Goal: Task Accomplishment & Management: Use online tool/utility

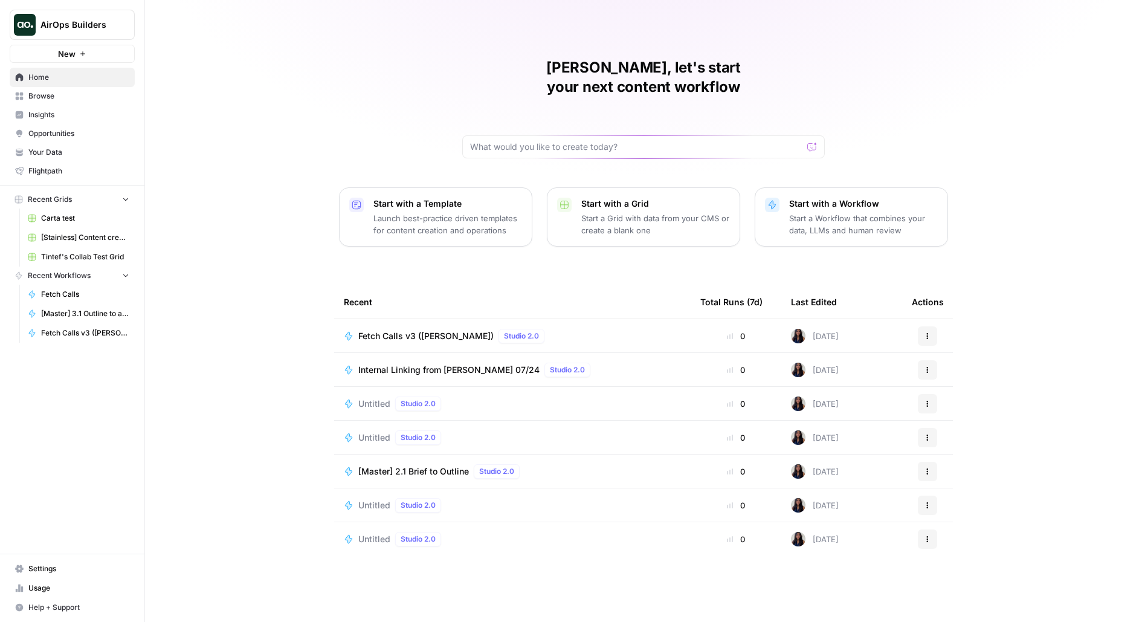
click at [56, 34] on button "AirOps Builders" at bounding box center [72, 25] width 125 height 30
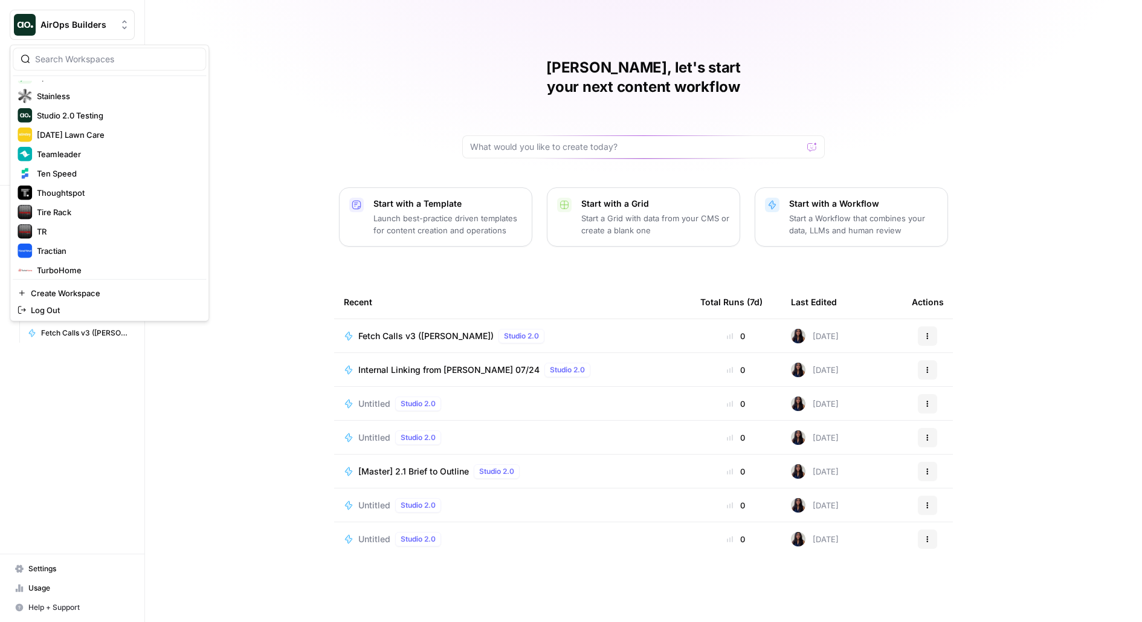
scroll to position [2345, 0]
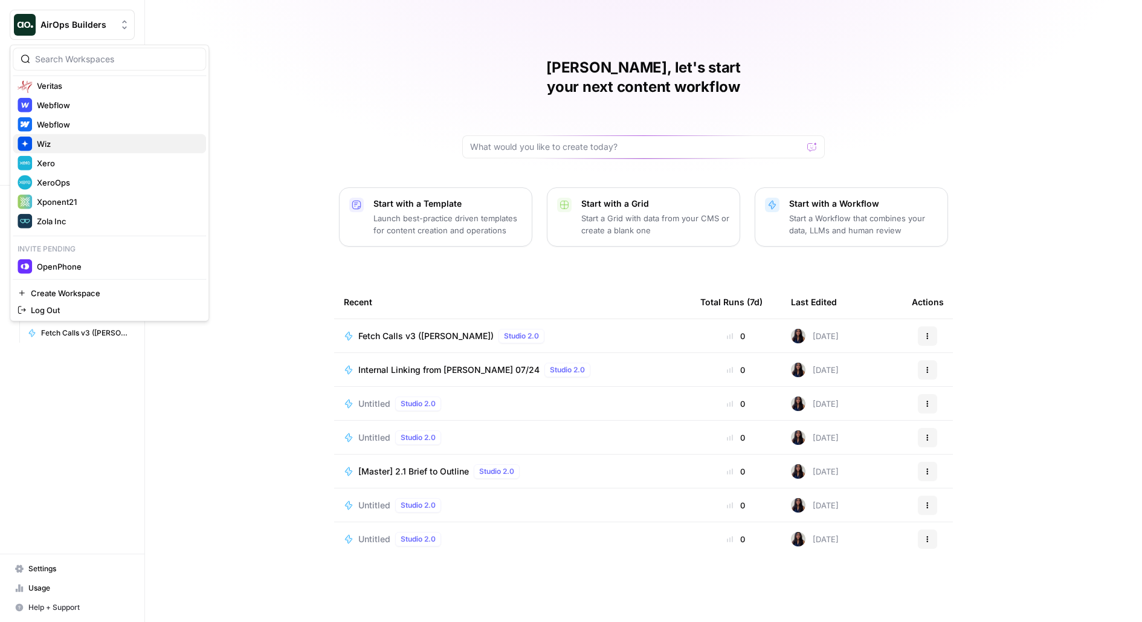
click at [53, 140] on span "Wiz" at bounding box center [117, 144] width 160 height 12
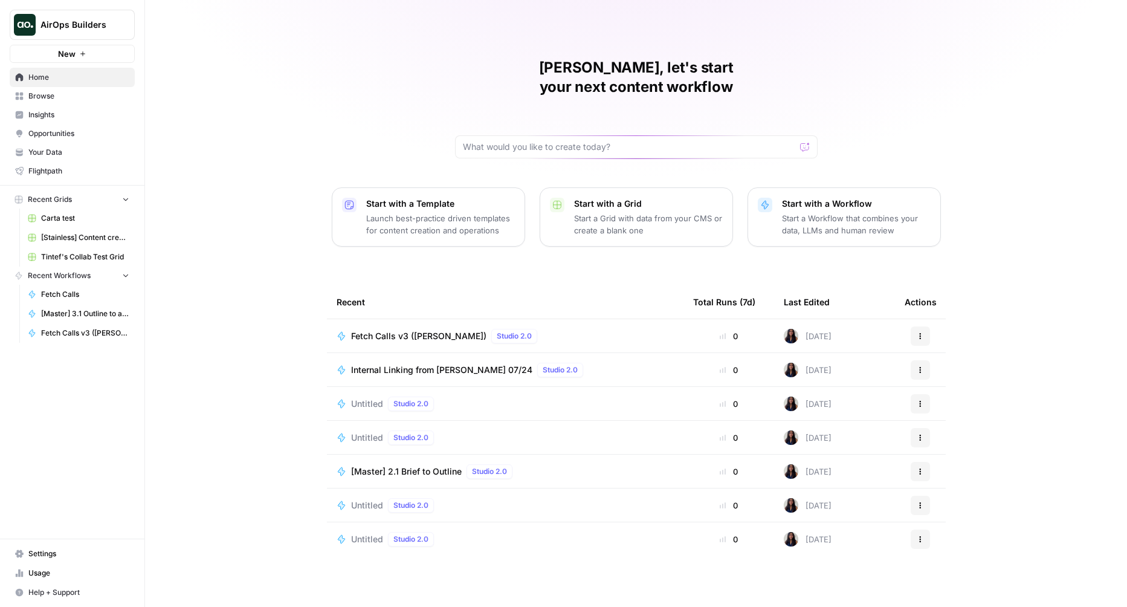
click at [79, 24] on span "AirOps Builders" at bounding box center [76, 25] width 73 height 12
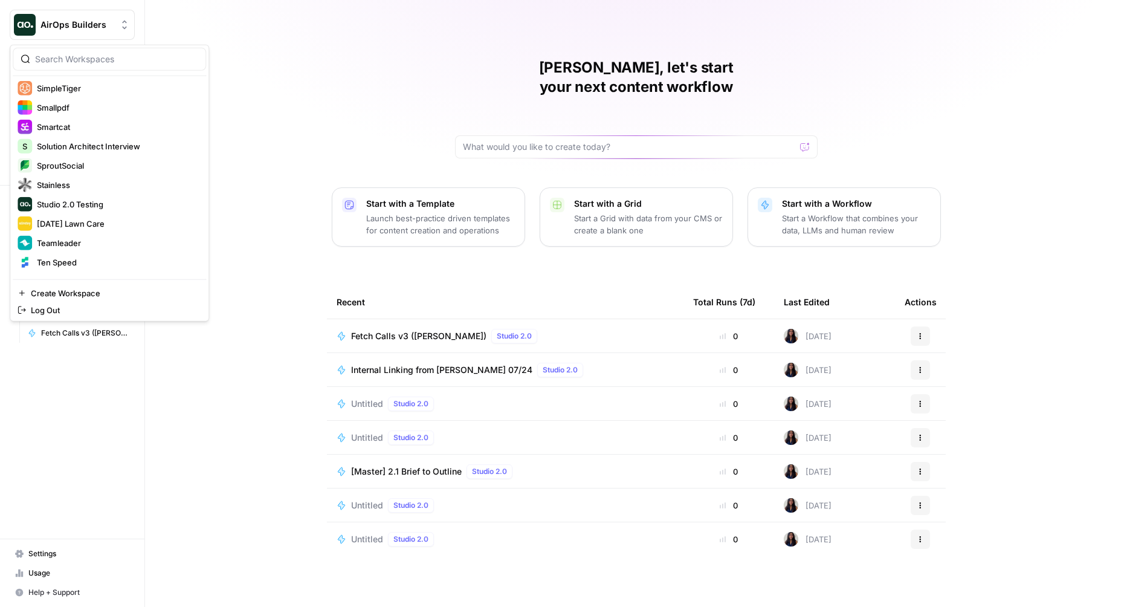
scroll to position [2345, 0]
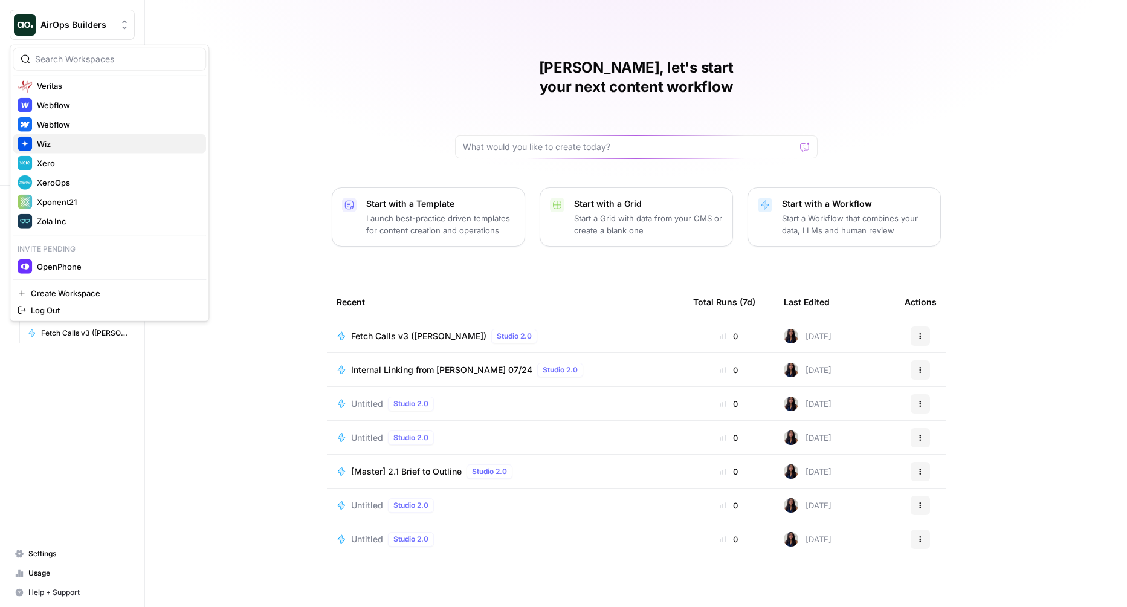
click at [63, 144] on span "Wiz" at bounding box center [117, 144] width 160 height 12
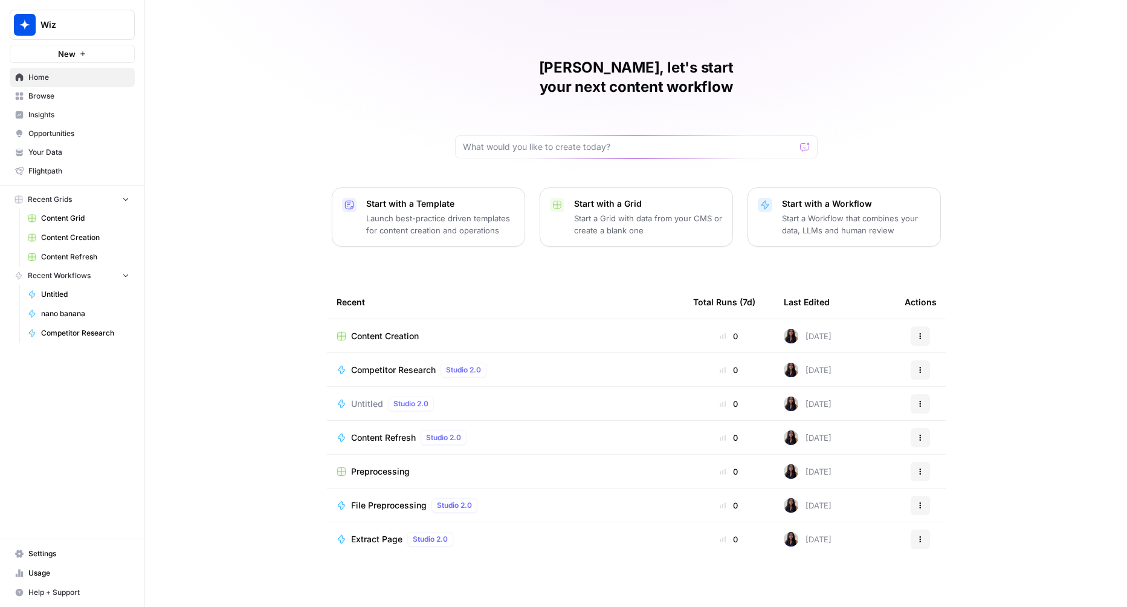
click at [393, 330] on span "Content Creation" at bounding box center [385, 336] width 68 height 12
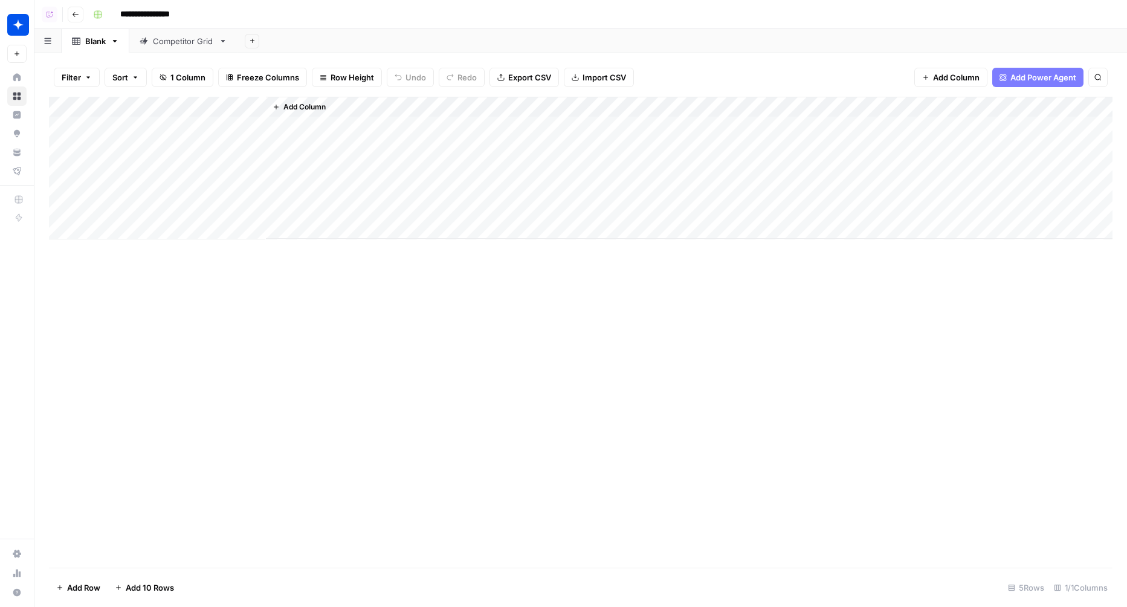
click at [180, 46] on div "Competitor Grid" at bounding box center [183, 41] width 61 height 12
click at [168, 431] on div "Add Column" at bounding box center [581, 332] width 1064 height 471
click at [168, 431] on textarea at bounding box center [187, 433] width 193 height 17
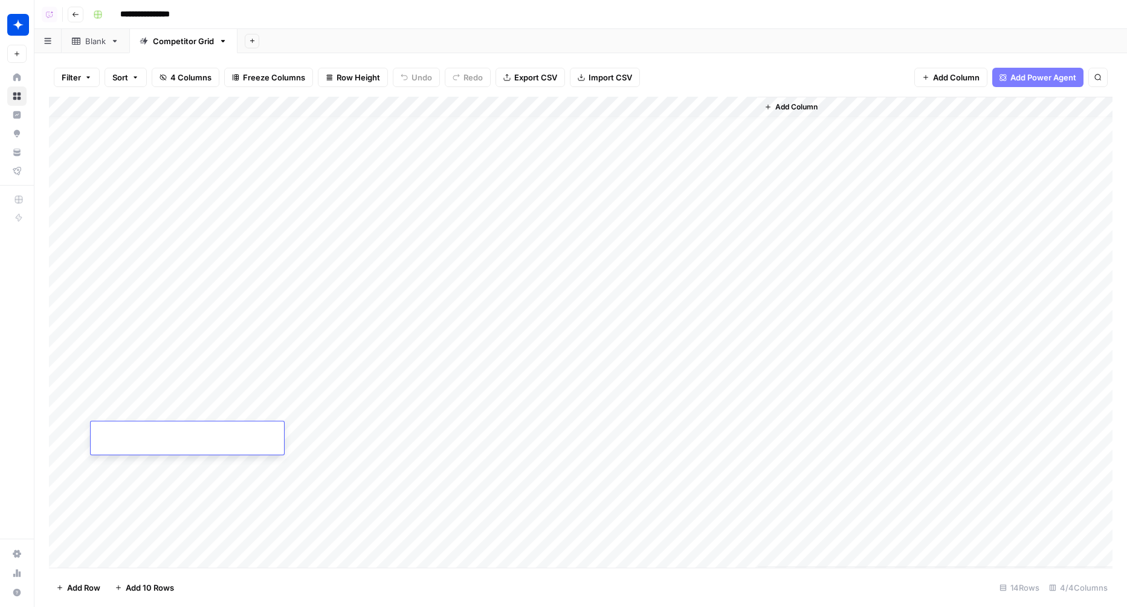
type textarea "******"
click at [158, 468] on div "Add Column" at bounding box center [581, 332] width 1064 height 471
type textarea "**********"
click at [57, 500] on div "Add Column" at bounding box center [581, 332] width 1064 height 471
click at [61, 528] on div "Add Column" at bounding box center [581, 332] width 1064 height 471
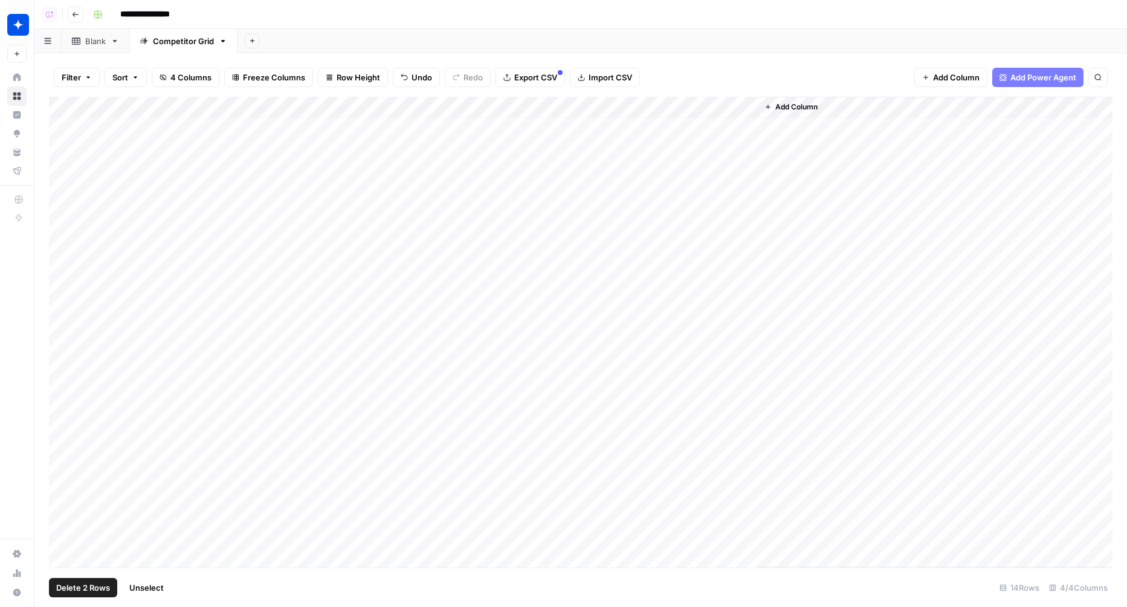
click at [97, 588] on span "Delete 2 Rows" at bounding box center [83, 587] width 54 height 12
click at [521, 148] on button "Delete" at bounding box center [520, 140] width 40 height 22
drag, startPoint x: 189, startPoint y: 350, endPoint x: 186, endPoint y: 475, distance: 124.5
click at [187, 478] on div "Add Column" at bounding box center [581, 305] width 1064 height 417
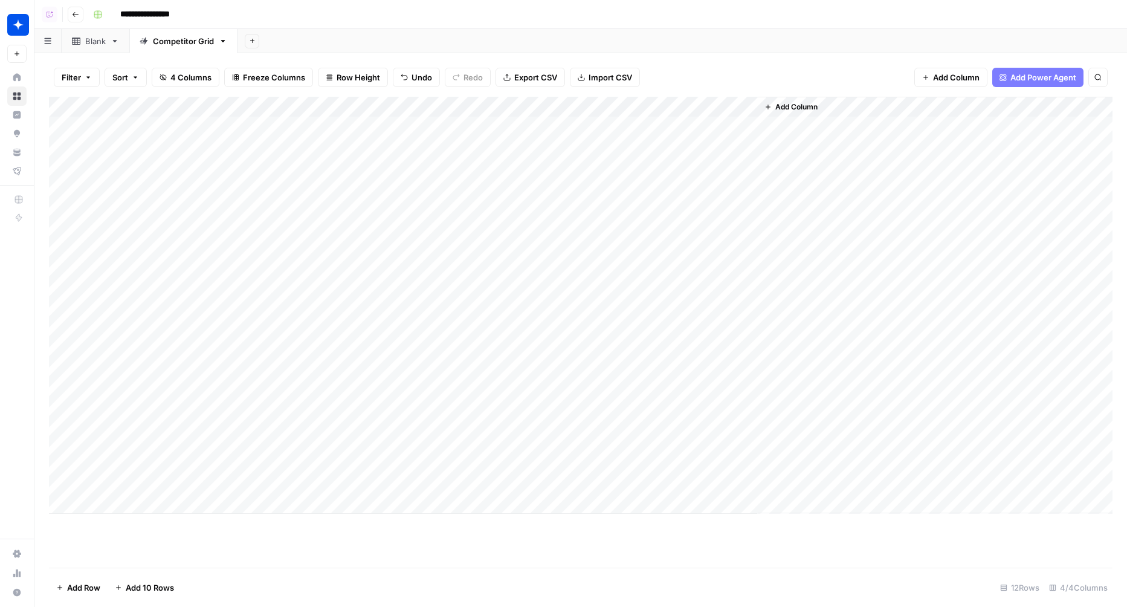
click at [474, 361] on div "Add Column" at bounding box center [581, 305] width 1064 height 417
click at [692, 137] on div "Add Column" at bounding box center [581, 305] width 1064 height 417
click at [651, 168] on div "Add Column" at bounding box center [581, 305] width 1064 height 417
click at [658, 197] on div "Add Column" at bounding box center [581, 305] width 1064 height 417
click at [659, 231] on div "Add Column" at bounding box center [581, 305] width 1064 height 417
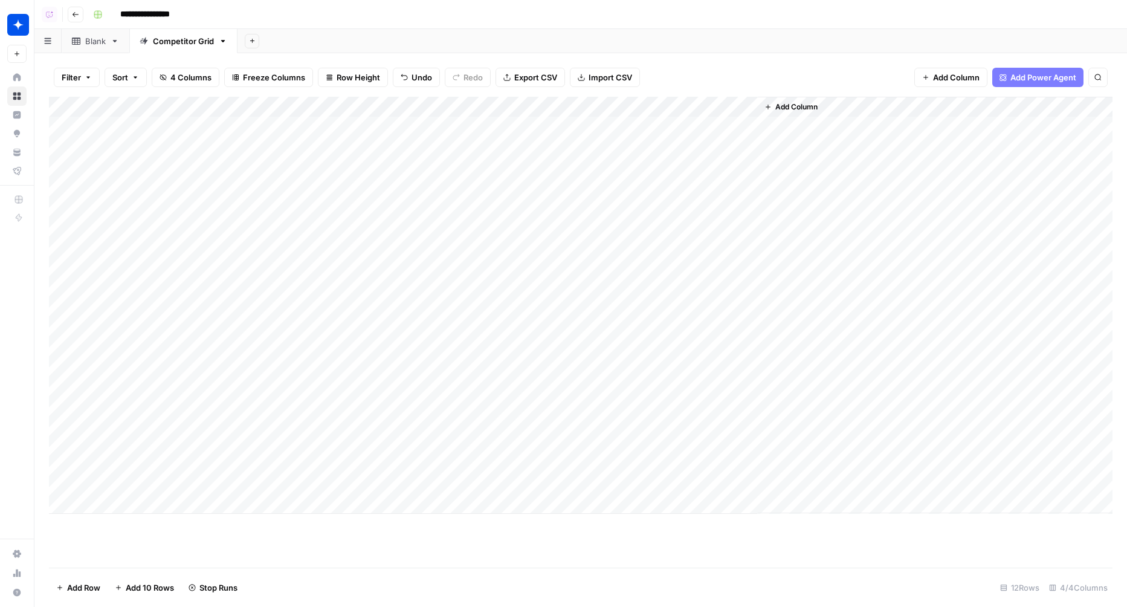
click at [673, 271] on div "Add Column" at bounding box center [581, 305] width 1064 height 417
click at [733, 126] on div "Add Column" at bounding box center [581, 305] width 1064 height 417
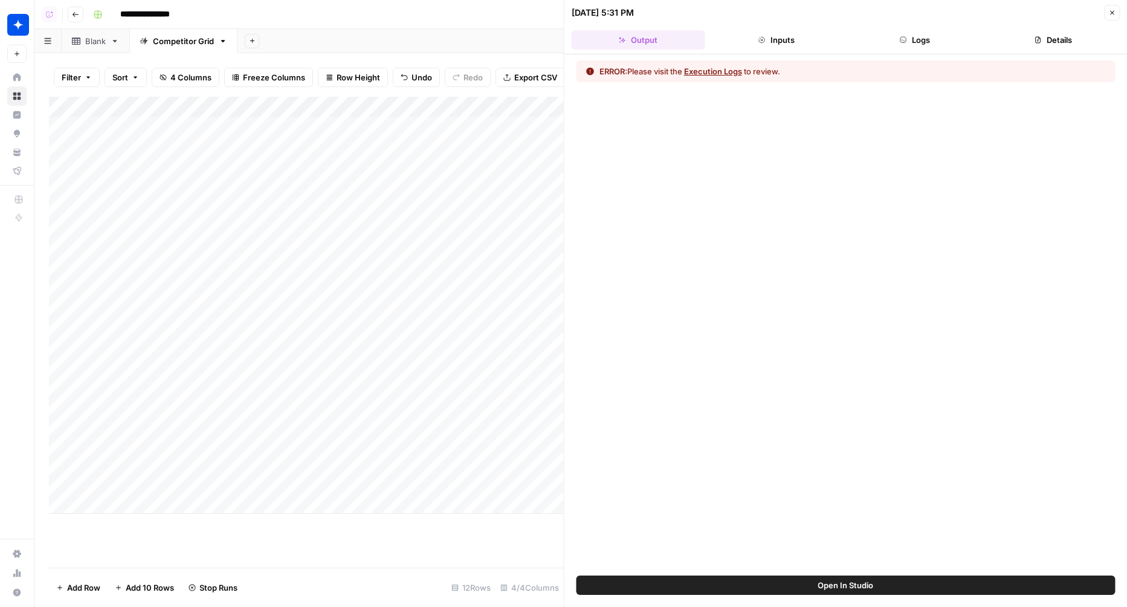
click at [926, 19] on div "09/12/25 at 5:31 PM Close" at bounding box center [846, 13] width 549 height 16
click at [926, 43] on button "Logs" at bounding box center [915, 39] width 134 height 19
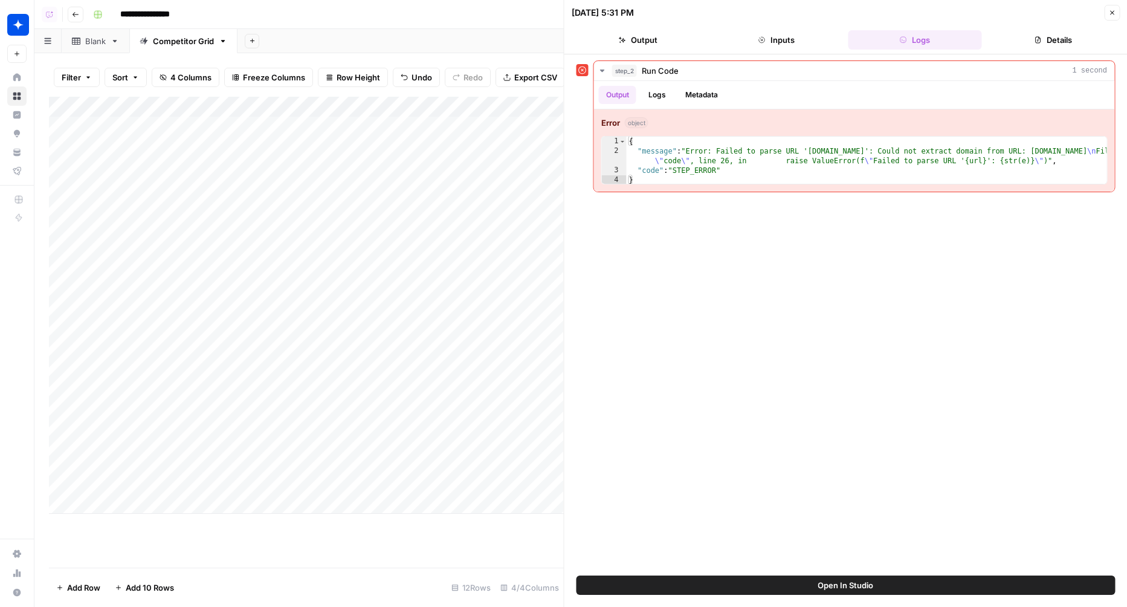
click at [1106, 15] on button "Close" at bounding box center [1112, 13] width 16 height 16
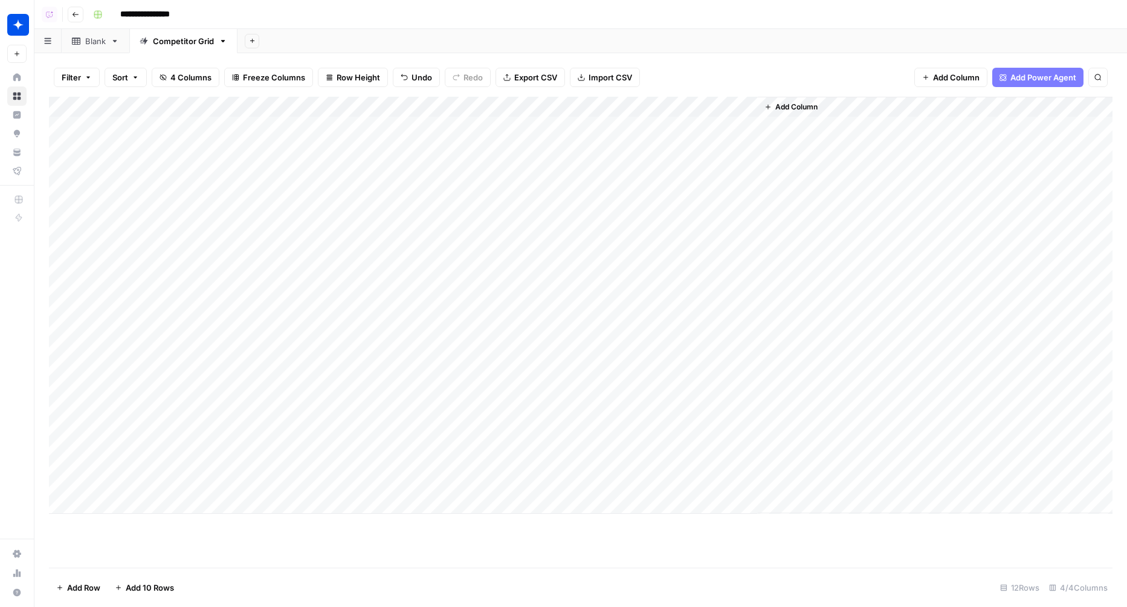
click at [541, 121] on div "Add Column" at bounding box center [581, 305] width 1064 height 417
click at [541, 123] on input "**********" at bounding box center [540, 130] width 193 height 15
type input "**********"
click at [746, 126] on div "Add Column" at bounding box center [581, 305] width 1064 height 417
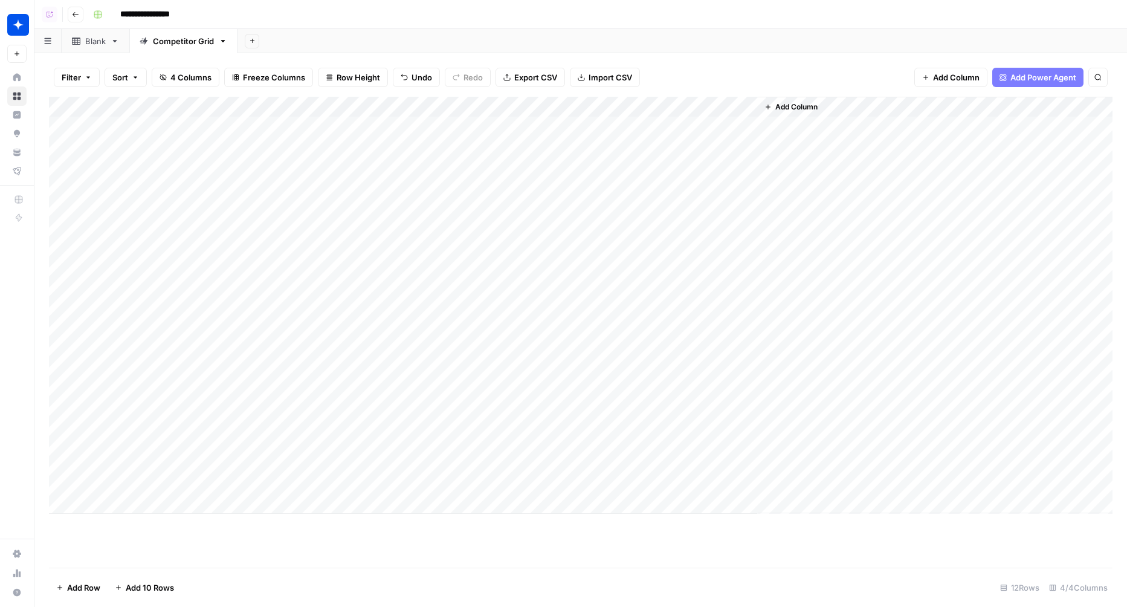
click at [467, 336] on div "Add Column" at bounding box center [581, 305] width 1064 height 417
click at [467, 343] on input at bounding box center [540, 350] width 193 height 15
paste input "**********"
type input "**********"
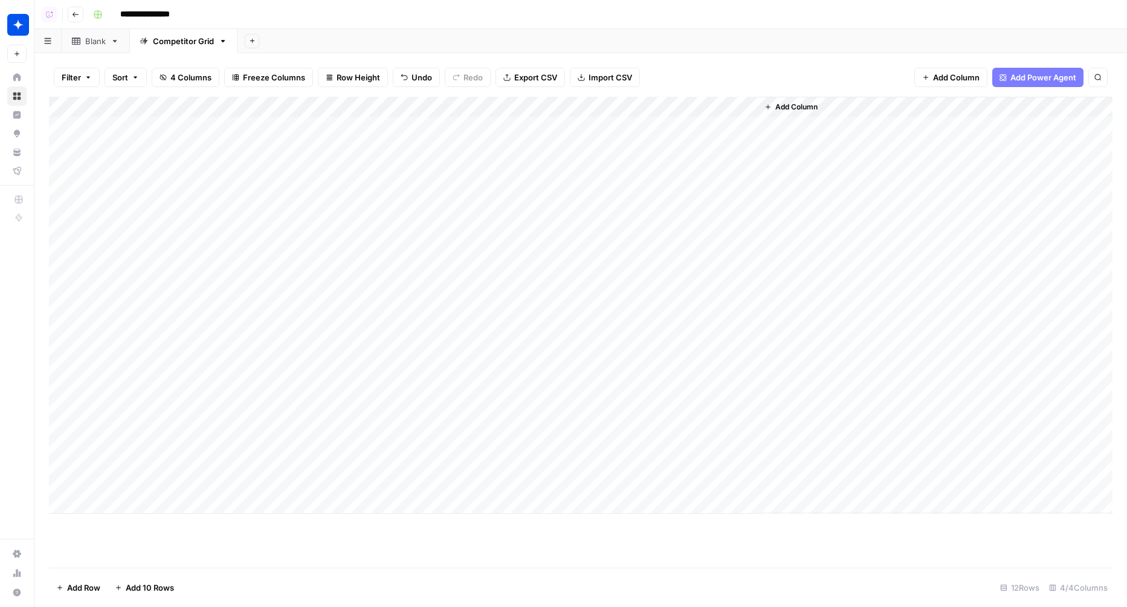
click at [663, 286] on div "Add Column" at bounding box center [581, 305] width 1064 height 417
click at [667, 320] on div "Add Column" at bounding box center [581, 305] width 1064 height 417
click at [667, 347] on div "Add Column" at bounding box center [581, 305] width 1064 height 417
click at [680, 298] on div "Add Column" at bounding box center [581, 305] width 1064 height 417
click at [676, 355] on div "Add Column" at bounding box center [581, 305] width 1064 height 417
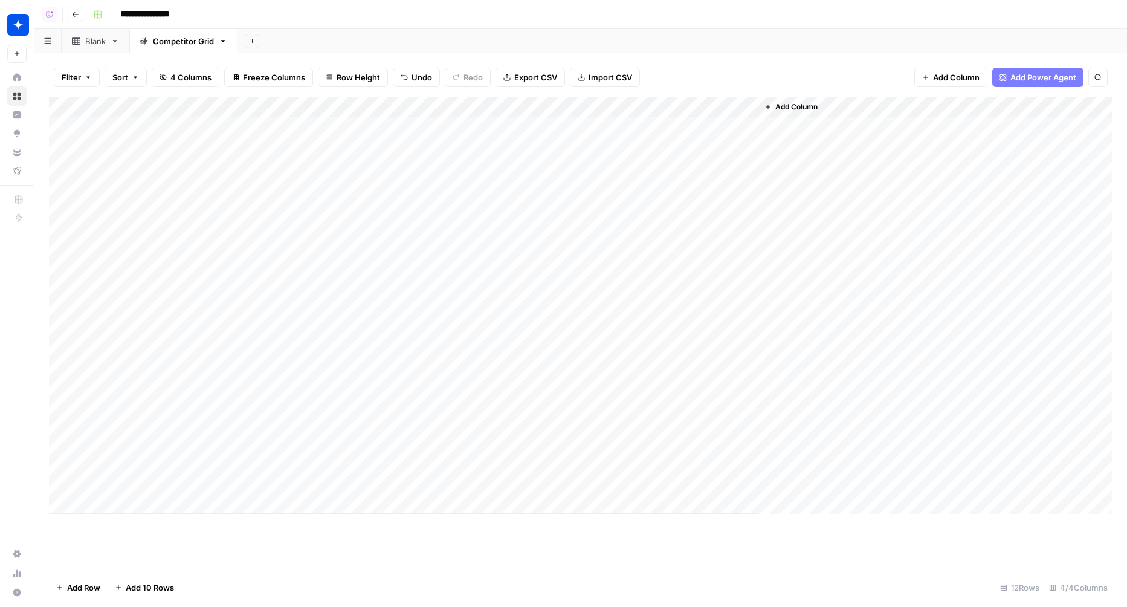
click at [595, 384] on div "Add Column" at bounding box center [581, 305] width 1064 height 417
click at [595, 384] on input at bounding box center [540, 381] width 193 height 15
type input "**********"
click at [578, 413] on div "Add Column" at bounding box center [581, 305] width 1064 height 417
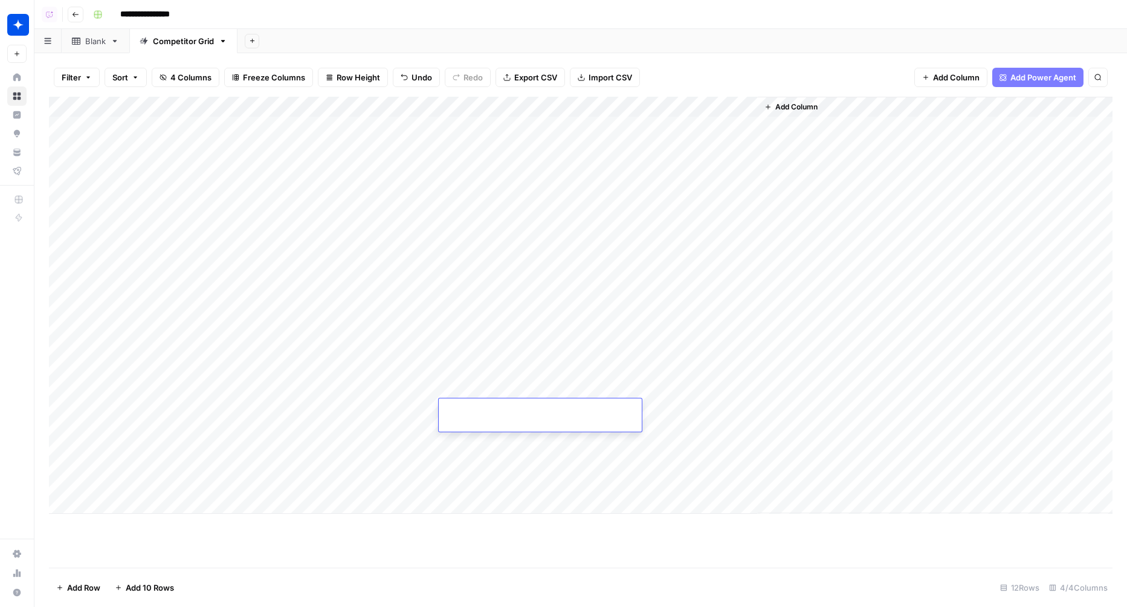
click at [578, 413] on input at bounding box center [540, 412] width 193 height 15
type input "**********"
click at [564, 441] on div "Add Column" at bounding box center [581, 305] width 1064 height 417
type input "**********"
click at [494, 477] on div "Add Column" at bounding box center [581, 305] width 1064 height 417
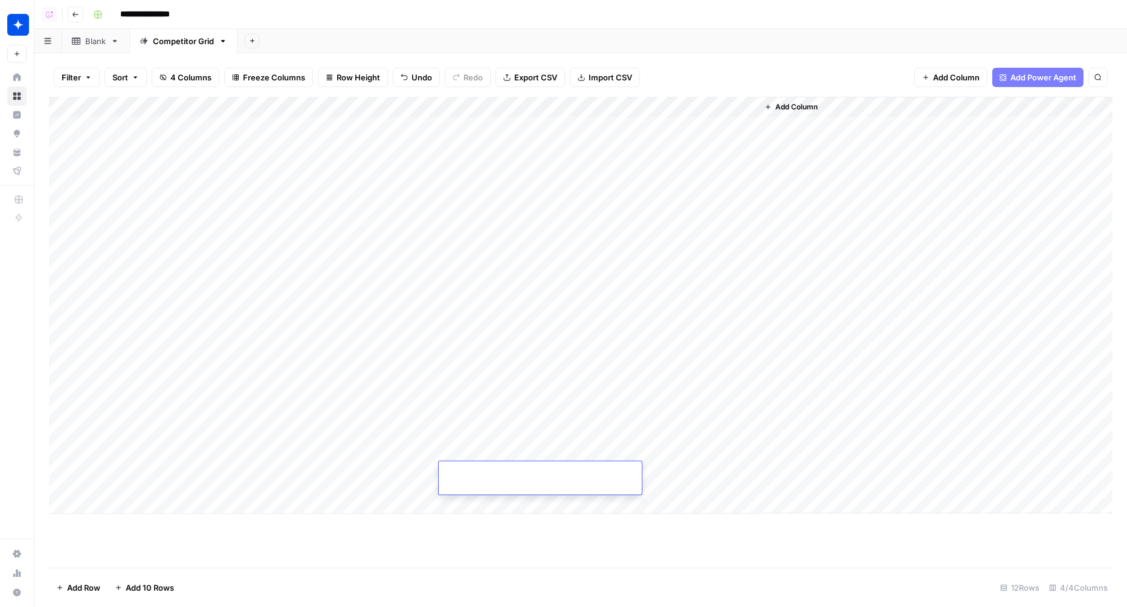
click at [494, 477] on input at bounding box center [540, 475] width 193 height 15
type input "**********"
click at [677, 382] on div "Add Column" at bounding box center [581, 305] width 1064 height 417
click at [678, 422] on div "Add Column" at bounding box center [581, 305] width 1064 height 417
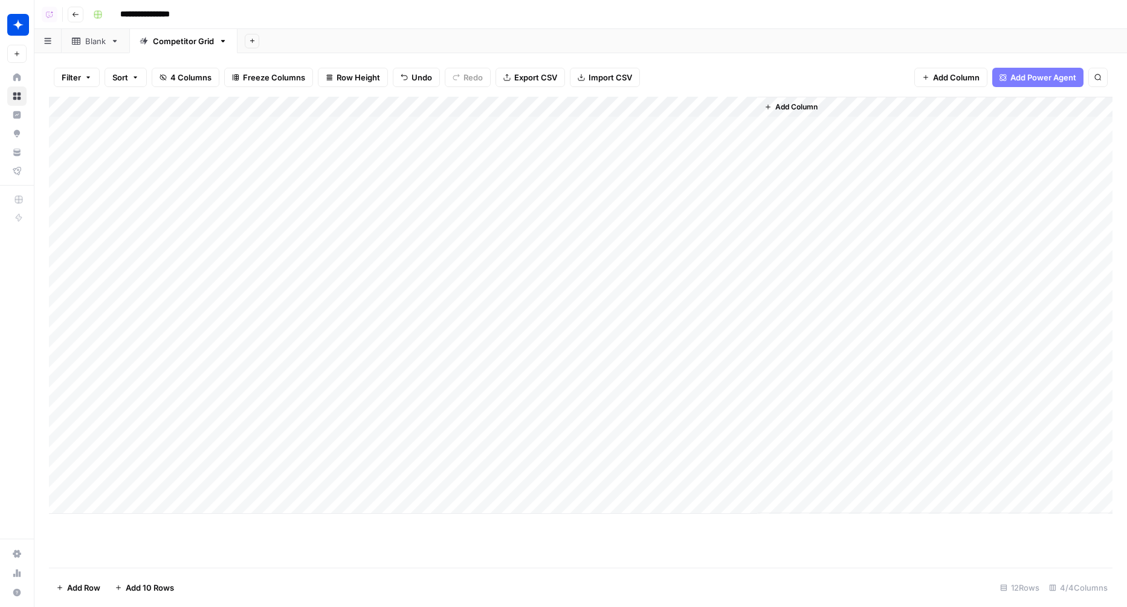
click at [678, 445] on div "Add Column" at bounding box center [581, 305] width 1064 height 417
click at [679, 471] on div "Add Column" at bounding box center [581, 305] width 1064 height 417
click at [682, 384] on div "Add Column" at bounding box center [581, 305] width 1064 height 417
click at [731, 131] on div "Add Column" at bounding box center [581, 305] width 1064 height 417
click at [920, 32] on div at bounding box center [845, 318] width 563 height 578
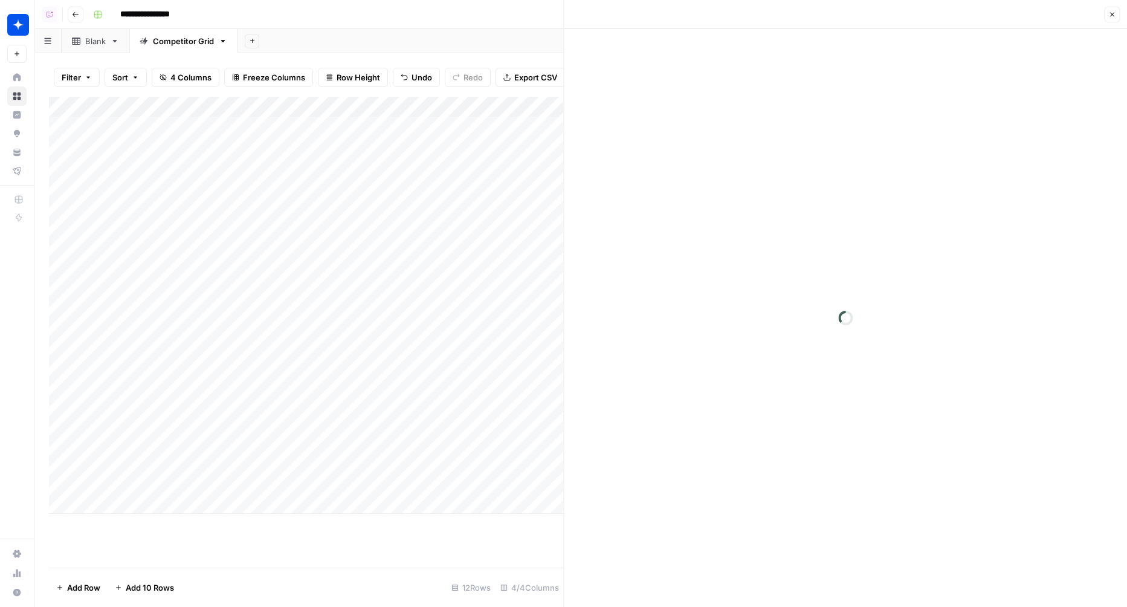
click at [80, 41] on div "Blank" at bounding box center [89, 41] width 34 height 12
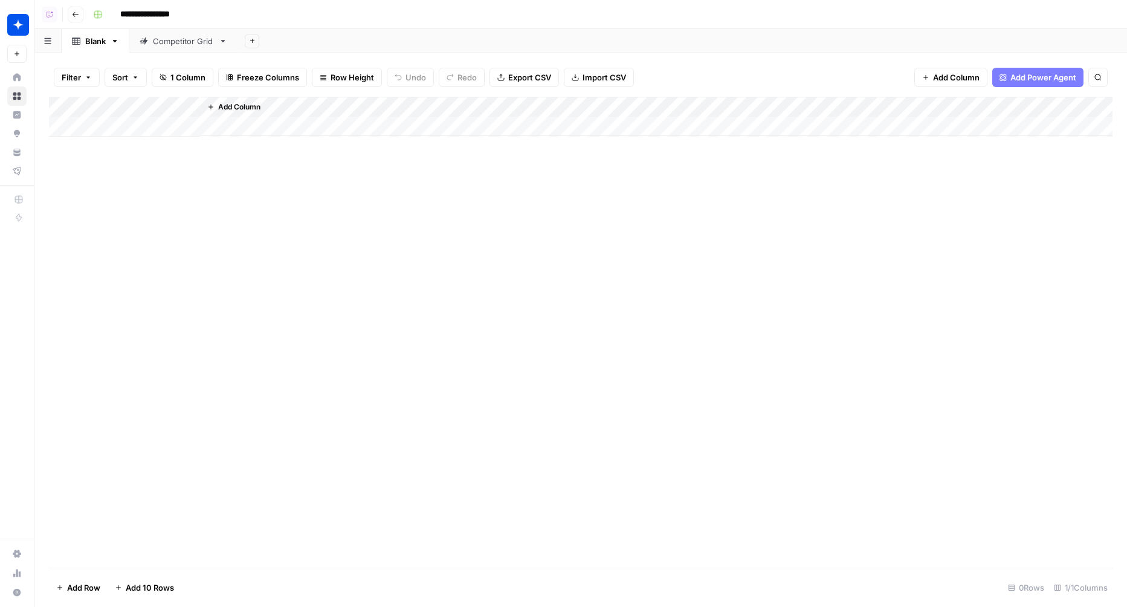
click at [229, 111] on span "Add Column" at bounding box center [239, 107] width 42 height 11
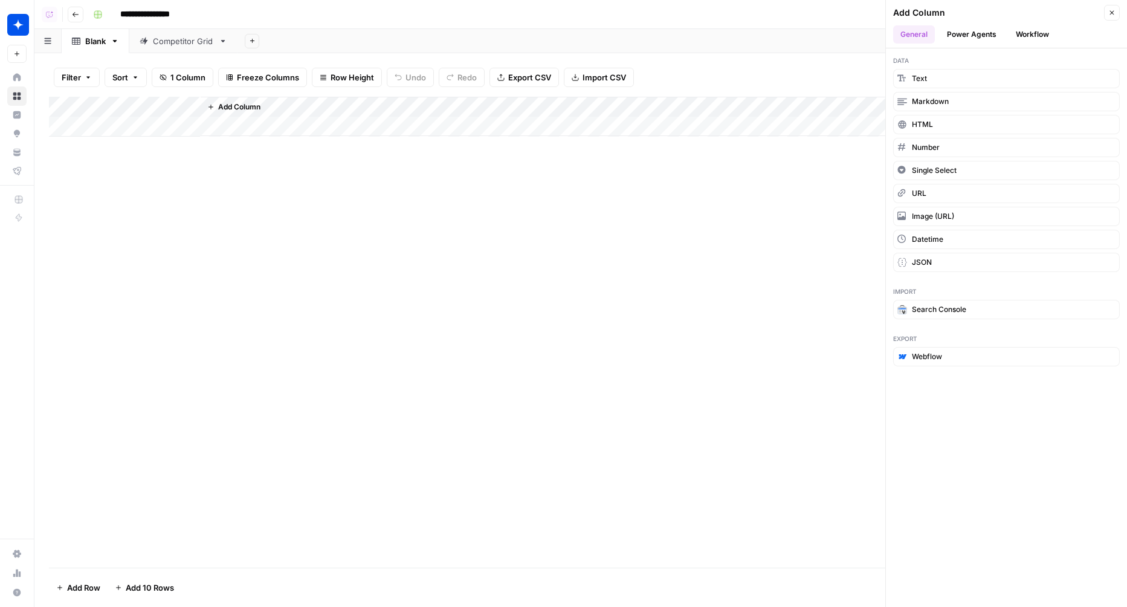
click at [1031, 37] on button "Workflow" at bounding box center [1033, 34] width 48 height 18
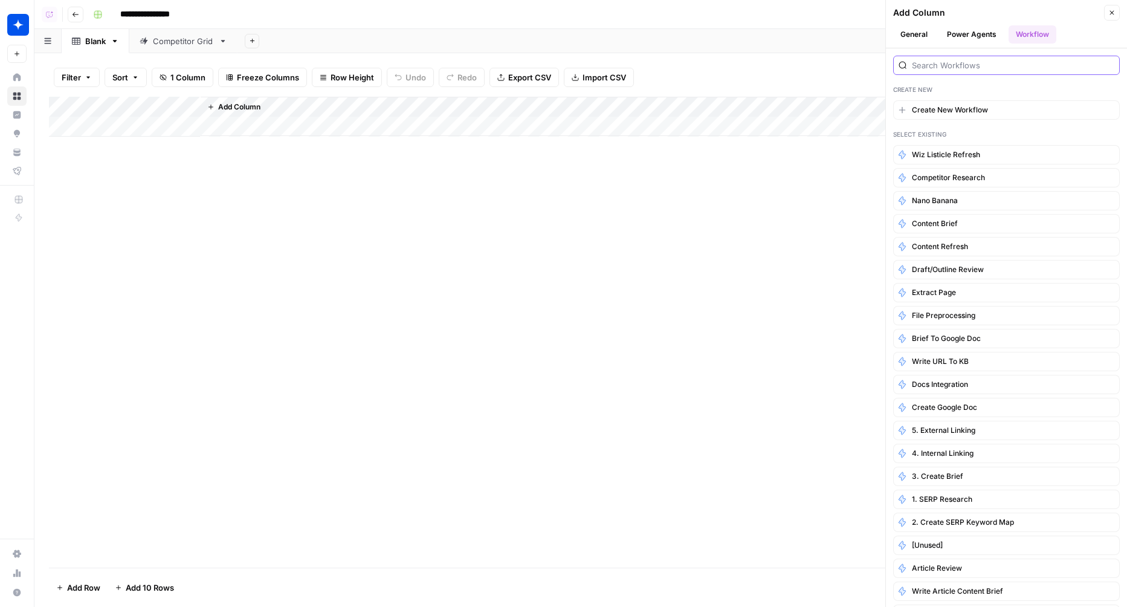
click at [950, 68] on input "search" at bounding box center [1013, 65] width 202 height 12
click at [251, 103] on span "Add Column" at bounding box center [239, 107] width 42 height 11
click at [915, 29] on button "General" at bounding box center [914, 34] width 42 height 18
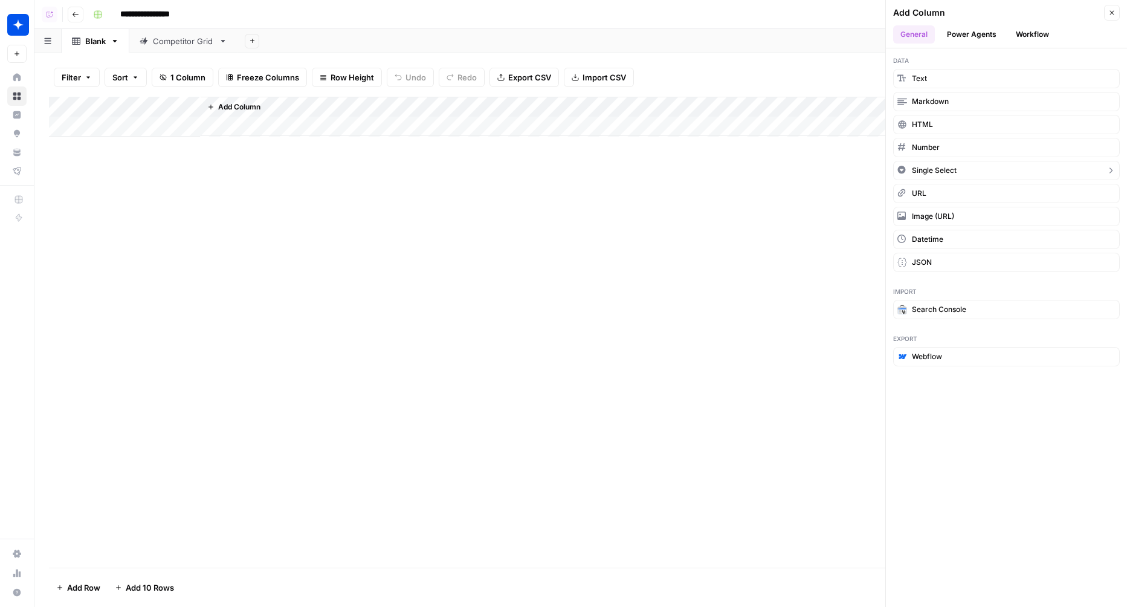
click at [961, 170] on button "Single Select" at bounding box center [1006, 170] width 227 height 19
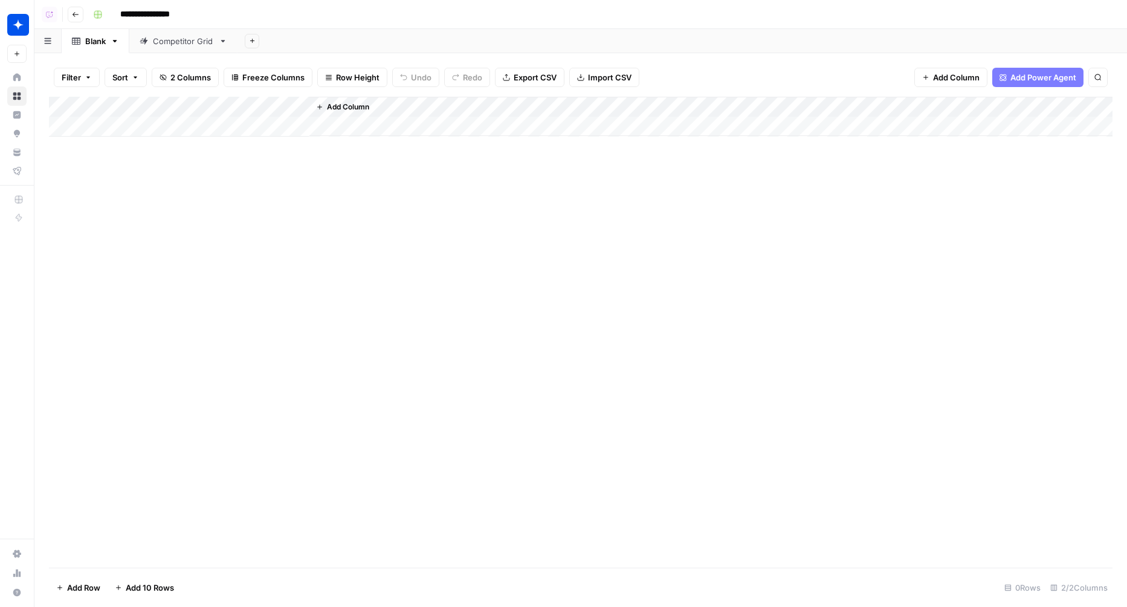
click at [273, 106] on div "Add Column" at bounding box center [581, 117] width 1064 height 40
click at [252, 130] on input "New Column" at bounding box center [284, 136] width 147 height 12
type input "Content Typ"
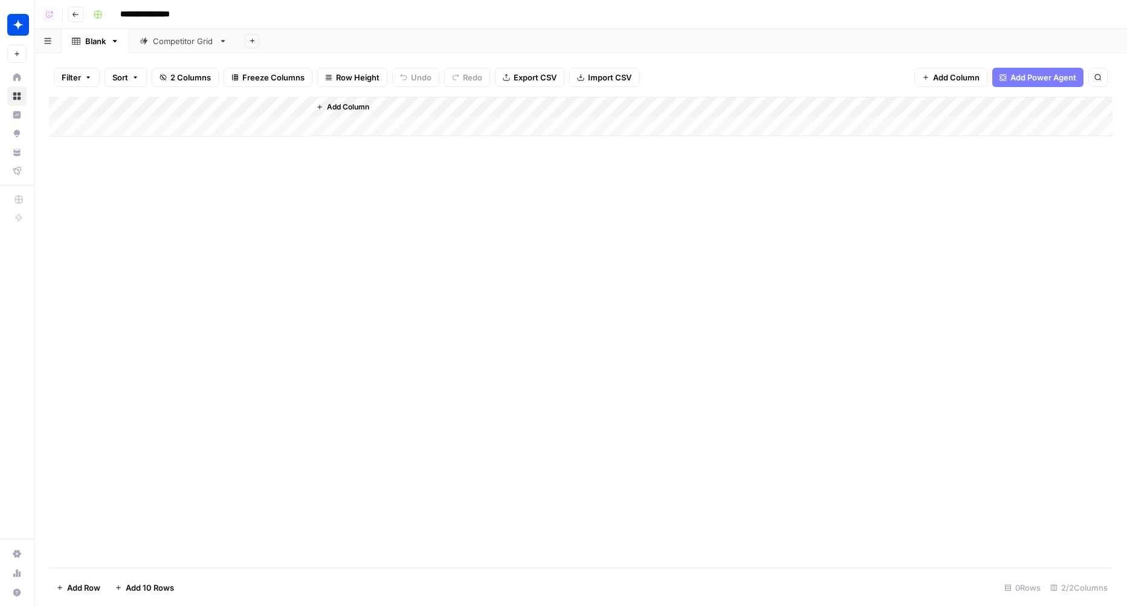
click at [263, 114] on div "Add Column" at bounding box center [581, 117] width 1064 height 40
click at [260, 148] on div "Content Typ Options Change color Add Option Sort Ascending Sort Descending Filt…" at bounding box center [284, 210] width 169 height 178
click at [262, 143] on div "Content Typ" at bounding box center [284, 135] width 158 height 19
type input "Content Type"
click at [106, 126] on div "Add Column" at bounding box center [581, 117] width 1064 height 40
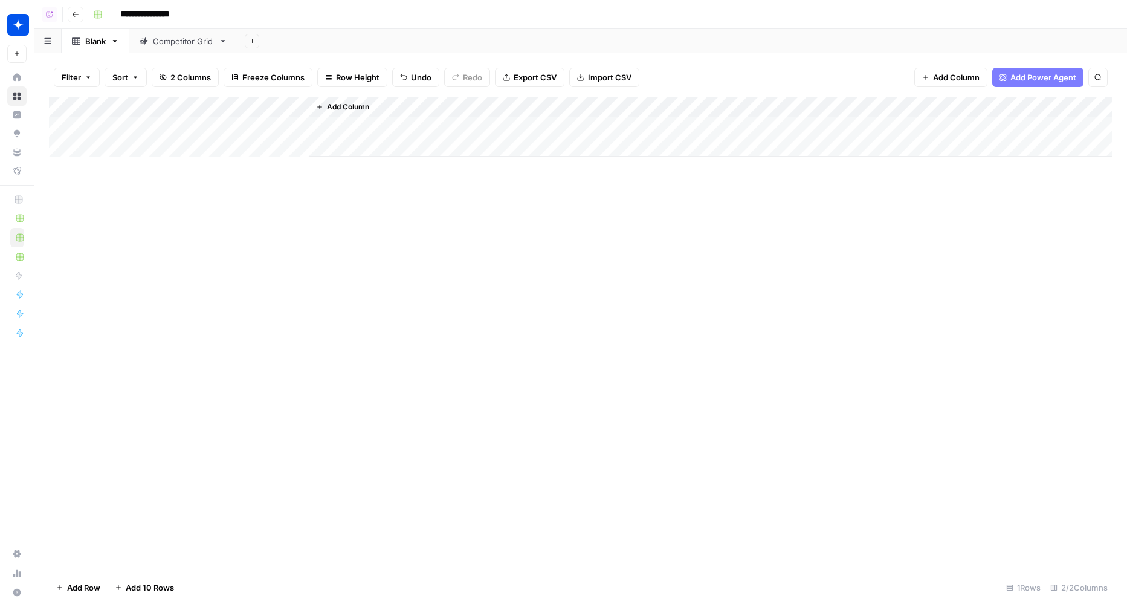
click at [111, 152] on div "Add Column" at bounding box center [581, 127] width 1064 height 60
click at [130, 181] on div "Add Column" at bounding box center [581, 332] width 1064 height 471
click at [127, 170] on div "Add Column" at bounding box center [581, 137] width 1064 height 81
click at [122, 105] on div "Add Column" at bounding box center [581, 148] width 1064 height 102
click at [131, 124] on div "Title Hide Column Remove Column" at bounding box center [163, 163] width 144 height 85
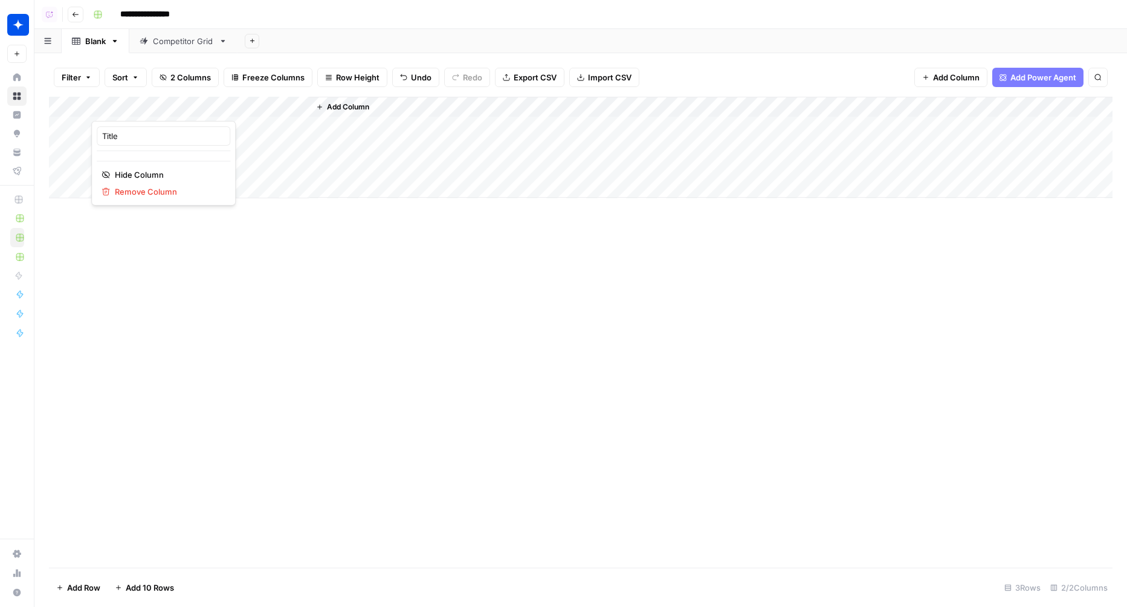
click at [131, 129] on div "Title" at bounding box center [164, 135] width 134 height 19
click at [131, 129] on div "Add Column" at bounding box center [581, 148] width 1064 height 102
click at [121, 105] on div "Add Column" at bounding box center [581, 148] width 1064 height 102
click at [111, 135] on input "Title" at bounding box center [163, 136] width 123 height 12
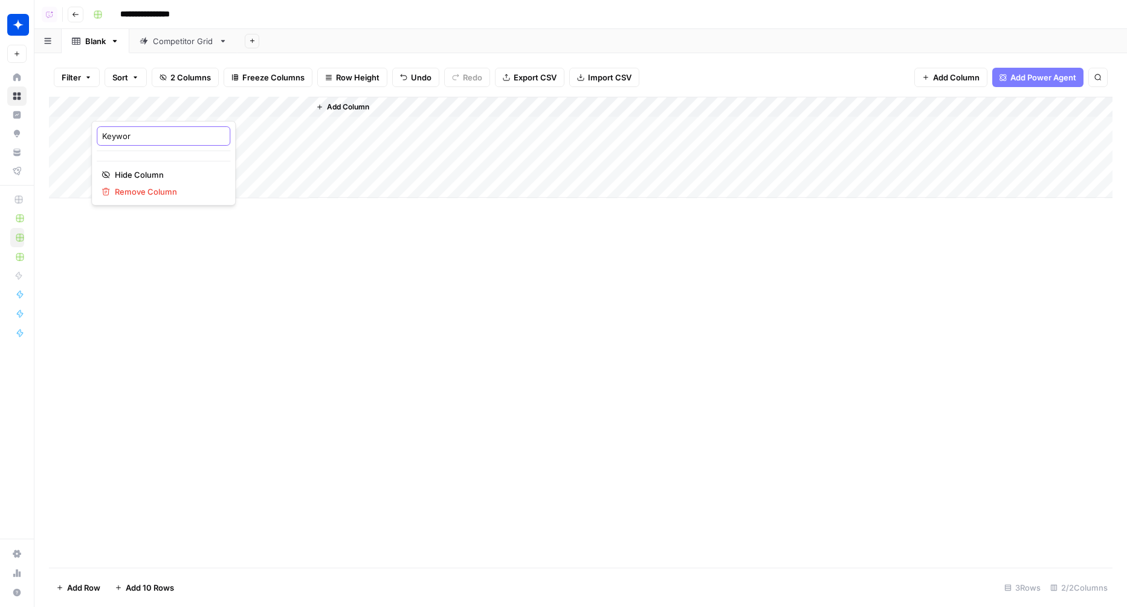
type input "Keyword"
click at [141, 163] on div "Add Column" at bounding box center [581, 148] width 1064 height 102
click at [265, 135] on div "Add Column" at bounding box center [581, 148] width 1064 height 102
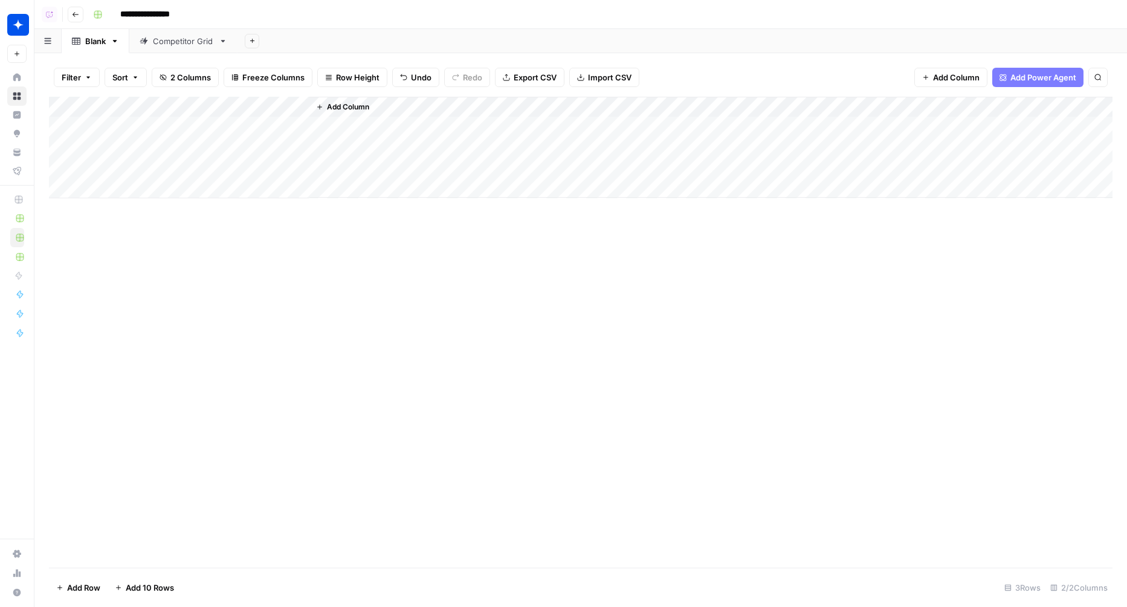
click at [265, 134] on div "Add Column" at bounding box center [581, 148] width 1064 height 102
click at [265, 134] on input "text" at bounding box center [267, 131] width 105 height 11
click at [264, 134] on input "text" at bounding box center [267, 131] width 105 height 11
click at [213, 255] on div "Add Column" at bounding box center [581, 332] width 1064 height 471
click at [219, 114] on div "Add Column" at bounding box center [581, 148] width 1064 height 102
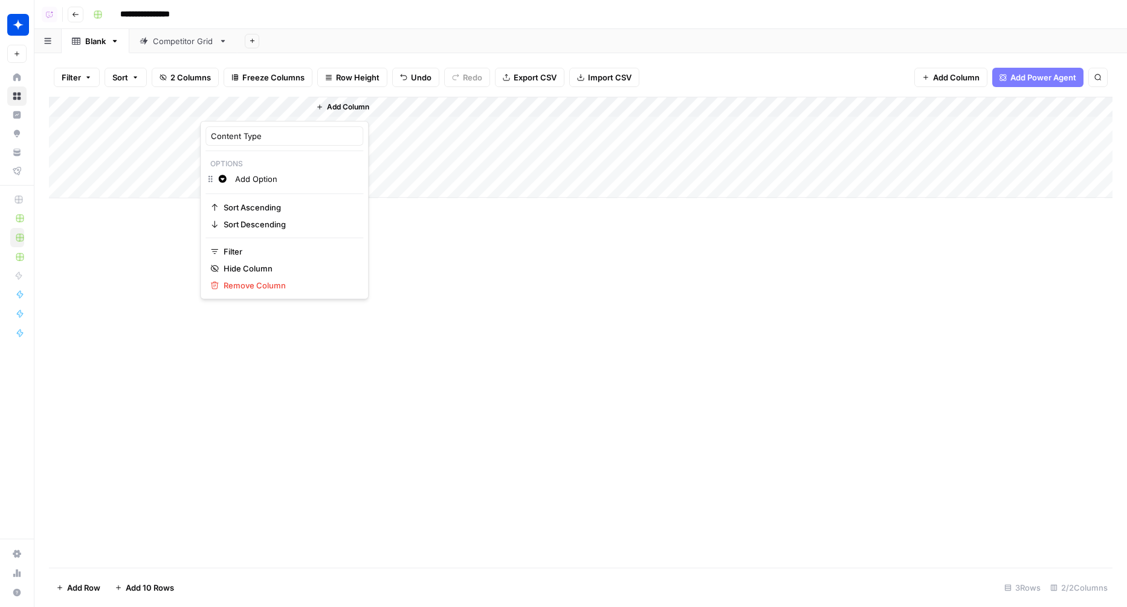
click at [227, 144] on div "Content Type" at bounding box center [284, 135] width 158 height 19
click at [239, 181] on div "Add Column" at bounding box center [581, 148] width 1064 height 102
click at [243, 112] on div "Add Column" at bounding box center [581, 158] width 1064 height 122
click at [268, 138] on input "Content Type" at bounding box center [284, 136] width 147 height 12
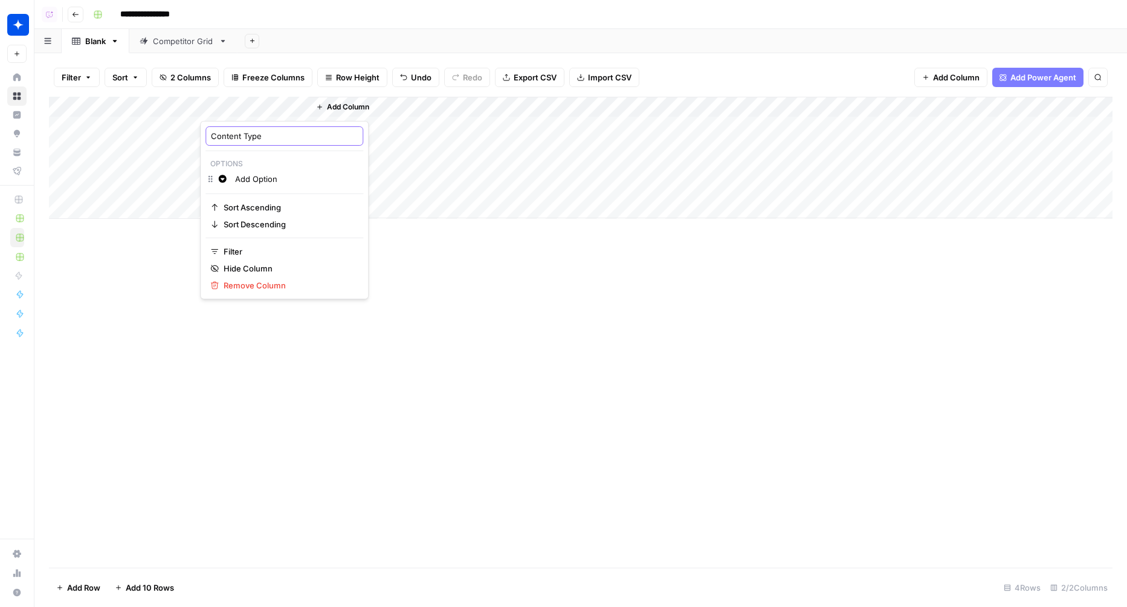
click at [268, 138] on input "Content Type" at bounding box center [284, 136] width 147 height 12
type input "Editorial Article"
click at [254, 114] on div "Add Column" at bounding box center [581, 158] width 1064 height 122
click at [250, 134] on input "Editorial Article" at bounding box center [284, 136] width 147 height 12
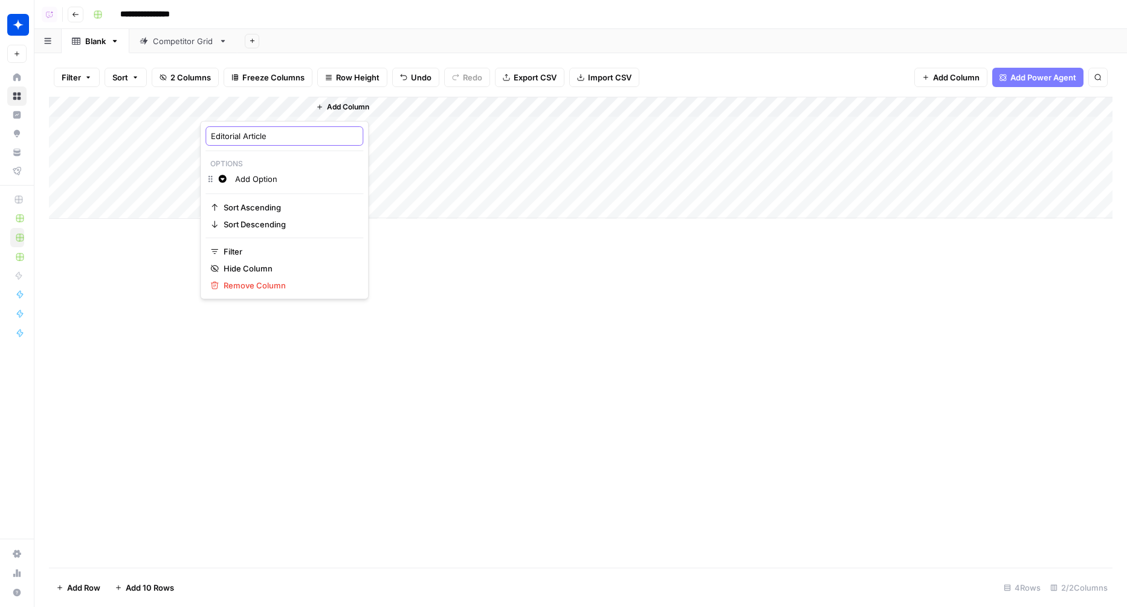
click at [250, 134] on input "Editorial Article" at bounding box center [284, 136] width 147 height 12
type input "Content Type"
click at [242, 108] on div "Add Column" at bounding box center [581, 158] width 1064 height 122
click at [244, 181] on input "Add Option" at bounding box center [296, 179] width 123 height 12
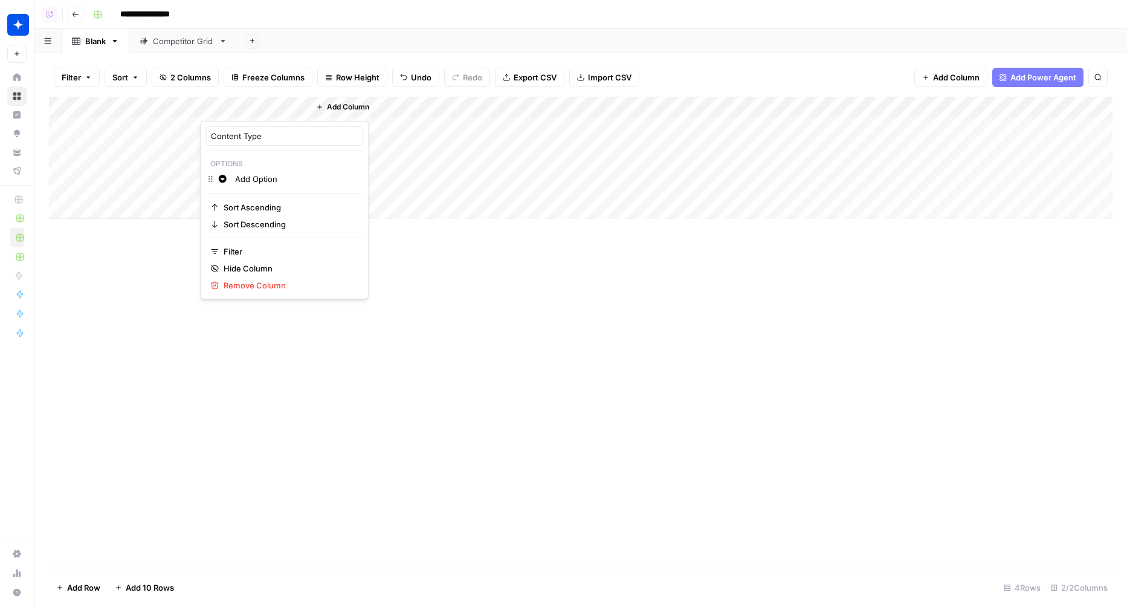
click at [244, 181] on input "Add Option" at bounding box center [296, 179] width 123 height 12
type input "Editorial Article"
type input "Editorial Listicle"
type input "Editorial Comparison"
click at [222, 220] on button "Change color" at bounding box center [222, 215] width 15 height 15
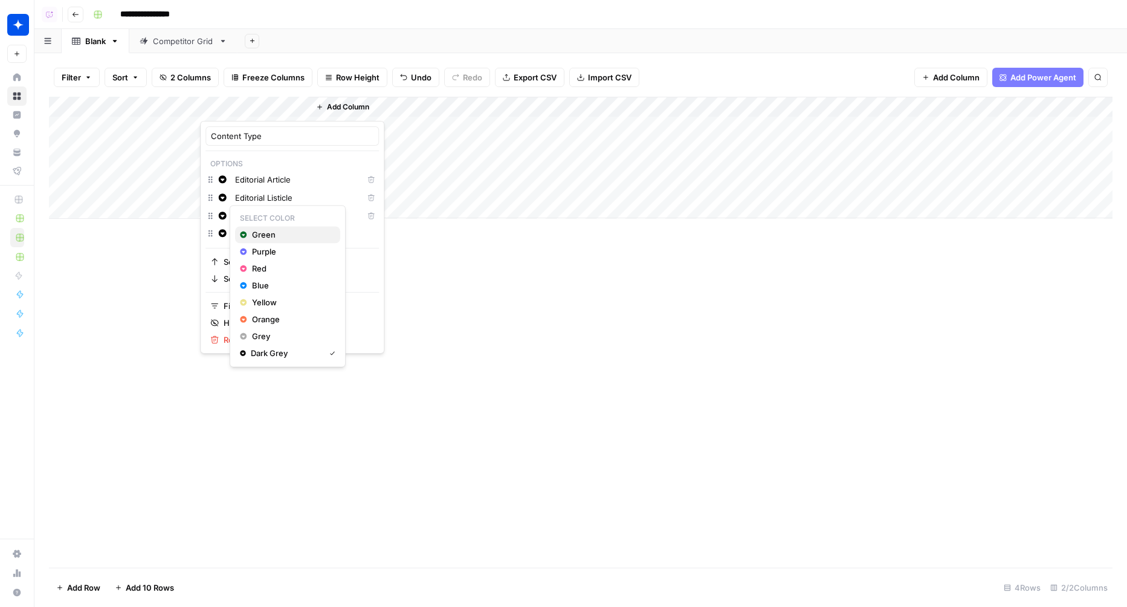
click at [256, 239] on span "Green" at bounding box center [291, 234] width 79 height 12
click at [222, 199] on icon "button" at bounding box center [223, 197] width 8 height 8
click at [264, 231] on span "Purple" at bounding box center [291, 233] width 79 height 12
click at [268, 251] on span "Blue" at bounding box center [291, 249] width 79 height 12
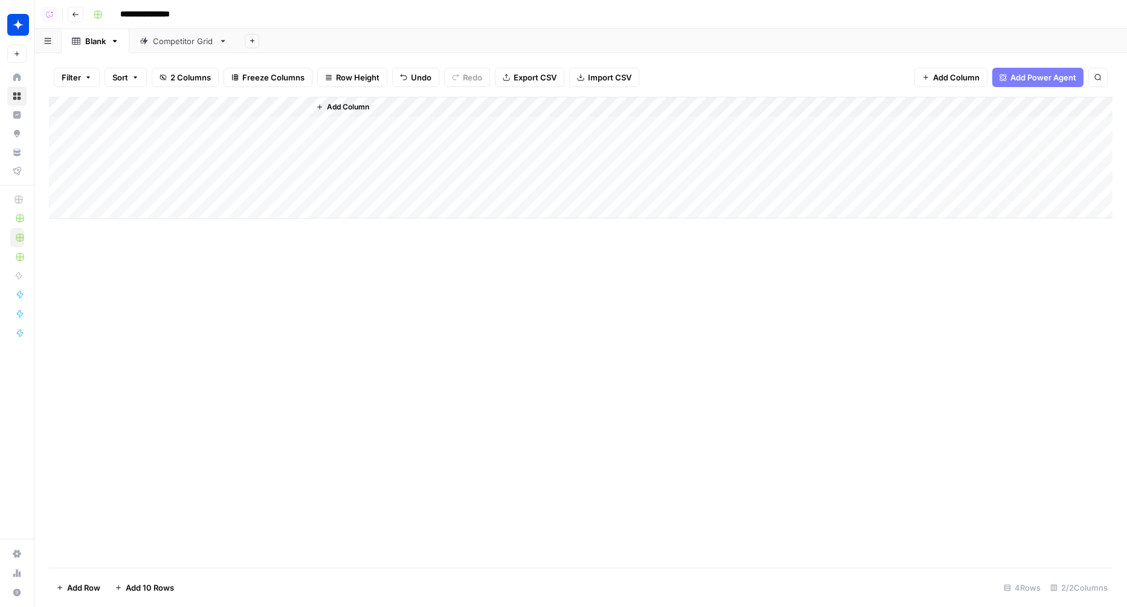
click at [516, 273] on div "Add Column" at bounding box center [581, 332] width 1064 height 471
click at [228, 102] on div "Add Column" at bounding box center [581, 158] width 1064 height 122
click at [555, 257] on div "Add Column" at bounding box center [581, 332] width 1064 height 471
click at [361, 105] on span "Add Column" at bounding box center [348, 107] width 42 height 11
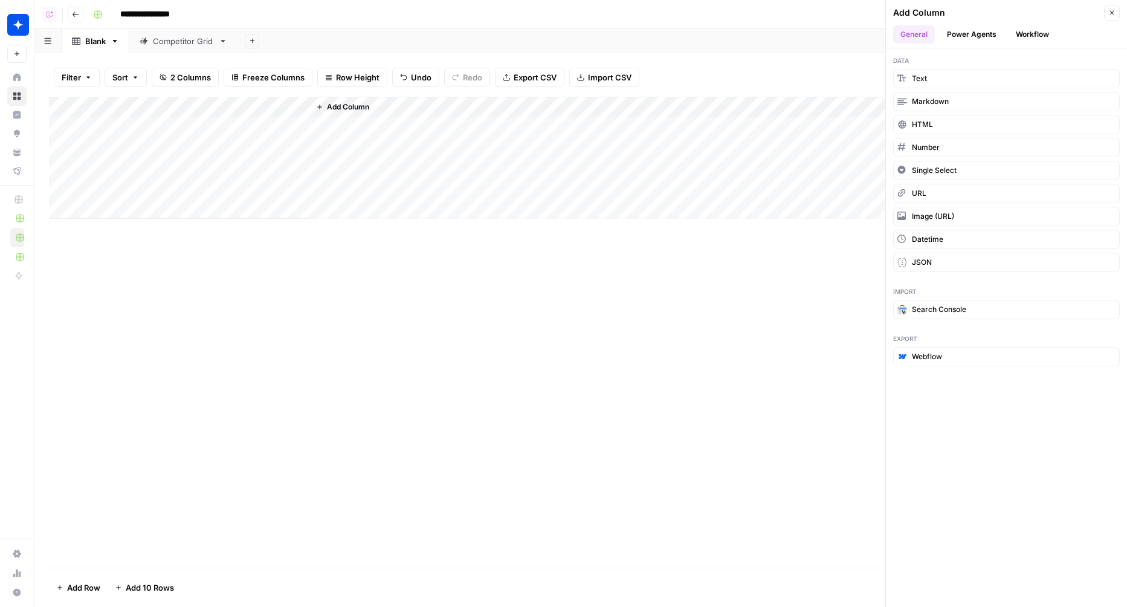
click at [1031, 34] on button "Workflow" at bounding box center [1033, 34] width 48 height 18
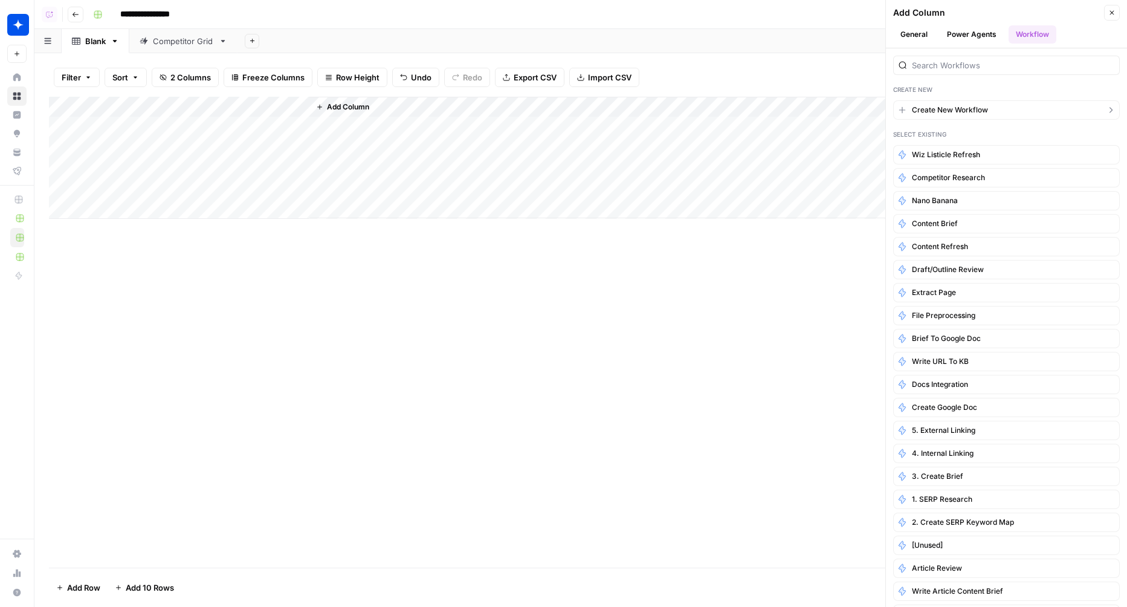
click at [948, 100] on button "Create New Workflow" at bounding box center [1006, 109] width 227 height 19
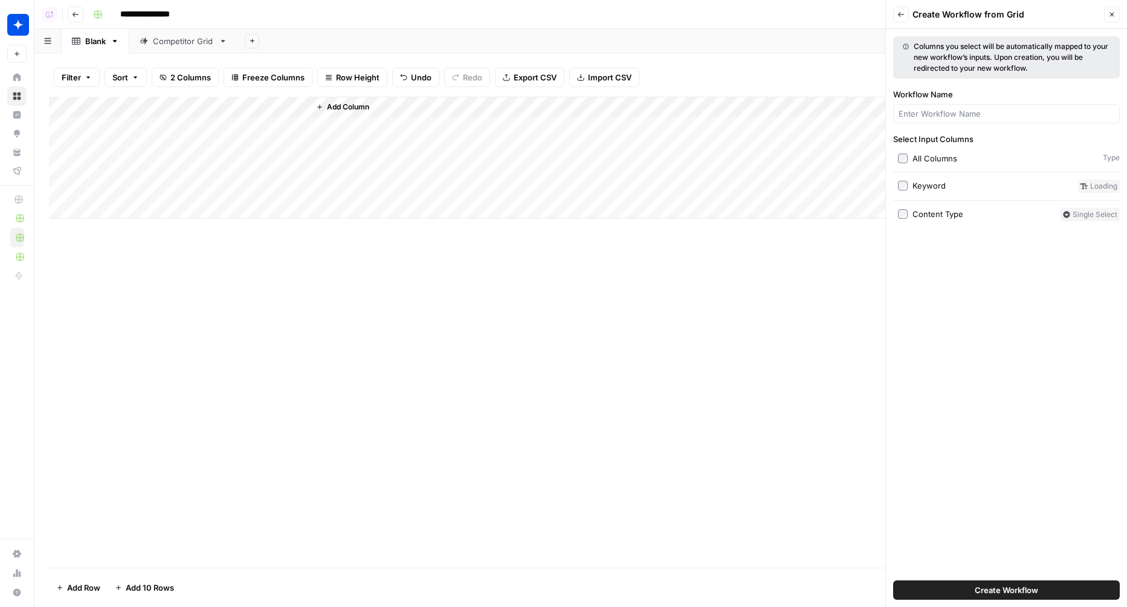
click at [923, 158] on div "All Columns" at bounding box center [934, 158] width 45 height 12
click at [966, 119] on div at bounding box center [1006, 113] width 227 height 19
type input "Brief"
click at [998, 580] on button "Create Workflow" at bounding box center [1006, 589] width 227 height 19
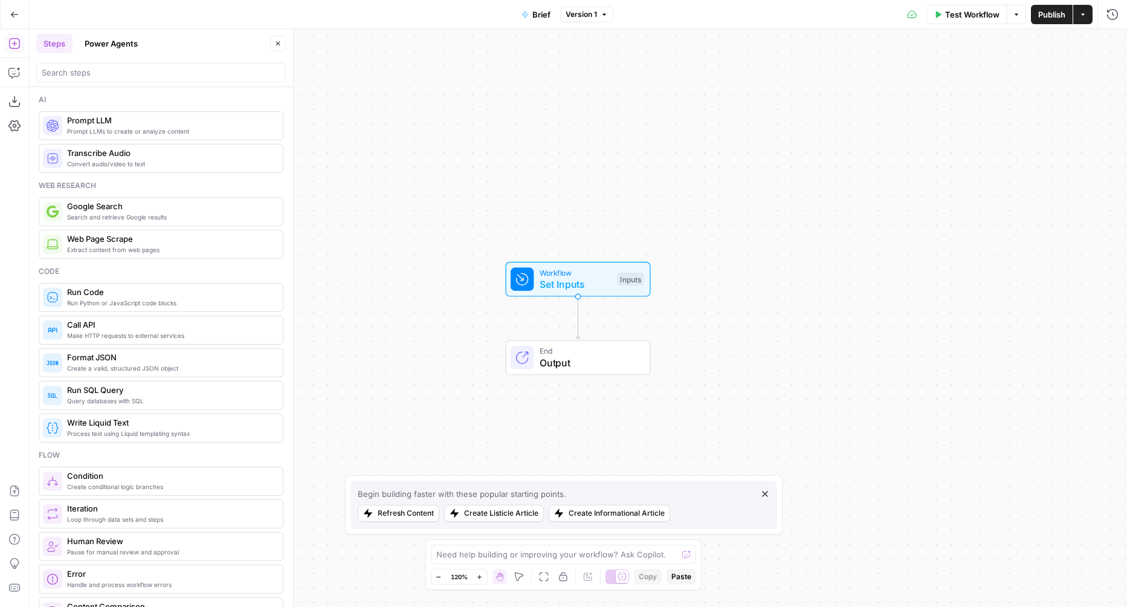
click at [15, 15] on icon "button" at bounding box center [14, 14] width 8 height 8
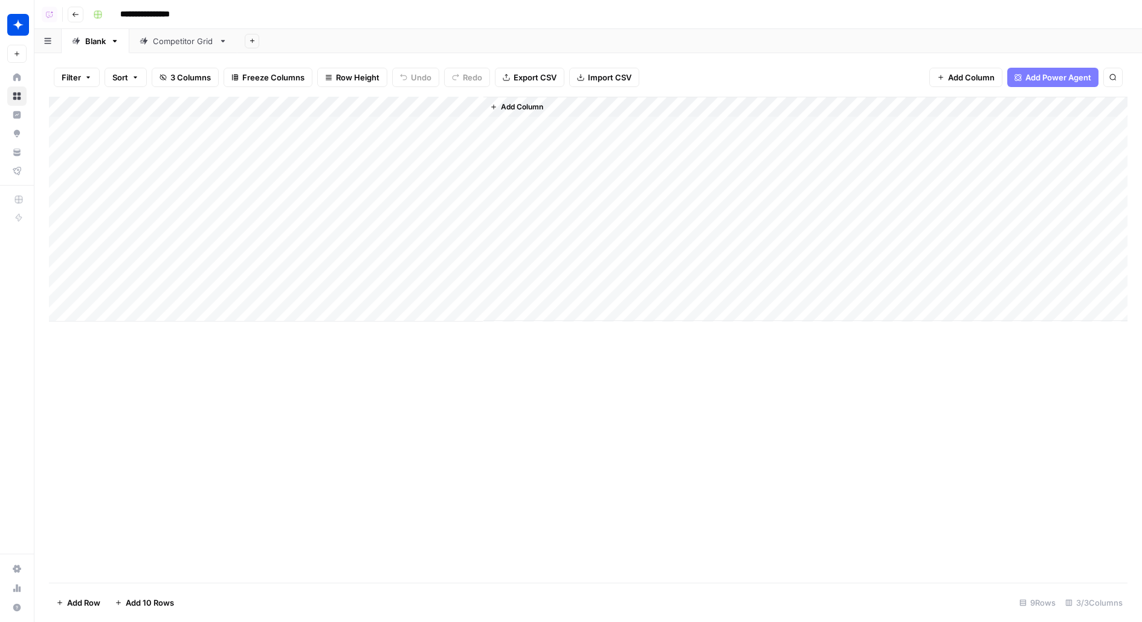
click at [307, 103] on div "Add Column" at bounding box center [588, 209] width 1079 height 225
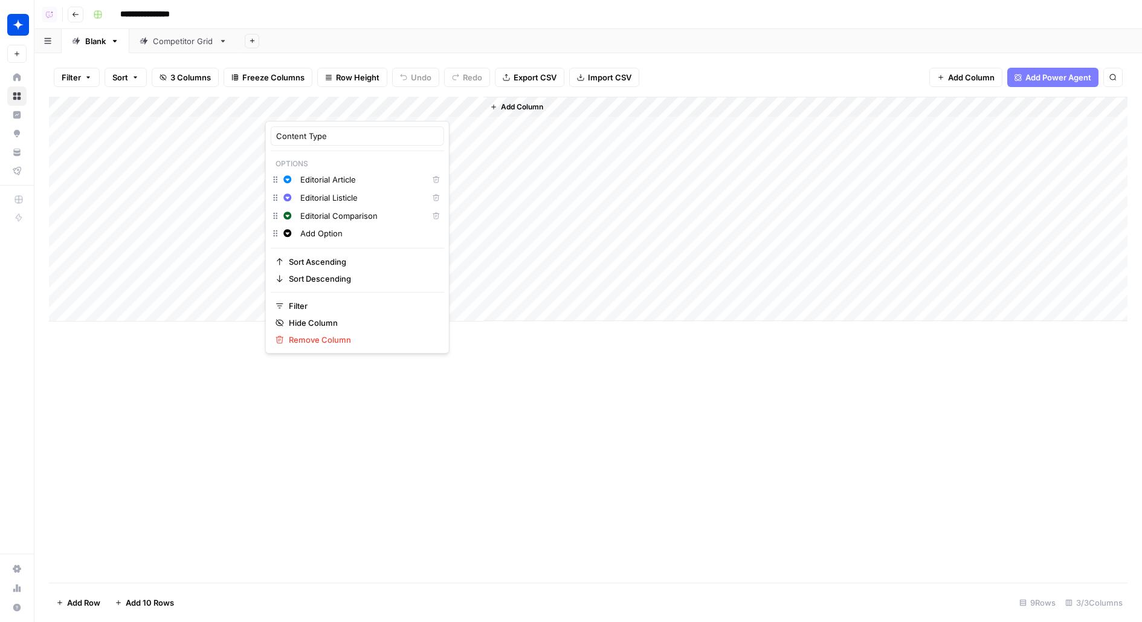
click at [315, 178] on input "Editorial Article" at bounding box center [361, 179] width 123 height 12
type input "Academy Article"
click at [319, 198] on input "Editorial Listicle" at bounding box center [361, 198] width 123 height 12
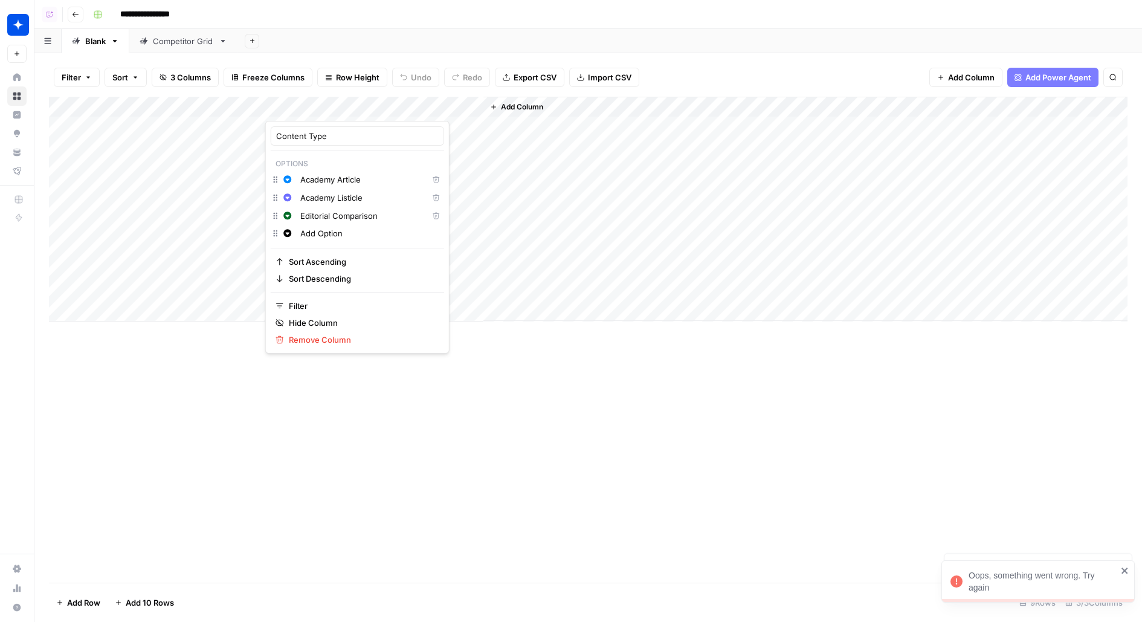
type input "Academy Listicle"
click at [326, 215] on input "Editorial Comparison" at bounding box center [361, 216] width 123 height 12
type input "Academy Comparison"
click at [474, 468] on div "Add Column" at bounding box center [588, 340] width 1079 height 486
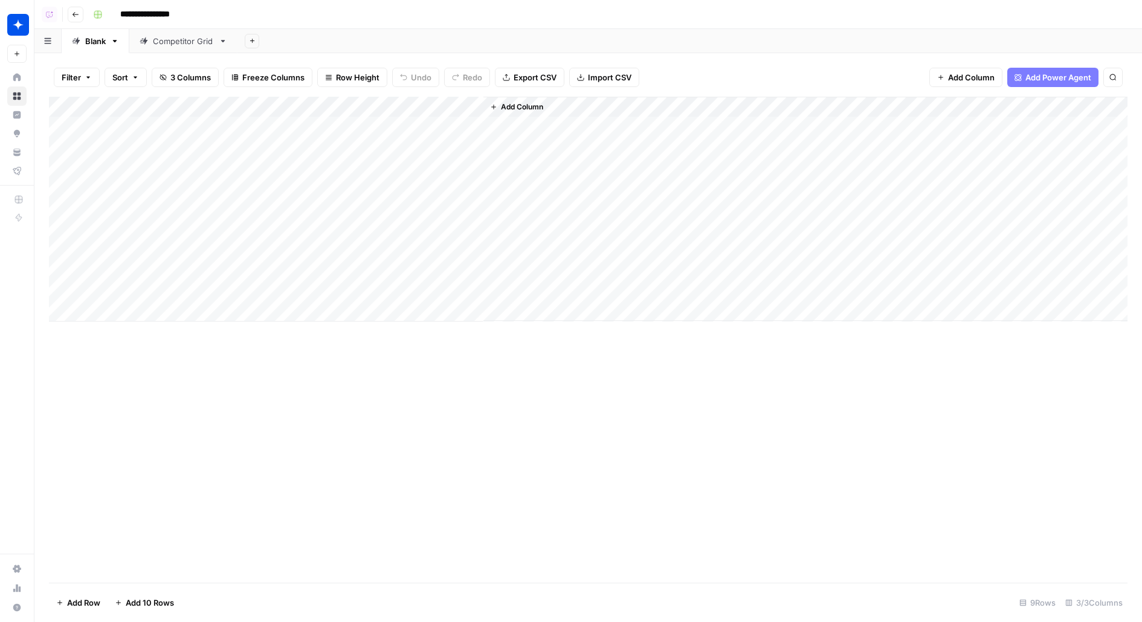
click at [321, 120] on div "Add Column" at bounding box center [588, 209] width 1079 height 225
click at [304, 390] on div "Add Column" at bounding box center [588, 340] width 1079 height 486
click at [302, 106] on div "Add Column" at bounding box center [588, 209] width 1079 height 225
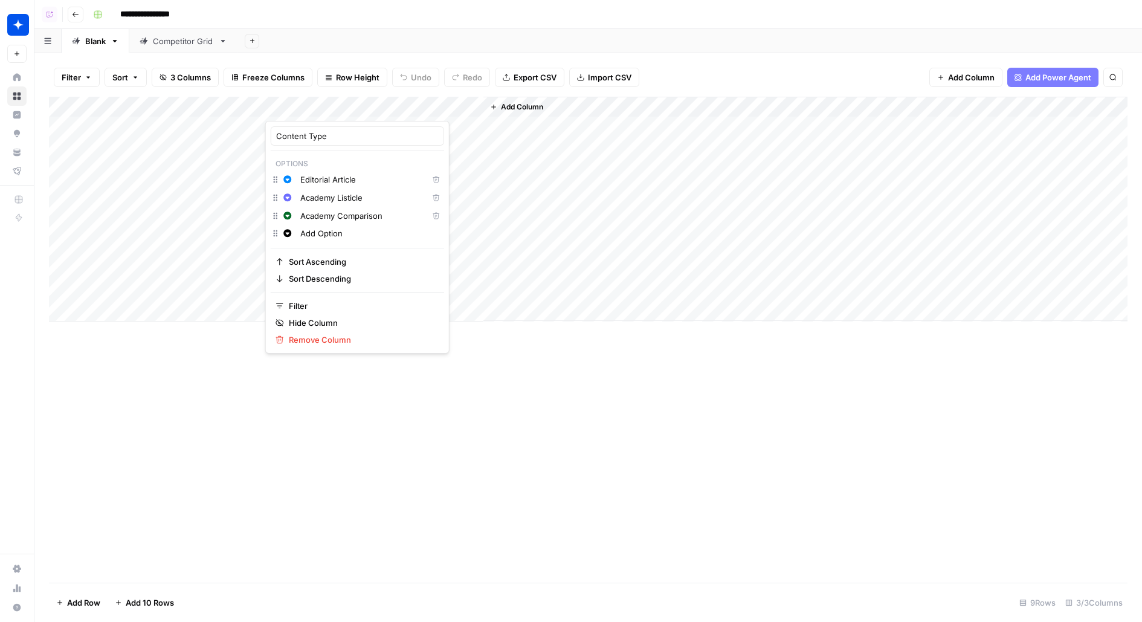
click at [309, 181] on input "Editorial Article" at bounding box center [361, 179] width 123 height 12
type input "Academy Article"
click at [395, 468] on div "Add Column" at bounding box center [588, 340] width 1079 height 486
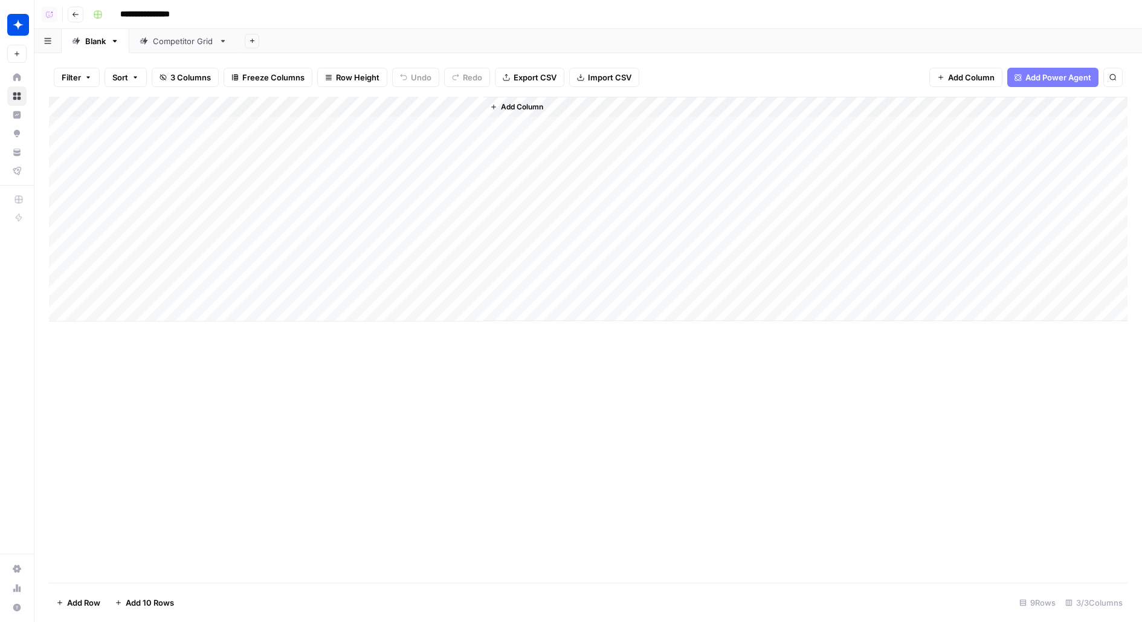
click at [307, 111] on div "Add Column" at bounding box center [588, 209] width 1079 height 225
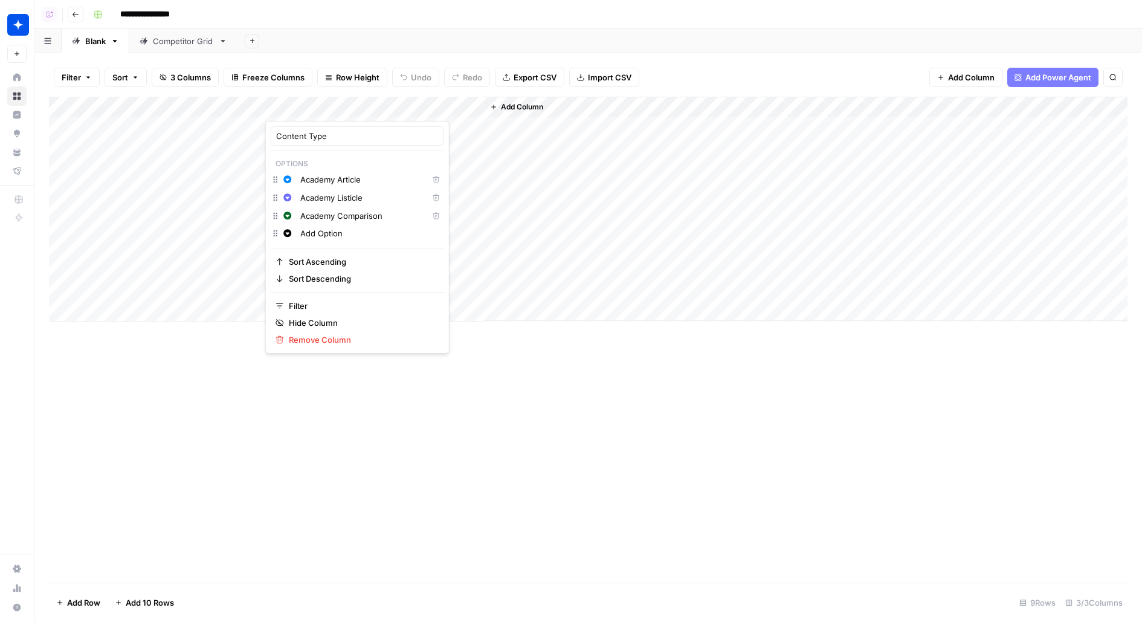
click at [568, 33] on div "Add Sheet" at bounding box center [689, 41] width 905 height 24
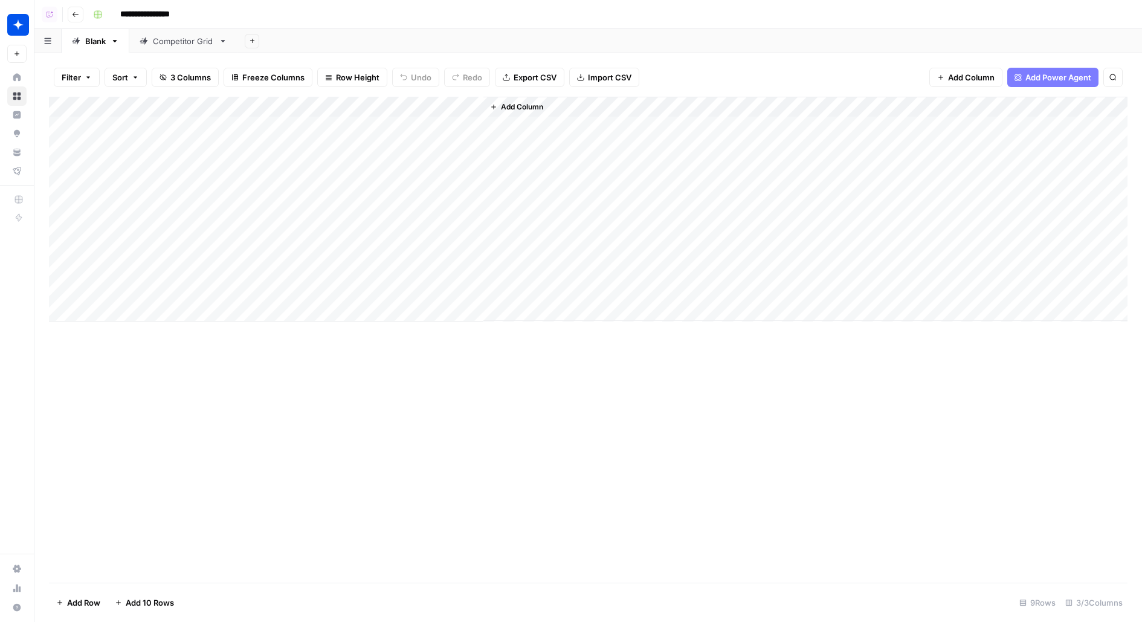
click at [516, 113] on button "Add Column" at bounding box center [516, 107] width 63 height 16
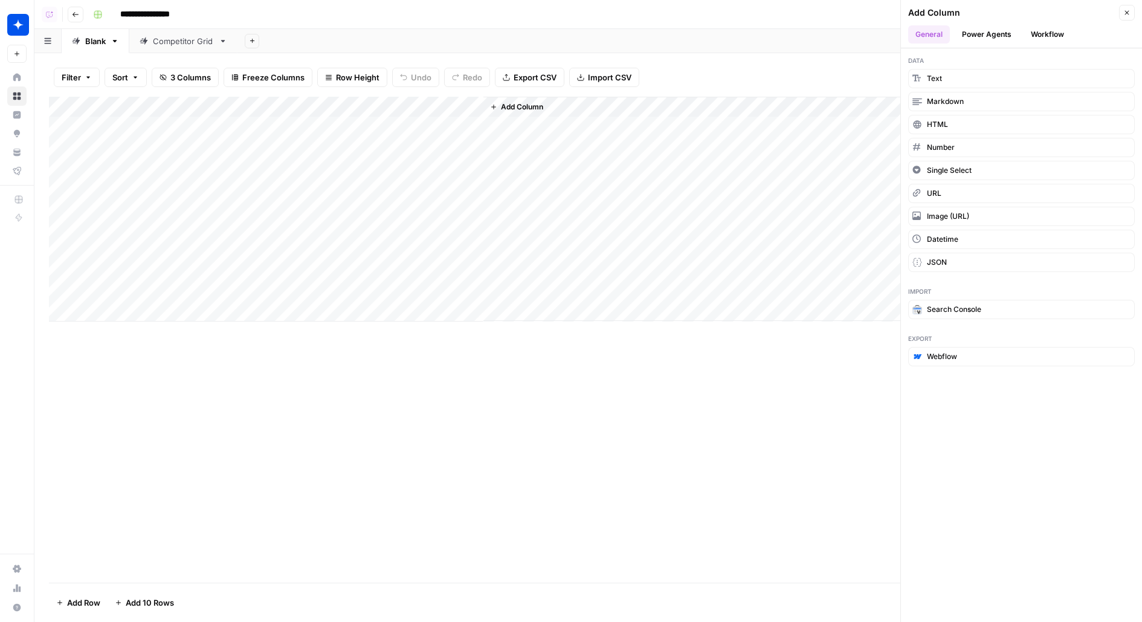
click at [1044, 40] on button "Workflow" at bounding box center [1048, 34] width 48 height 18
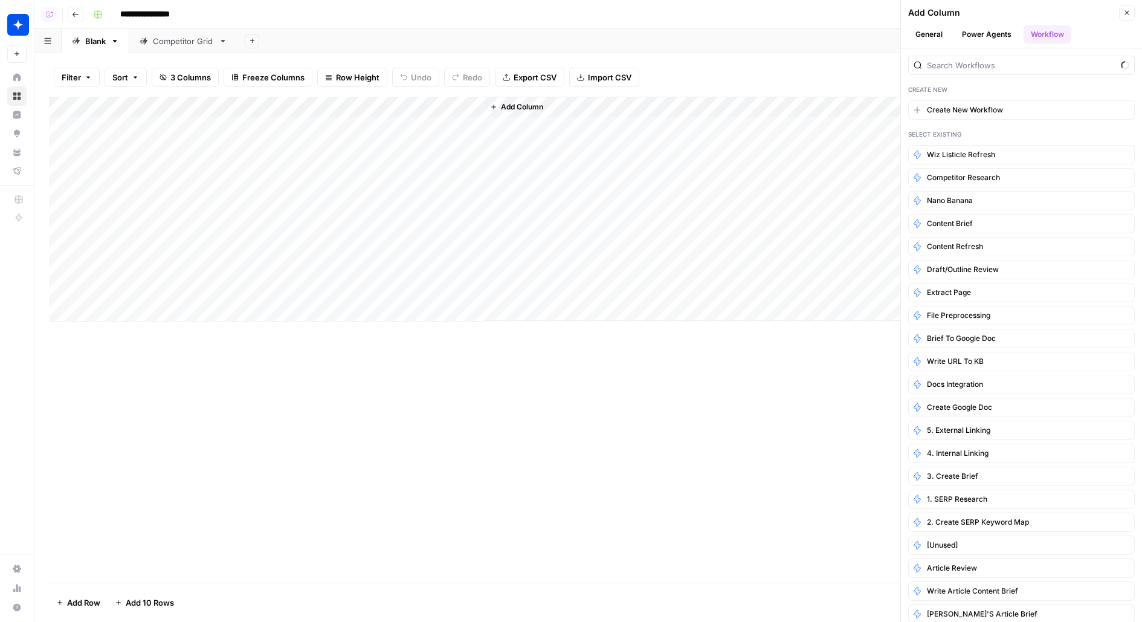
click at [932, 37] on button "General" at bounding box center [929, 34] width 42 height 18
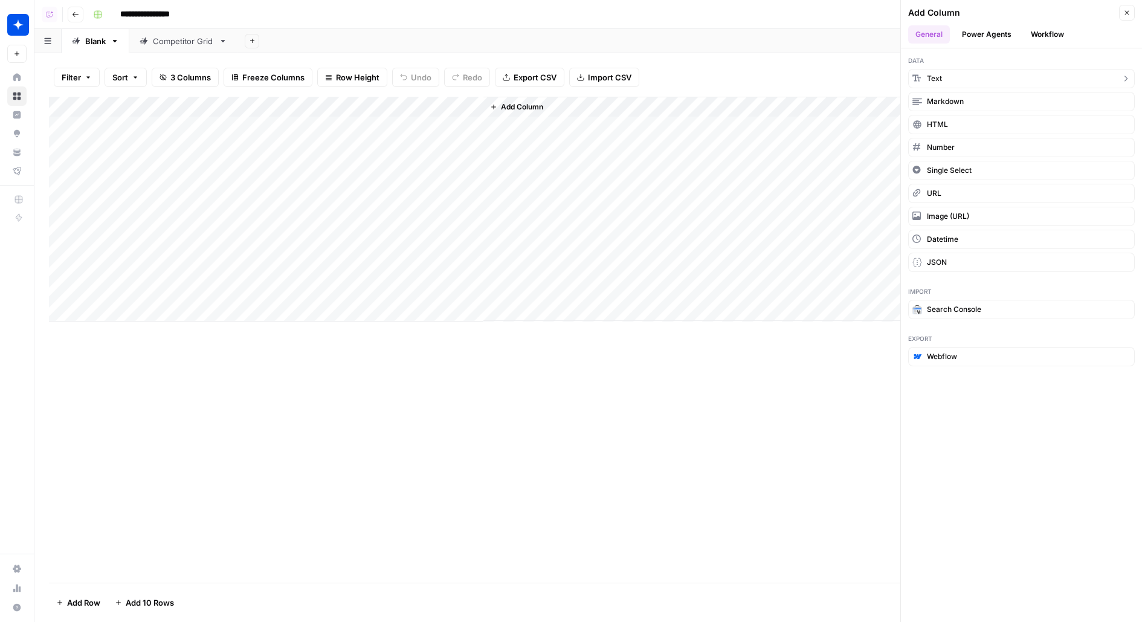
click at [955, 79] on button "Text" at bounding box center [1021, 78] width 227 height 19
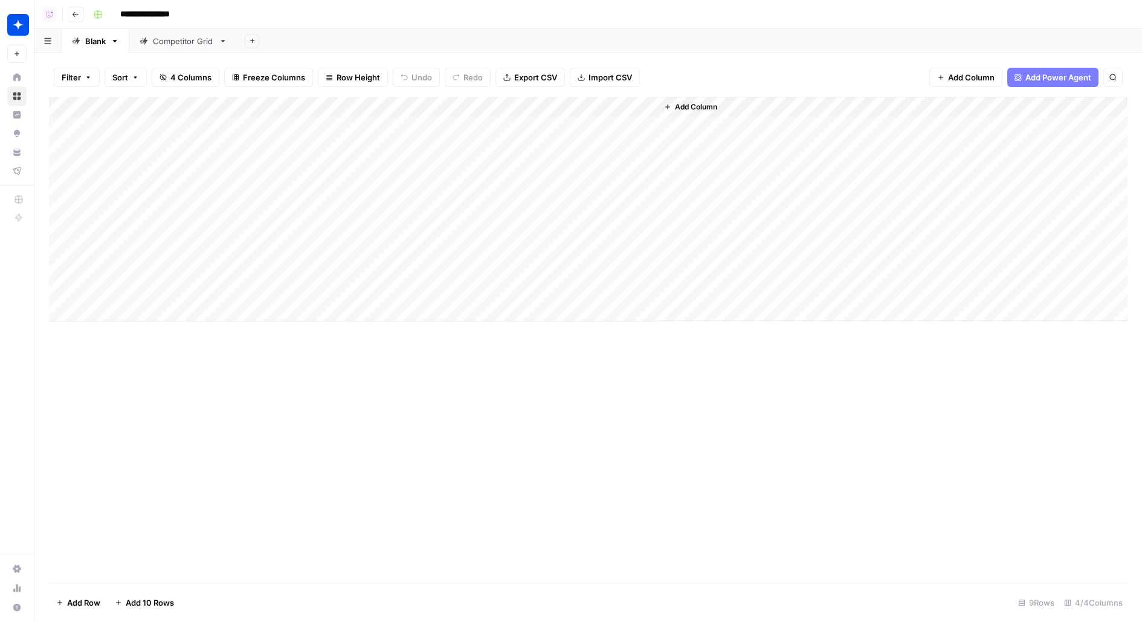
drag, startPoint x: 573, startPoint y: 108, endPoint x: 462, endPoint y: 108, distance: 111.2
click at [462, 108] on div "Add Column" at bounding box center [588, 209] width 1079 height 225
click at [459, 107] on div "Add Column" at bounding box center [588, 209] width 1079 height 225
click at [424, 135] on input "New Column" at bounding box center [446, 136] width 123 height 12
click at [502, 106] on div "Add Column" at bounding box center [588, 209] width 1079 height 225
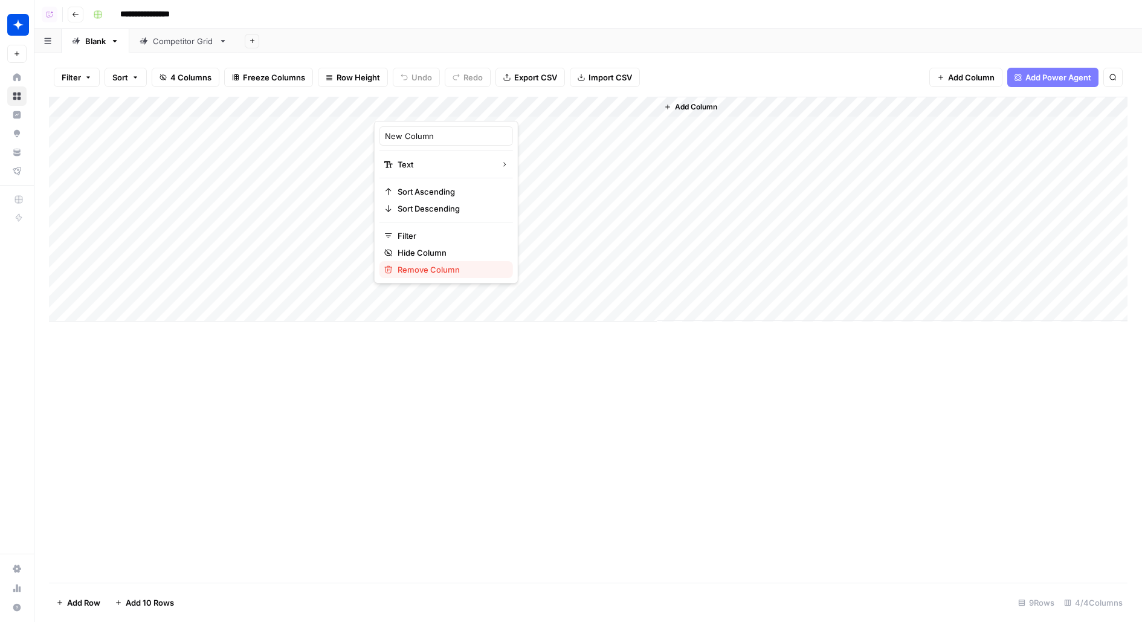
click at [447, 274] on span "Remove Column" at bounding box center [451, 269] width 106 height 12
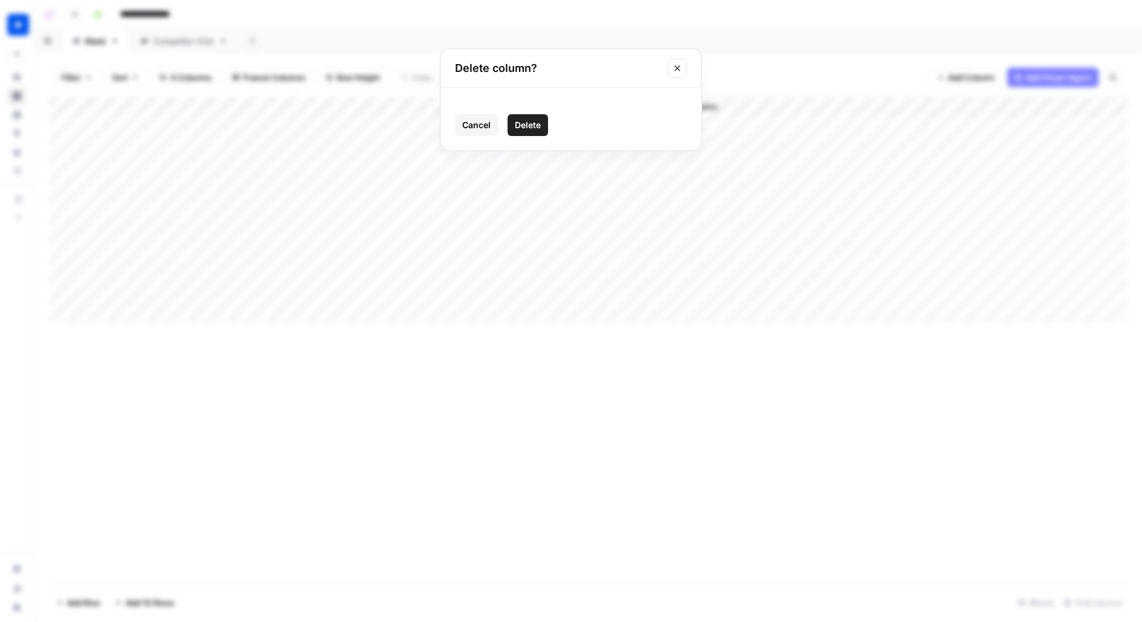
click at [532, 123] on span "Delete" at bounding box center [528, 125] width 26 height 12
click at [524, 112] on button "Add Column" at bounding box center [516, 107] width 63 height 16
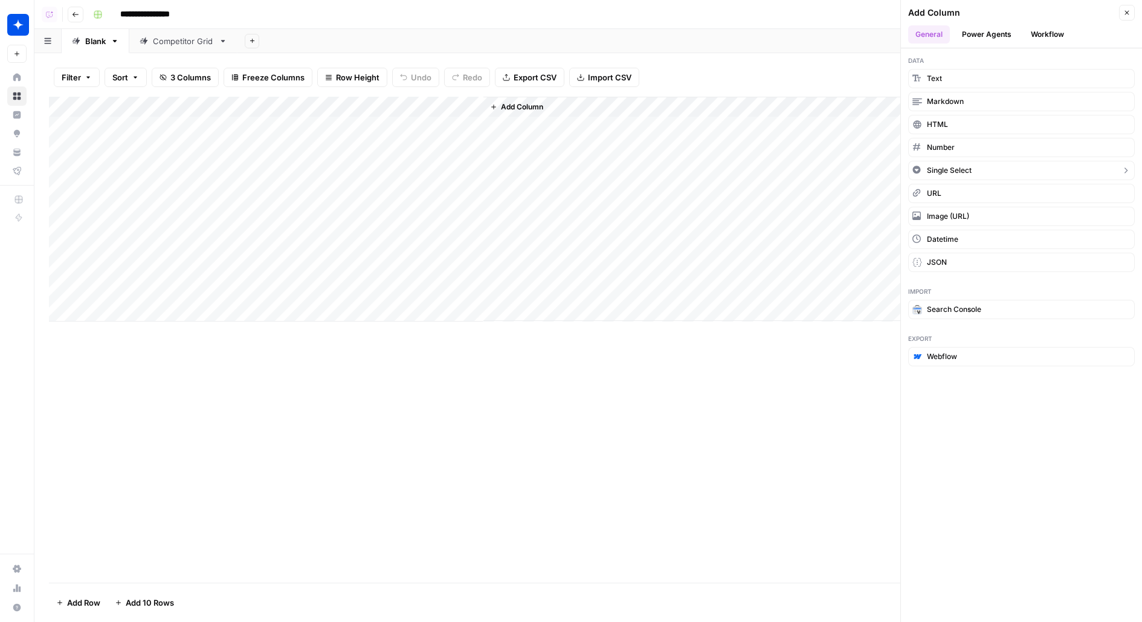
click at [1008, 167] on button "Single Select" at bounding box center [1021, 170] width 227 height 19
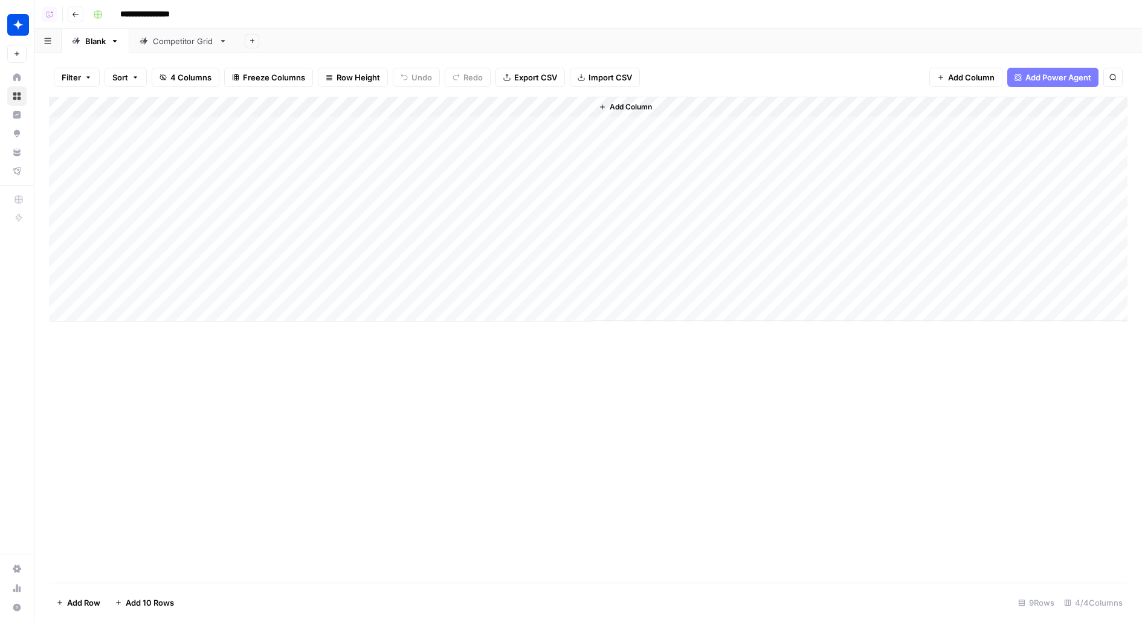
drag, startPoint x: 518, startPoint y: 112, endPoint x: 399, endPoint y: 111, distance: 118.4
click at [400, 112] on div "Add Column" at bounding box center [588, 209] width 1079 height 225
click at [404, 107] on div "Add Column" at bounding box center [588, 209] width 1079 height 225
click at [409, 136] on input "New Column" at bounding box center [458, 136] width 147 height 12
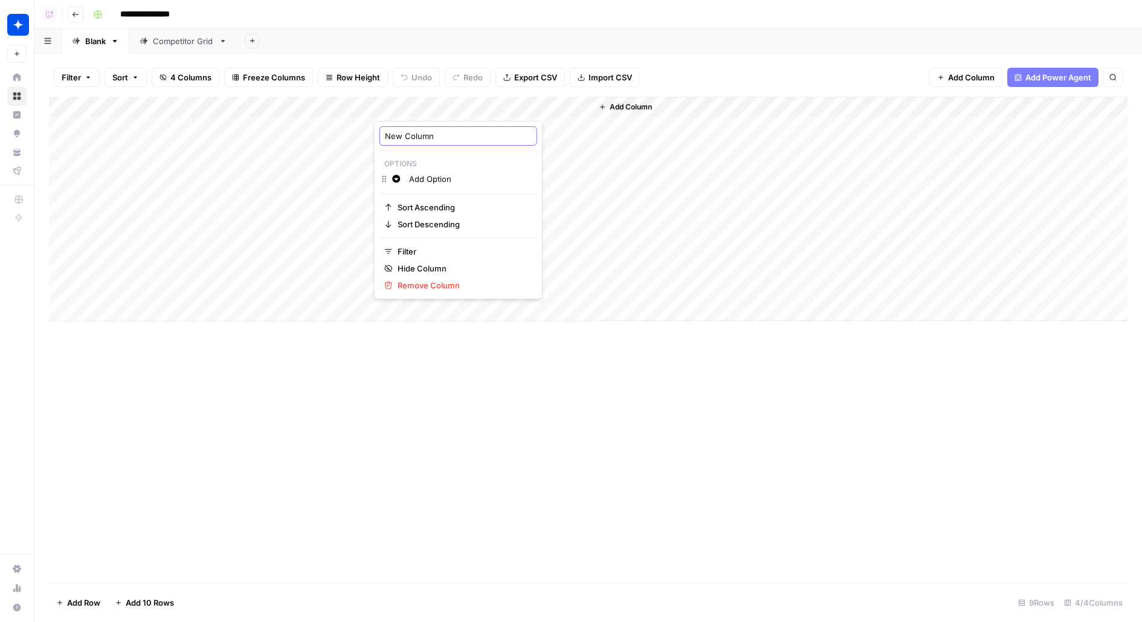
click at [409, 136] on input "New Column" at bounding box center [458, 136] width 147 height 12
type input "Product"
click at [421, 132] on div "Add Column" at bounding box center [588, 209] width 1079 height 225
type input "CNAPP"
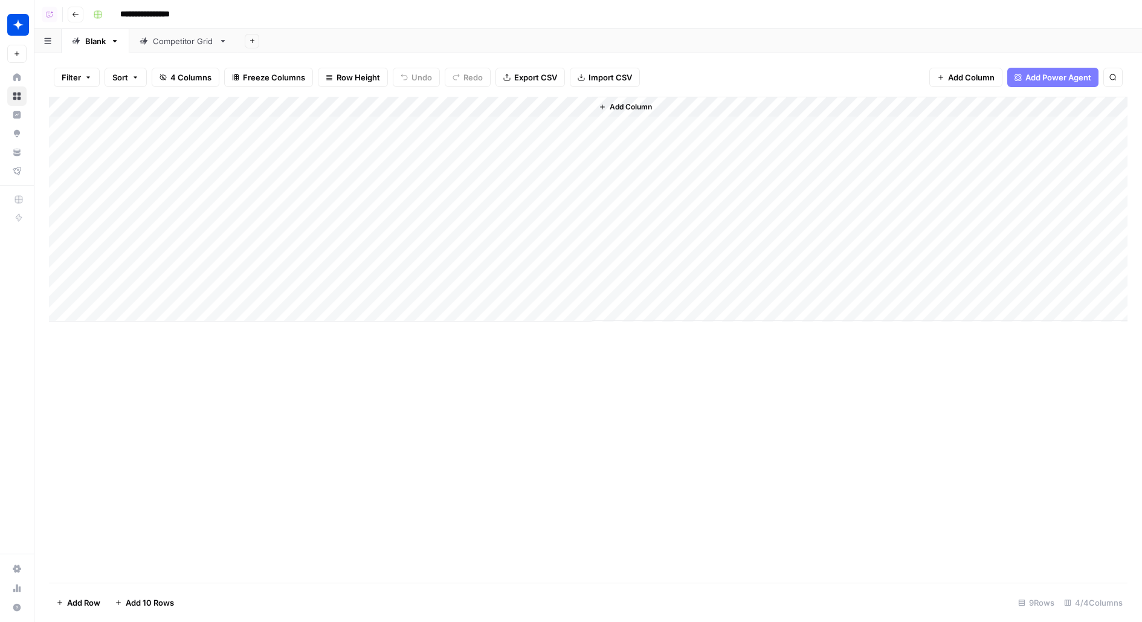
click at [405, 123] on div "Add Column" at bounding box center [588, 209] width 1079 height 225
type input "Code"
click at [413, 127] on div "Add Column" at bounding box center [588, 209] width 1079 height 225
type input "Defend"
click at [424, 121] on div "Add Column" at bounding box center [588, 209] width 1079 height 225
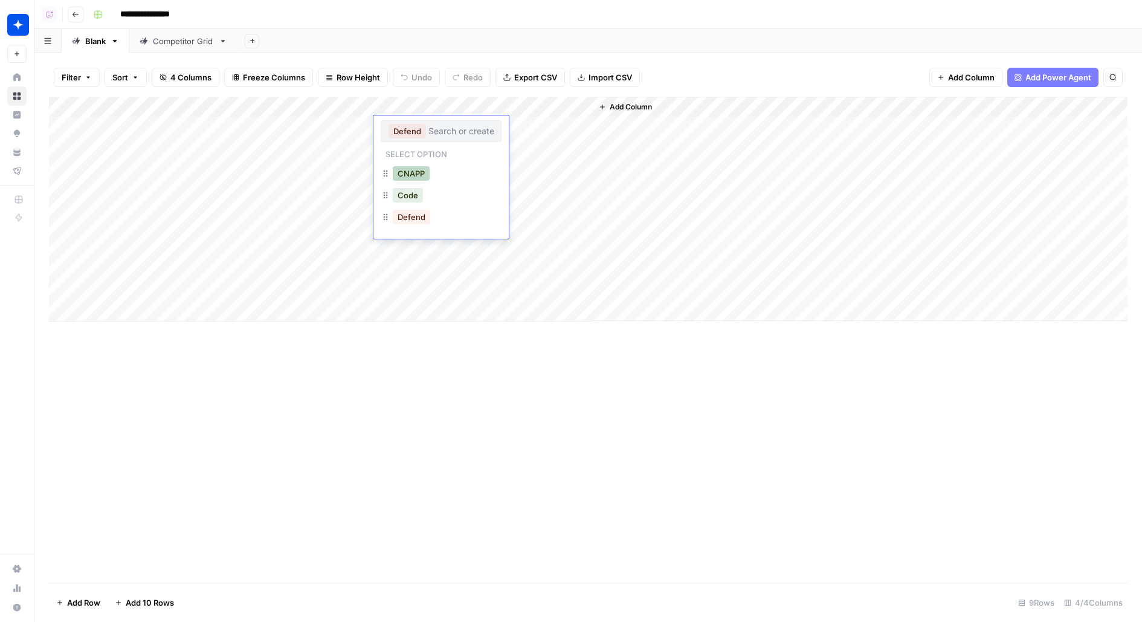
click at [412, 170] on button "CNAPP" at bounding box center [411, 173] width 37 height 15
click at [552, 48] on div "Add Sheet" at bounding box center [689, 41] width 905 height 24
click at [315, 124] on div "Add Column" at bounding box center [588, 209] width 1079 height 225
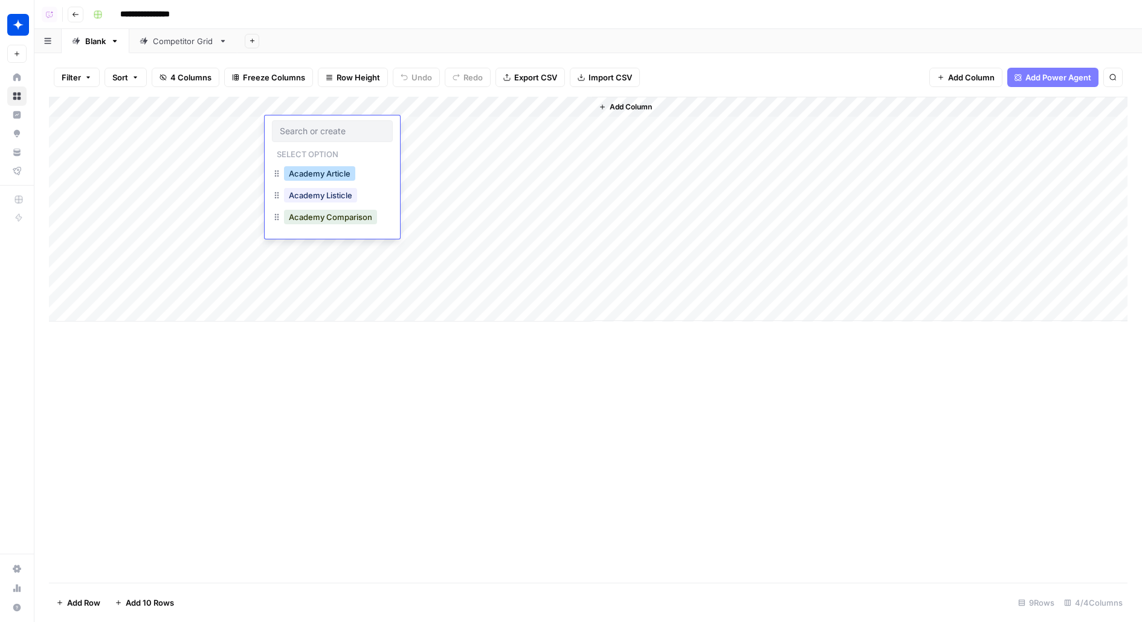
click at [323, 173] on button "Academy Article" at bounding box center [319, 173] width 71 height 15
click at [231, 124] on div "Add Column" at bounding box center [588, 209] width 1079 height 225
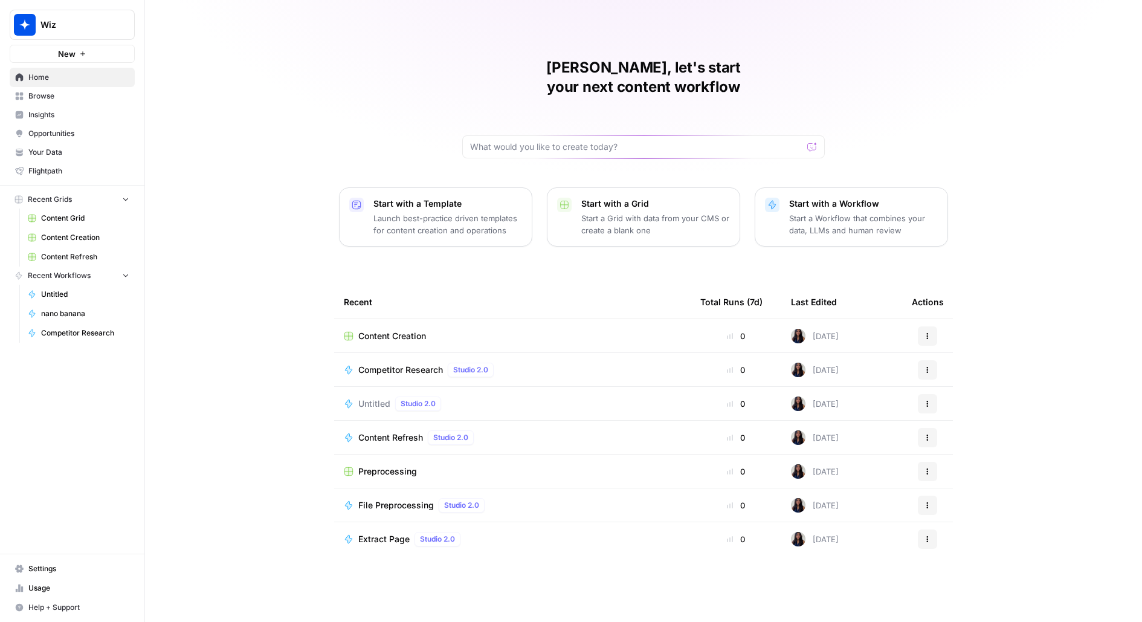
click at [51, 566] on span "Settings" at bounding box center [78, 568] width 101 height 11
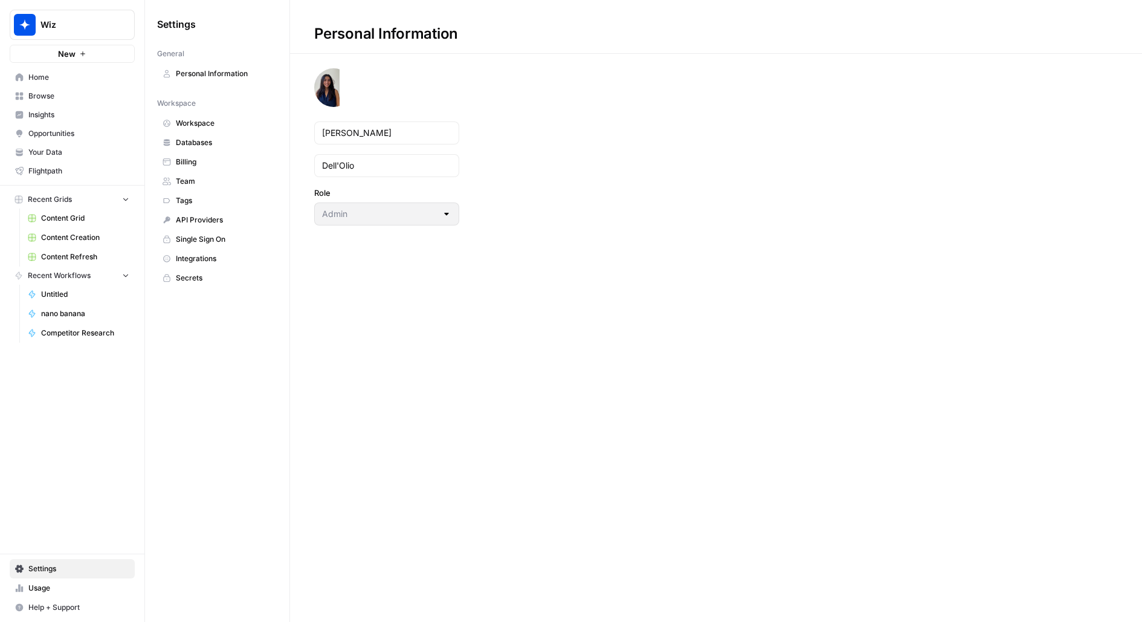
click at [53, 152] on span "Your Data" at bounding box center [78, 152] width 101 height 11
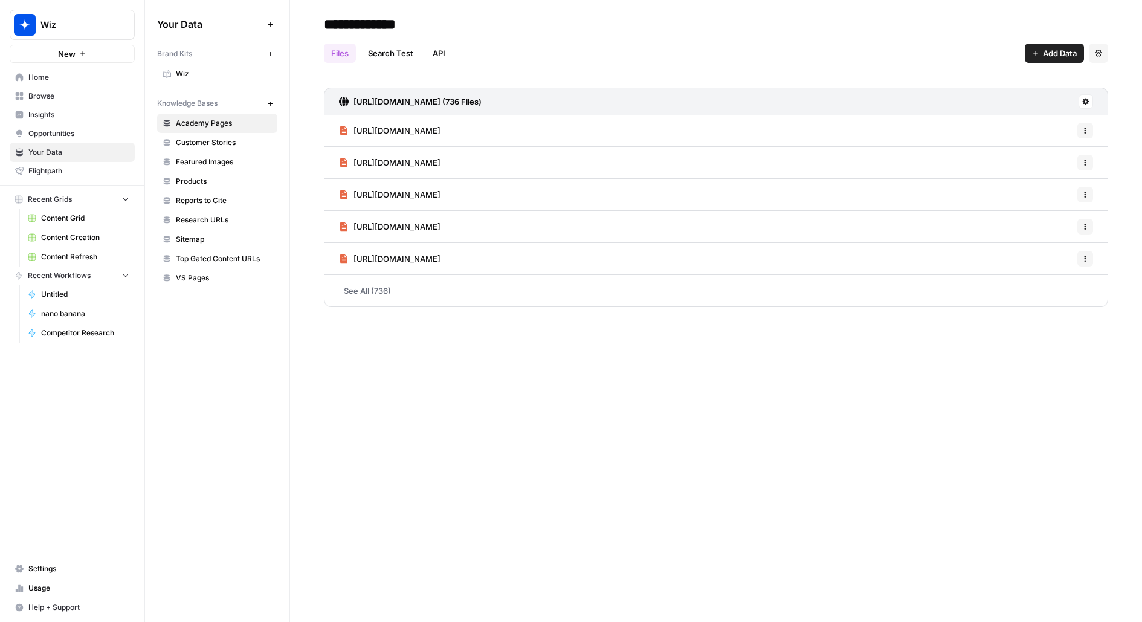
click at [216, 68] on span "Wiz" at bounding box center [224, 73] width 96 height 11
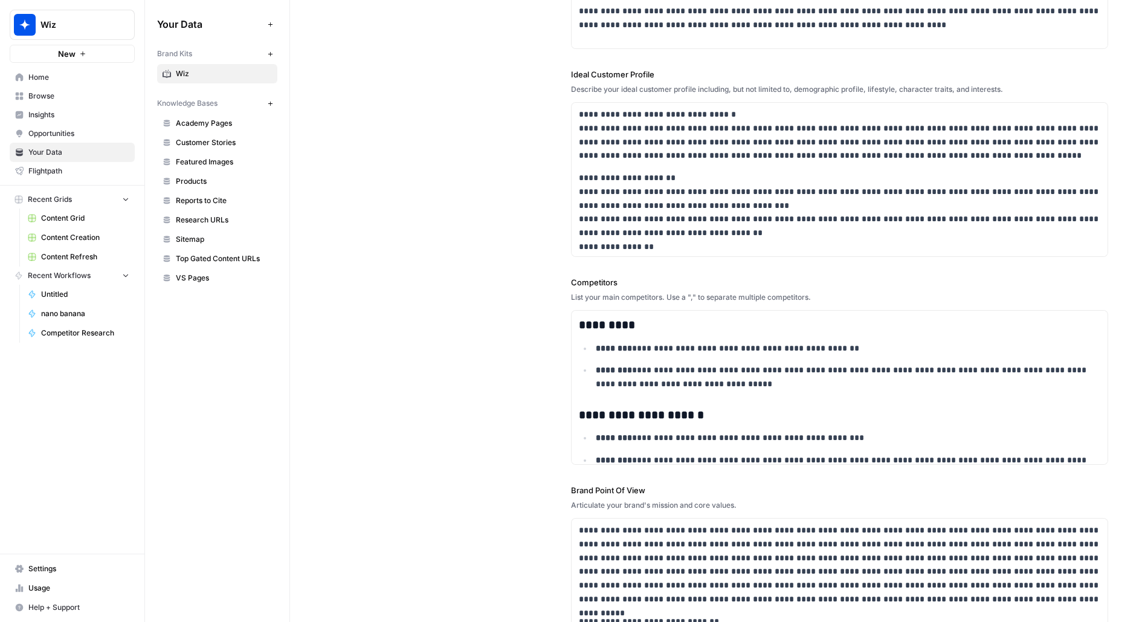
scroll to position [858, 0]
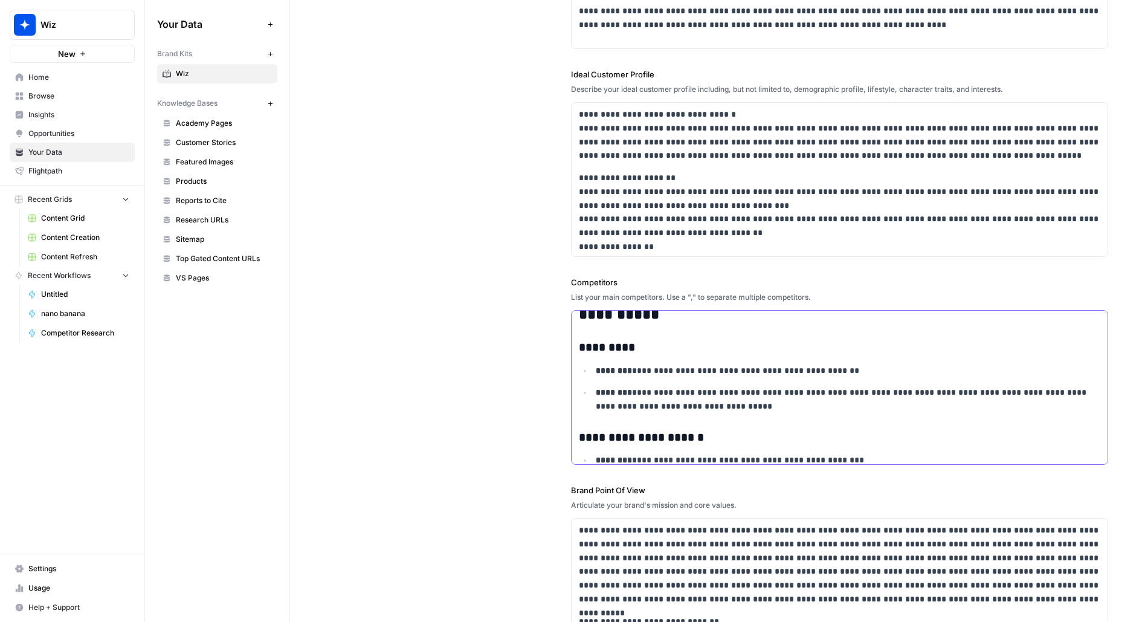
click at [616, 346] on h3 "*********" at bounding box center [840, 347] width 522 height 15
click at [609, 371] on strong "********" at bounding box center [614, 370] width 36 height 8
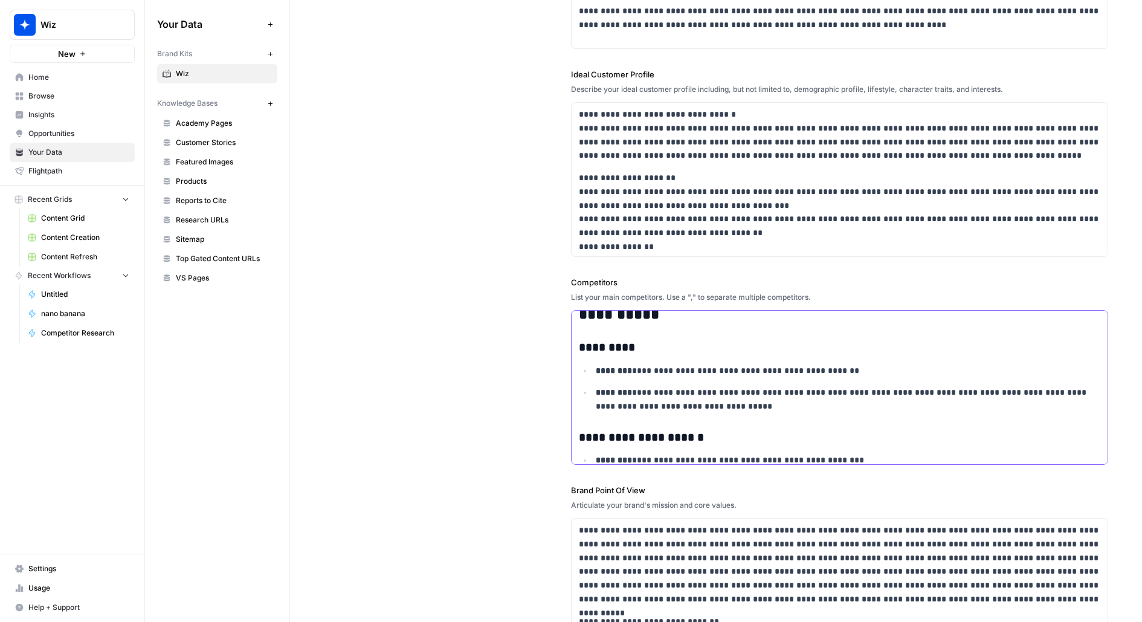
click at [609, 350] on h3 "*********" at bounding box center [840, 347] width 522 height 15
copy h3 "******"
drag, startPoint x: 593, startPoint y: 437, endPoint x: 797, endPoint y: 436, distance: 204.2
click at [798, 437] on h3 "**********" at bounding box center [840, 437] width 522 height 15
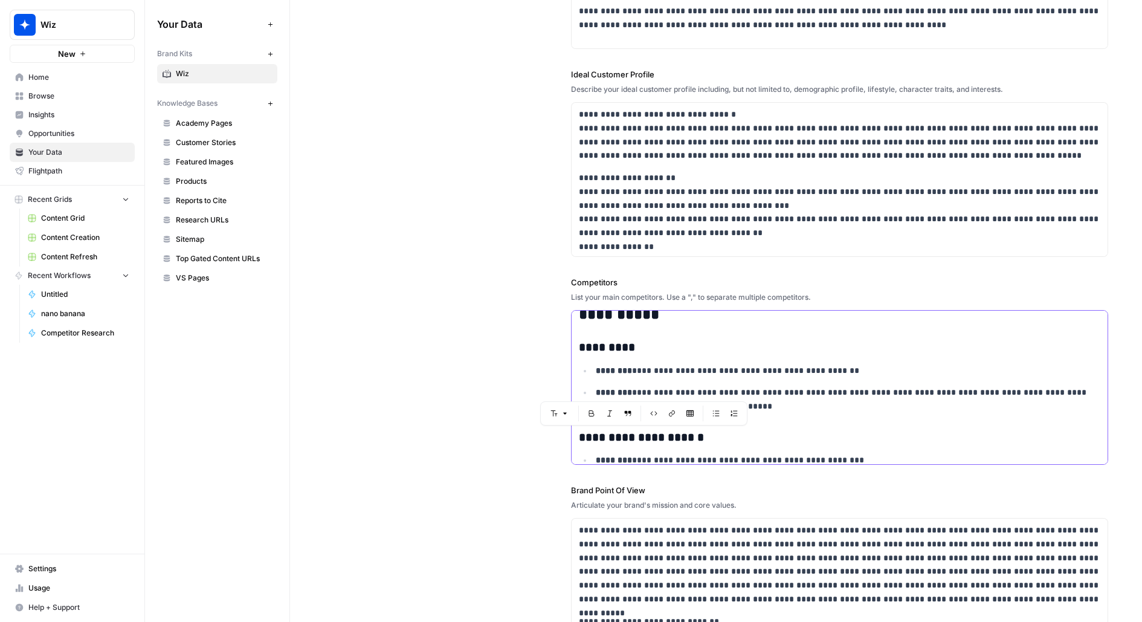
copy h3 "**********"
click at [443, 144] on div "**********" at bounding box center [716, 228] width 784 height 937
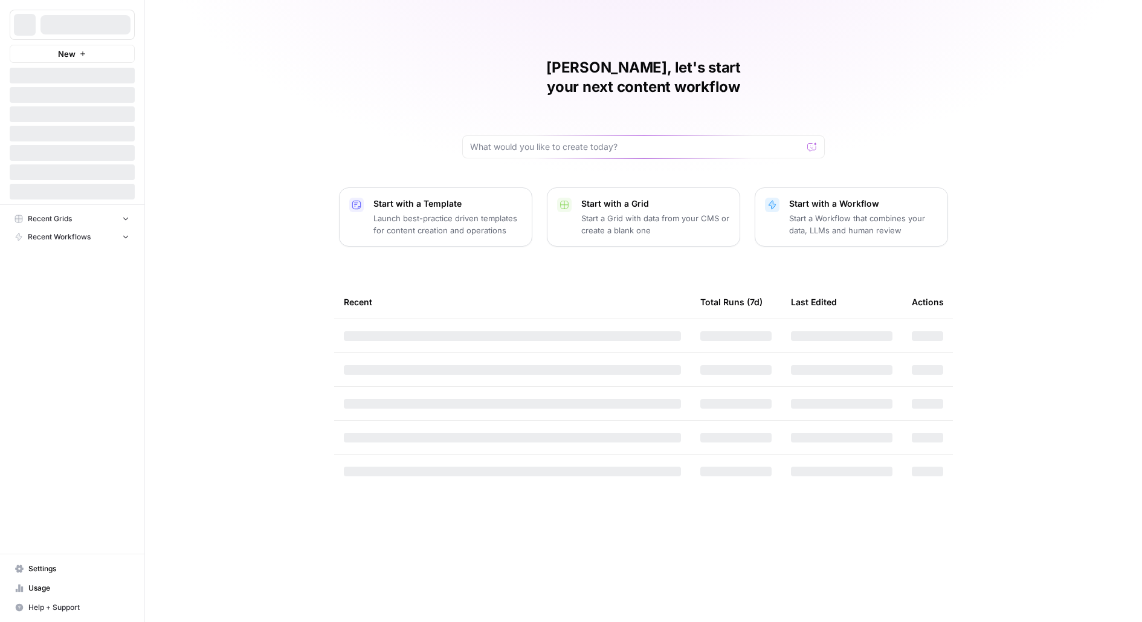
click at [38, 35] on div at bounding box center [72, 25] width 125 height 30
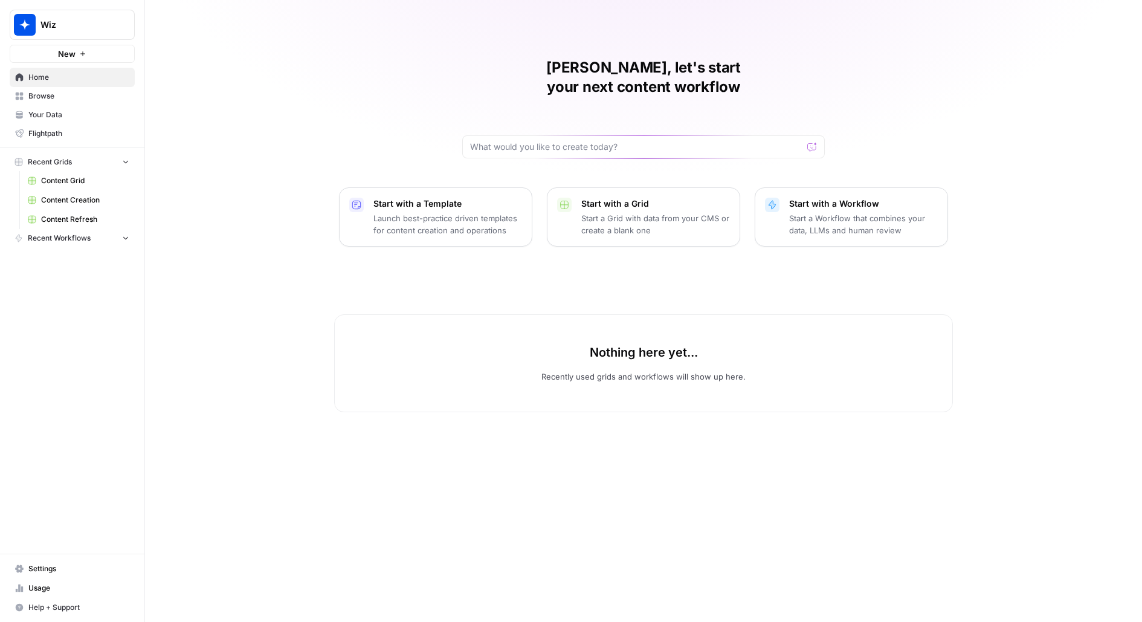
click at [54, 86] on link "Browse" at bounding box center [72, 95] width 125 height 19
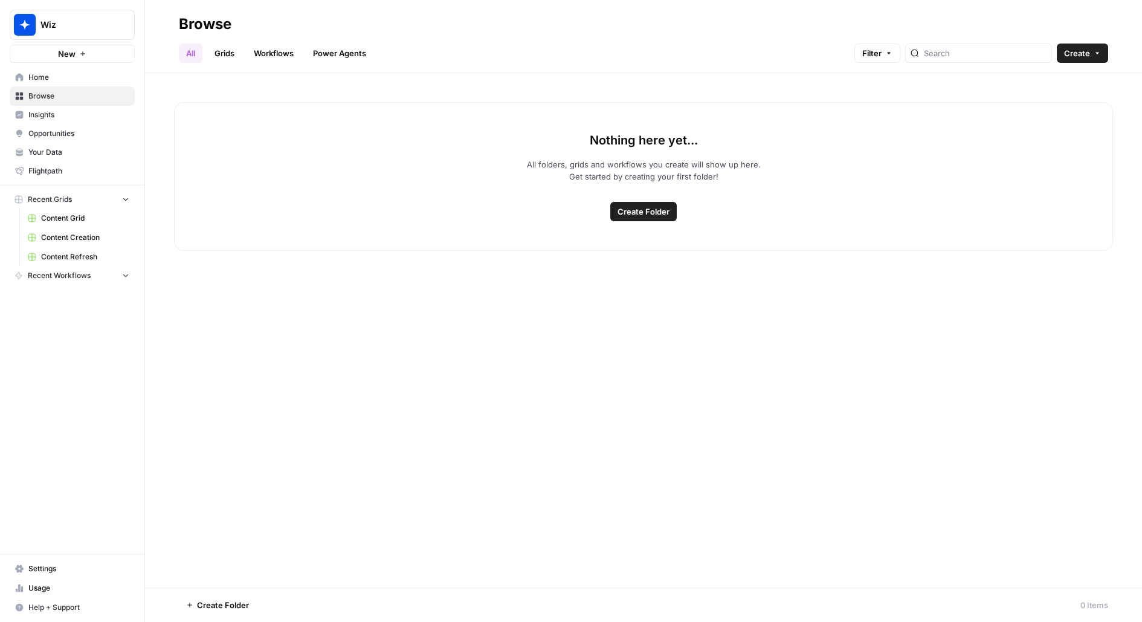
click at [68, 79] on span "Home" at bounding box center [78, 77] width 101 height 11
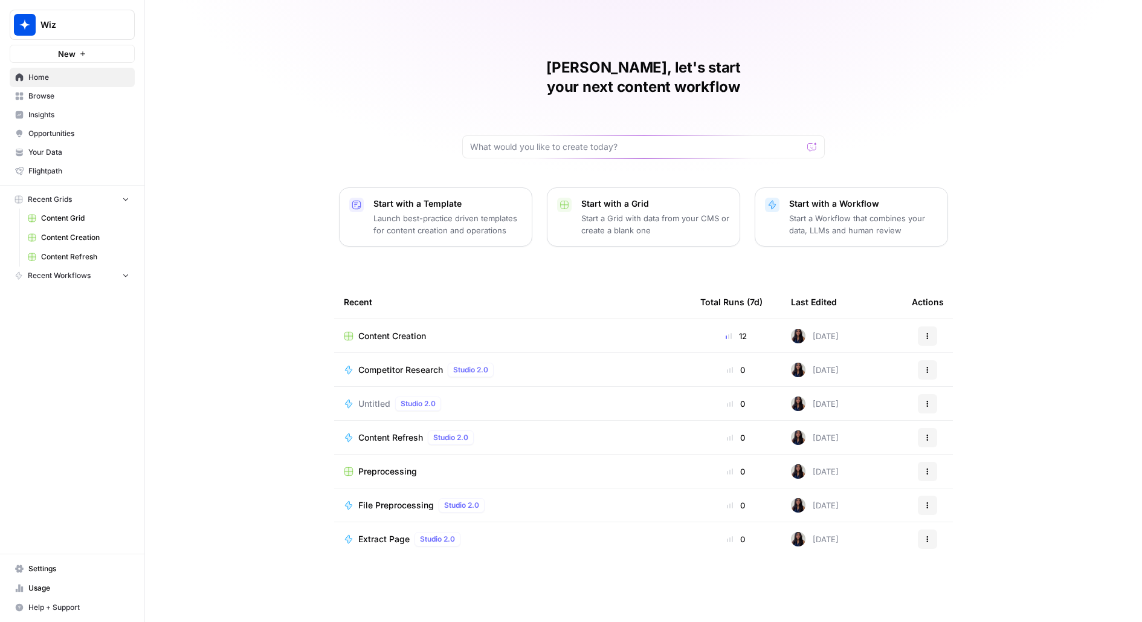
click at [315, 145] on div "[PERSON_NAME], let's start your next content workflow Start with a Template Lau…" at bounding box center [643, 311] width 997 height 622
click at [37, 35] on button "Wiz" at bounding box center [72, 25] width 125 height 30
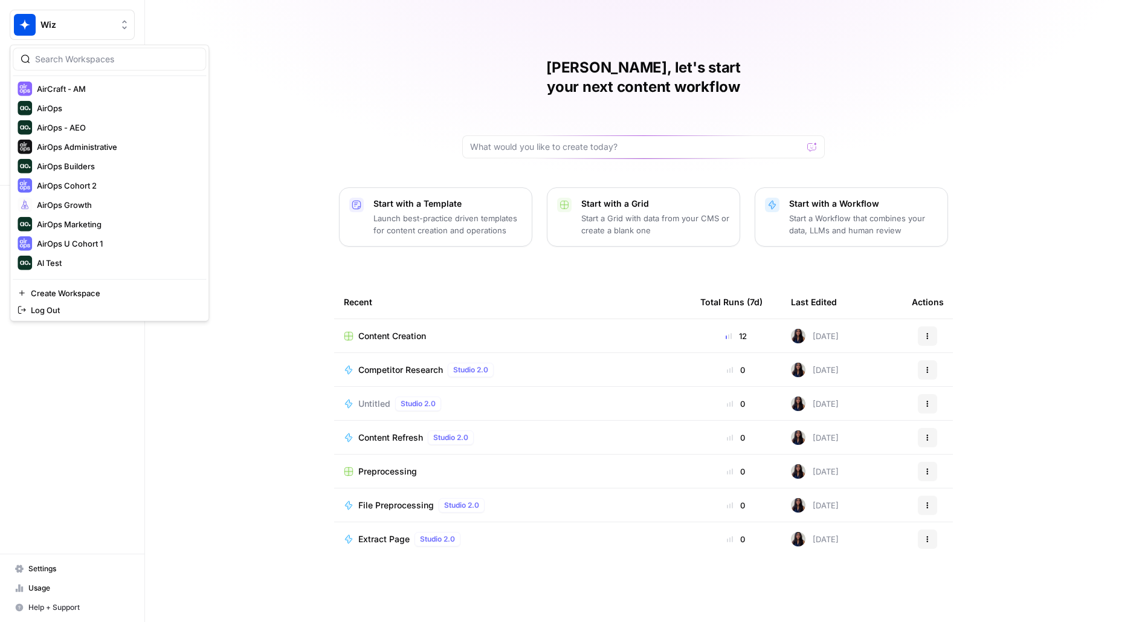
scroll to position [115, 0]
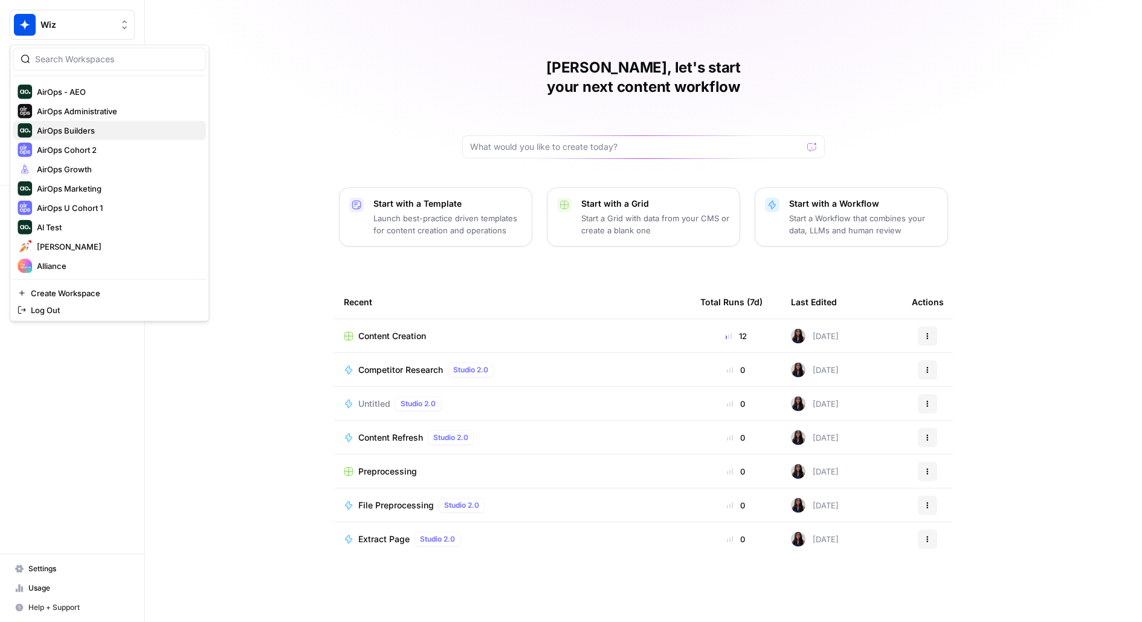
click at [135, 125] on span "AirOps Builders" at bounding box center [117, 130] width 160 height 12
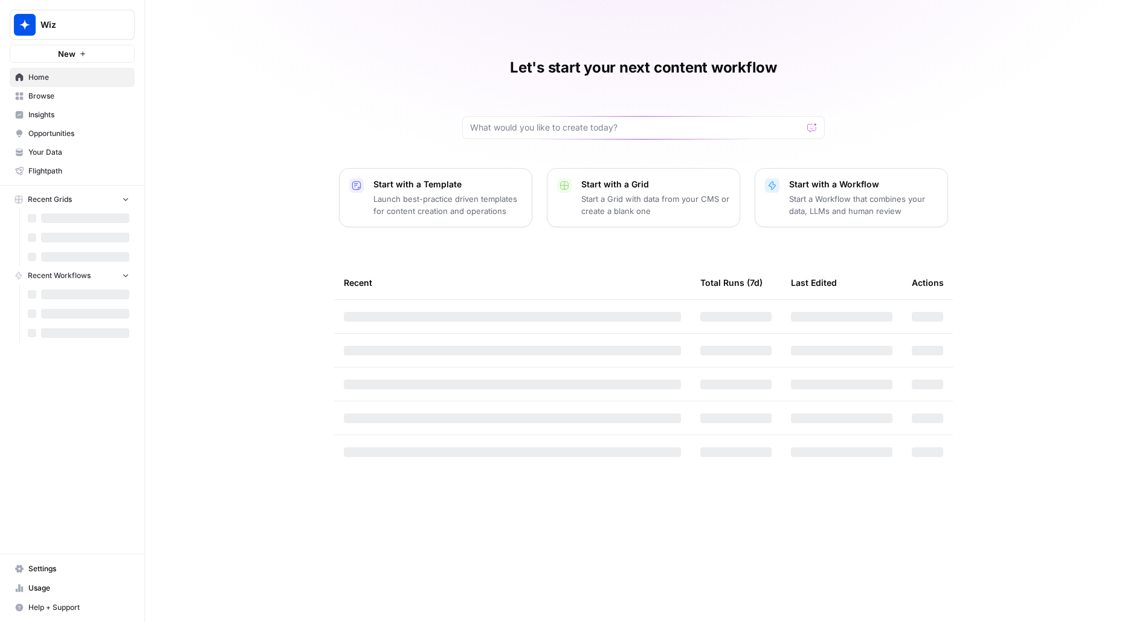
click at [111, 84] on link "Home" at bounding box center [72, 77] width 125 height 19
click at [111, 96] on span "Browse" at bounding box center [78, 96] width 101 height 11
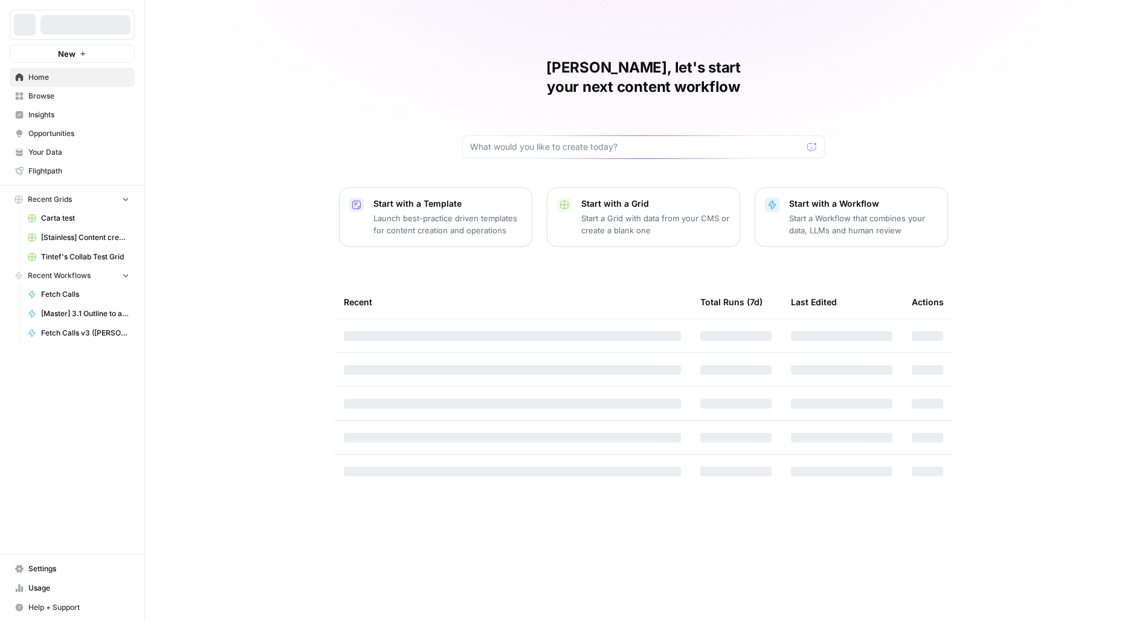
click at [73, 107] on link "Insights" at bounding box center [72, 114] width 125 height 19
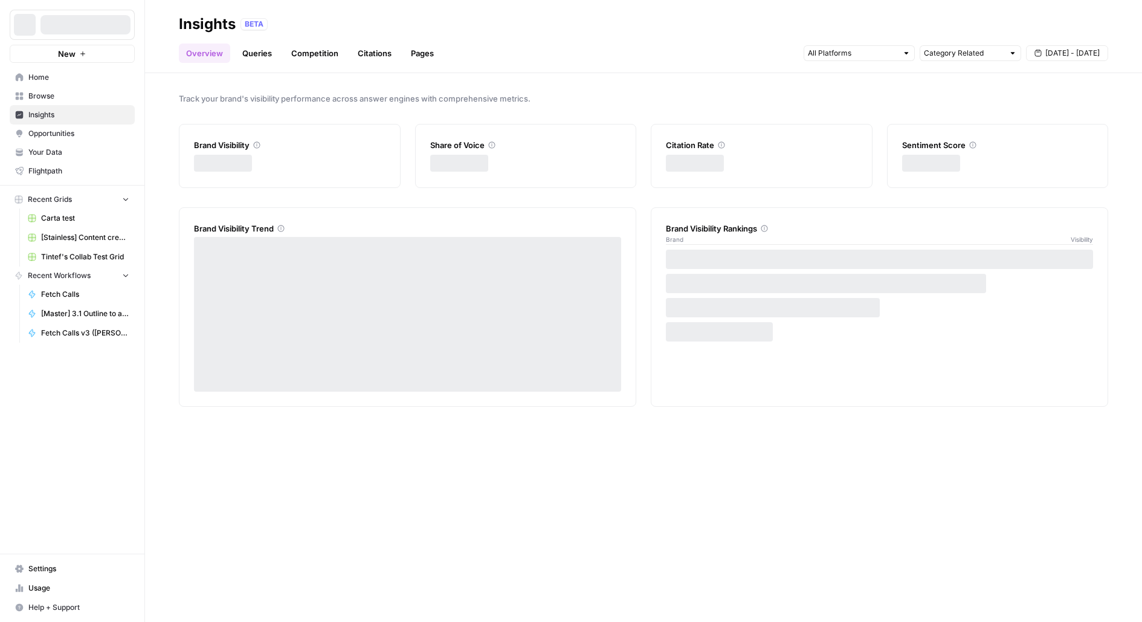
click at [79, 91] on span "Browse" at bounding box center [78, 96] width 101 height 11
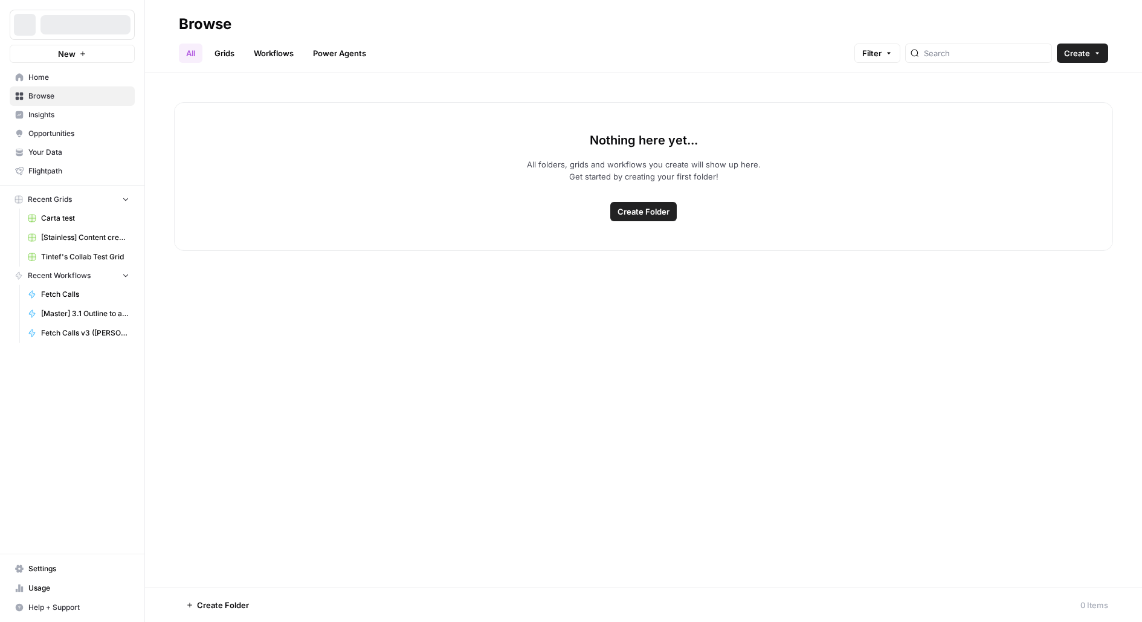
click at [45, 117] on span "Insights" at bounding box center [78, 114] width 101 height 11
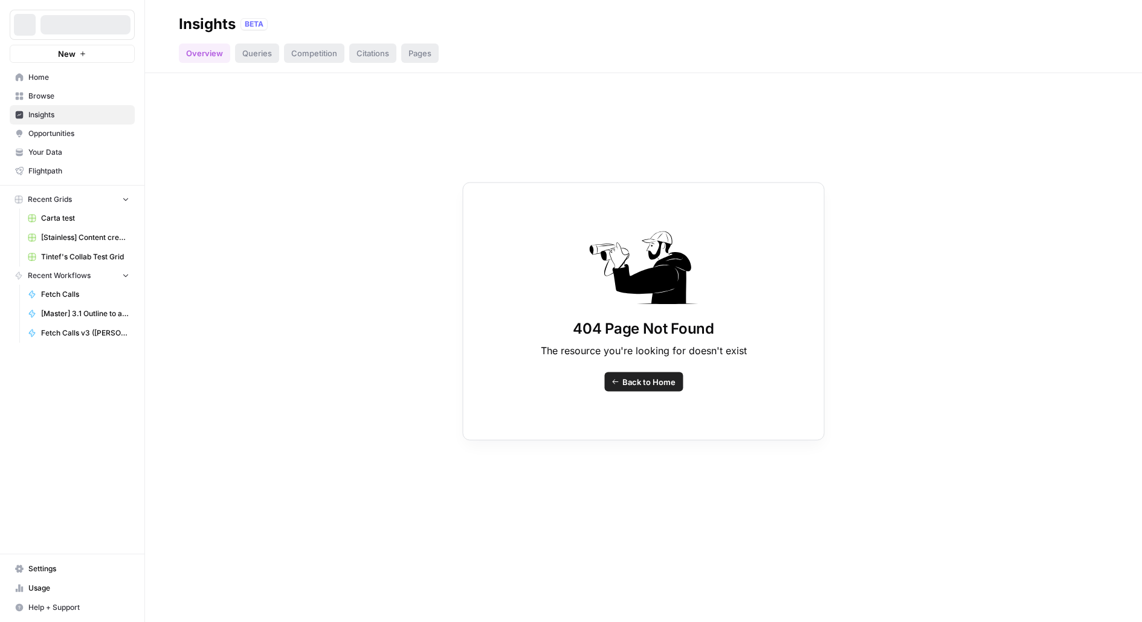
click at [46, 141] on link "Opportunities" at bounding box center [72, 133] width 125 height 19
click at [42, 81] on span "Home" at bounding box center [78, 77] width 101 height 11
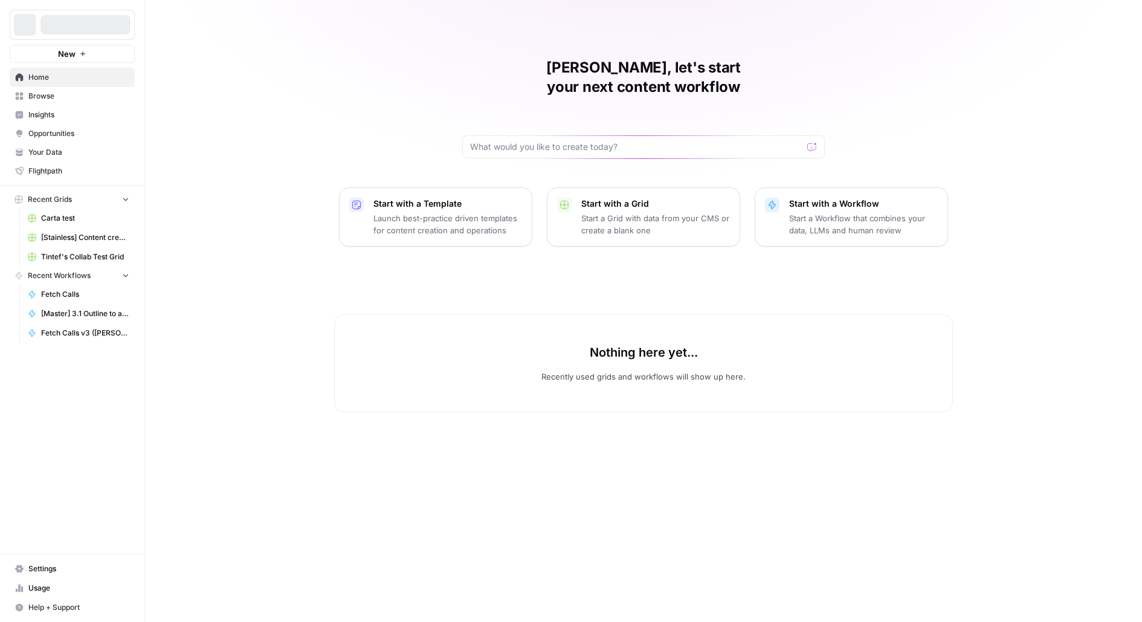
click at [77, 102] on link "Browse" at bounding box center [72, 95] width 125 height 19
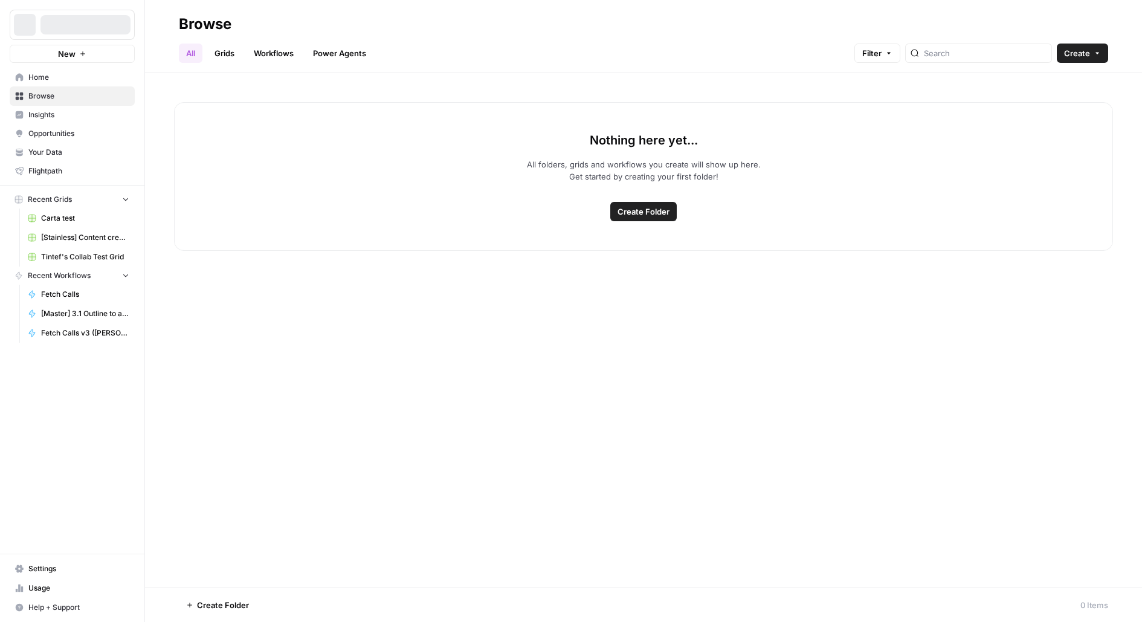
click at [77, 111] on span "Insights" at bounding box center [78, 114] width 101 height 11
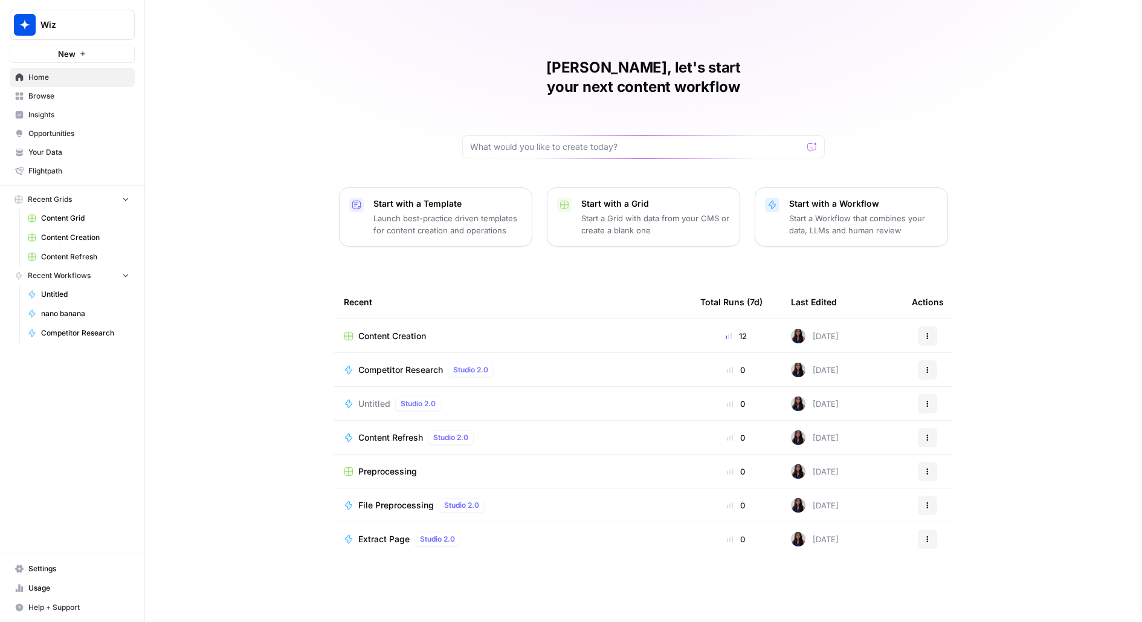
click at [88, 16] on button "Wiz" at bounding box center [72, 25] width 125 height 30
type input "buil"
click button "AirOps Builders" at bounding box center [109, 90] width 193 height 19
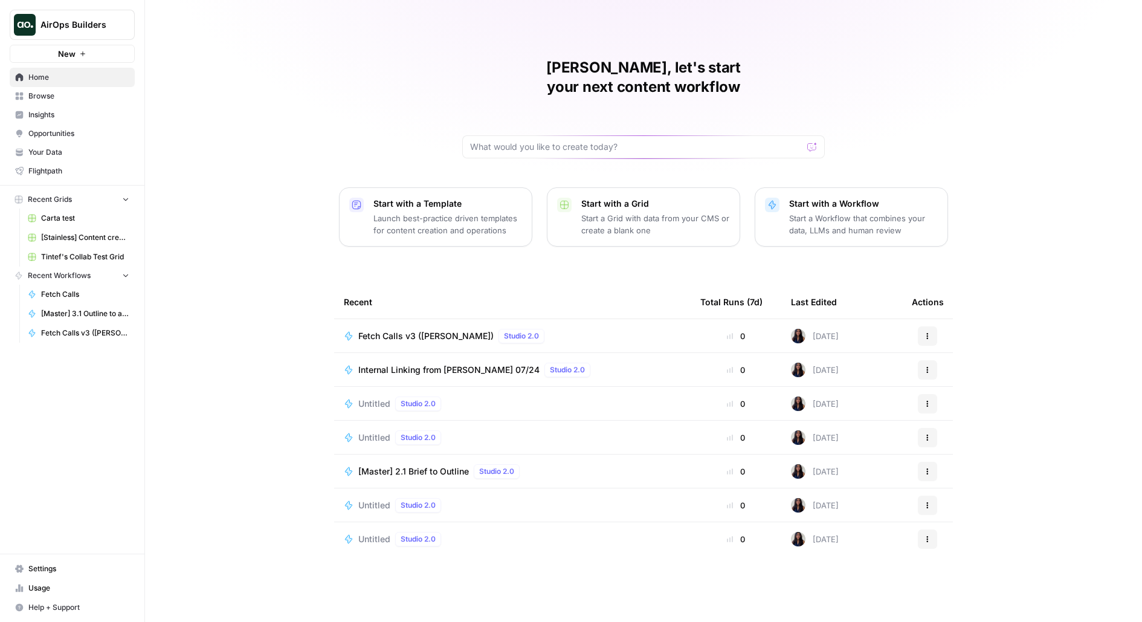
click at [54, 222] on span "Carta test" at bounding box center [85, 218] width 88 height 11
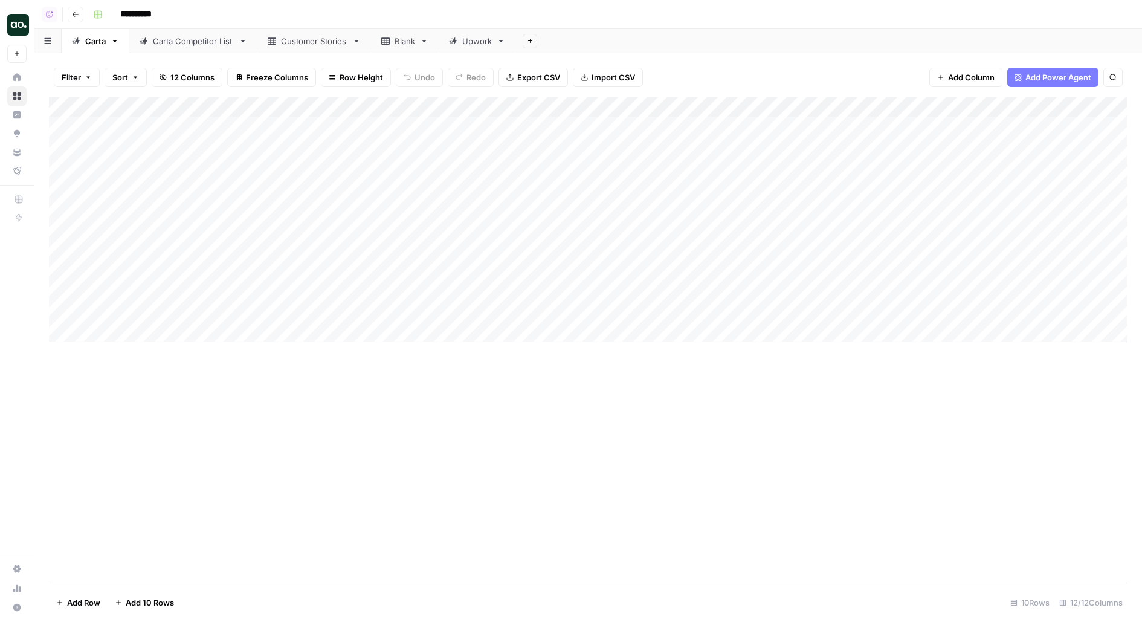
click at [310, 110] on div "Add Column" at bounding box center [588, 219] width 1079 height 245
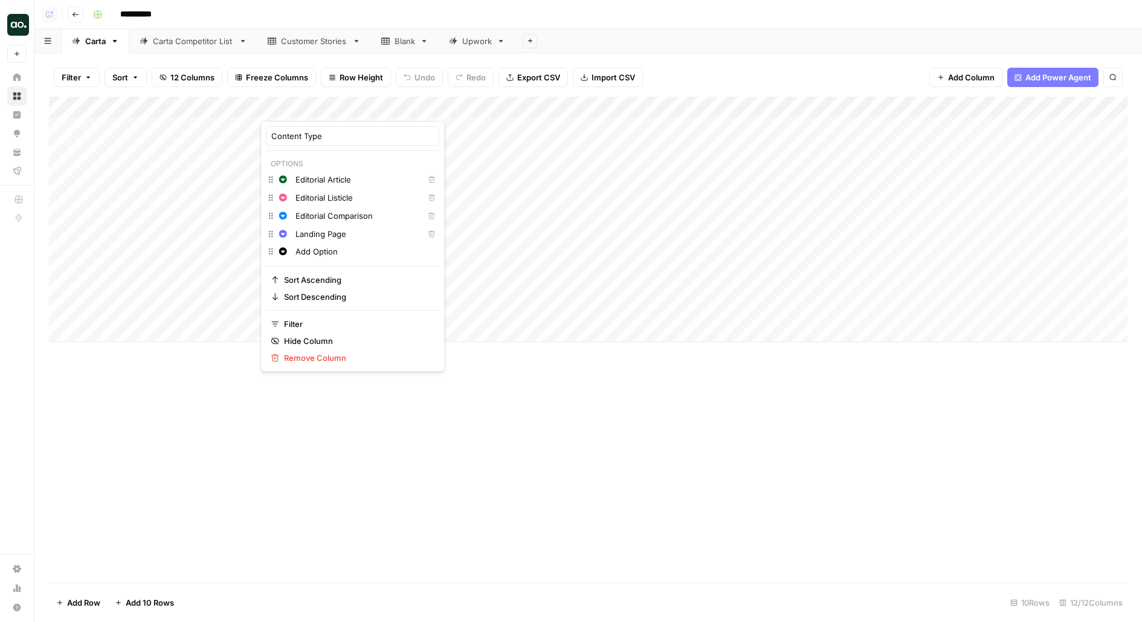
click at [525, 17] on div "**********" at bounding box center [609, 14] width 1042 height 19
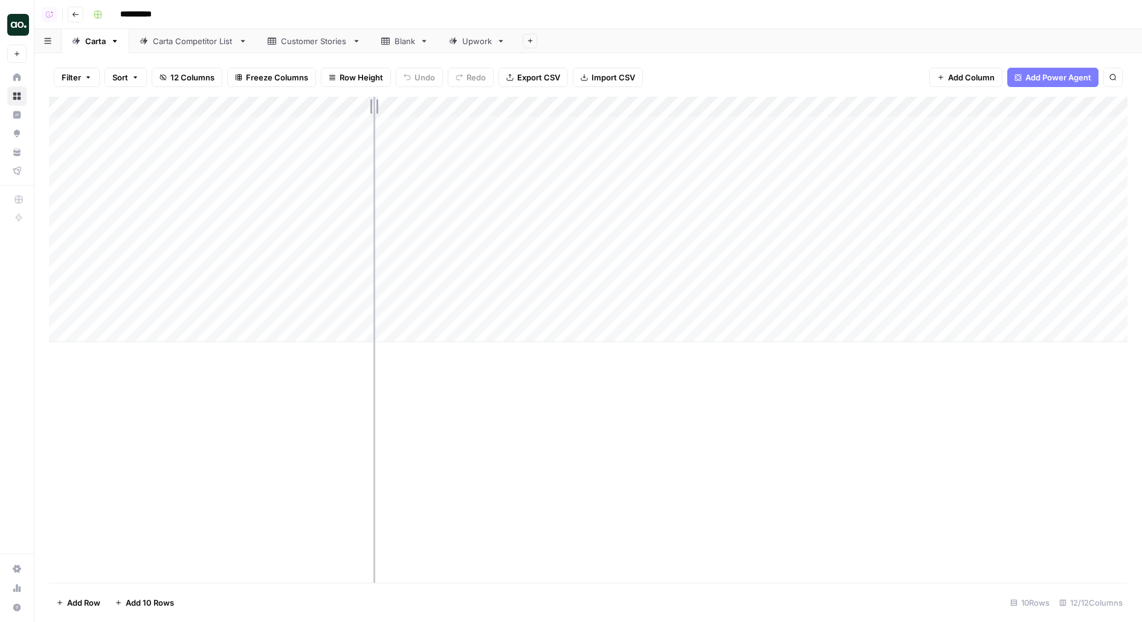
drag, startPoint x: 360, startPoint y: 108, endPoint x: 373, endPoint y: 108, distance: 13.3
click at [373, 108] on div "Add Column" at bounding box center [588, 219] width 1079 height 245
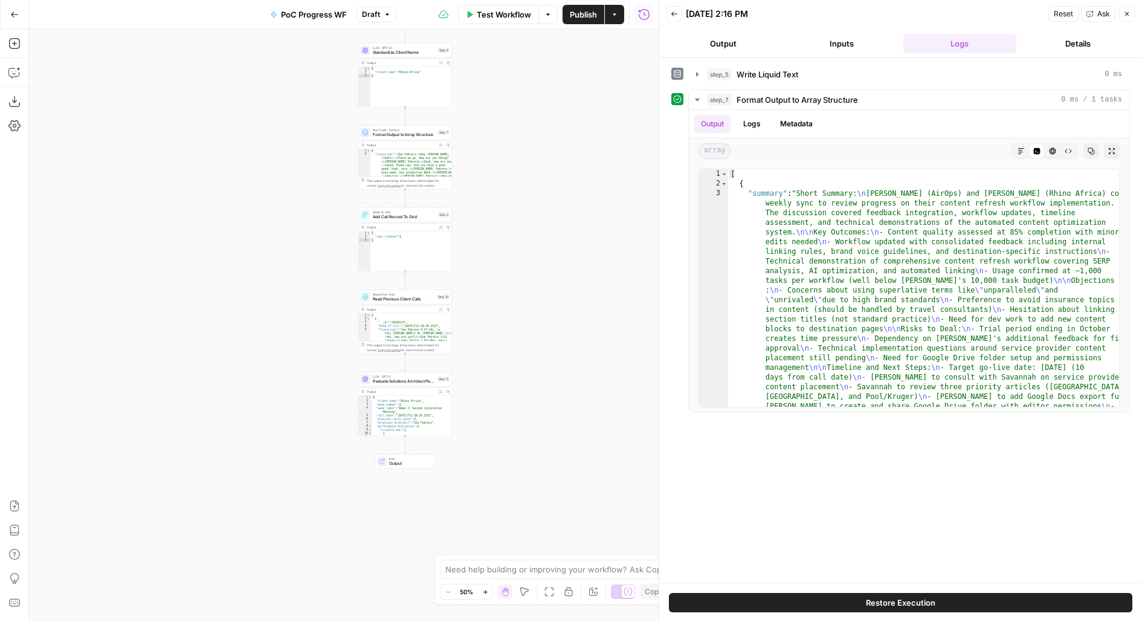
drag, startPoint x: 437, startPoint y: 374, endPoint x: 502, endPoint y: 250, distance: 139.5
click at [502, 250] on div "Workflow Set Inputs Inputs Get Knowledge Base File Get Retool Use case DB Step …" at bounding box center [344, 325] width 630 height 593
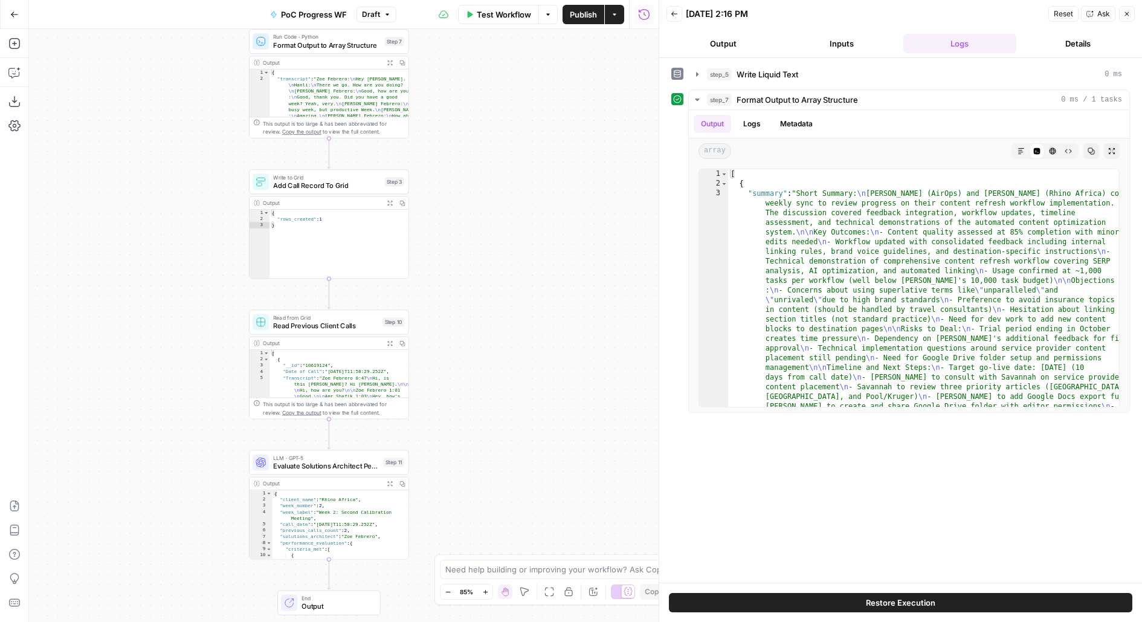
drag, startPoint x: 459, startPoint y: 381, endPoint x: 502, endPoint y: 213, distance: 172.6
click at [503, 214] on div "Workflow Set Inputs Inputs Get Knowledge Base File Get Retool Use case DB Step …" at bounding box center [344, 325] width 630 height 593
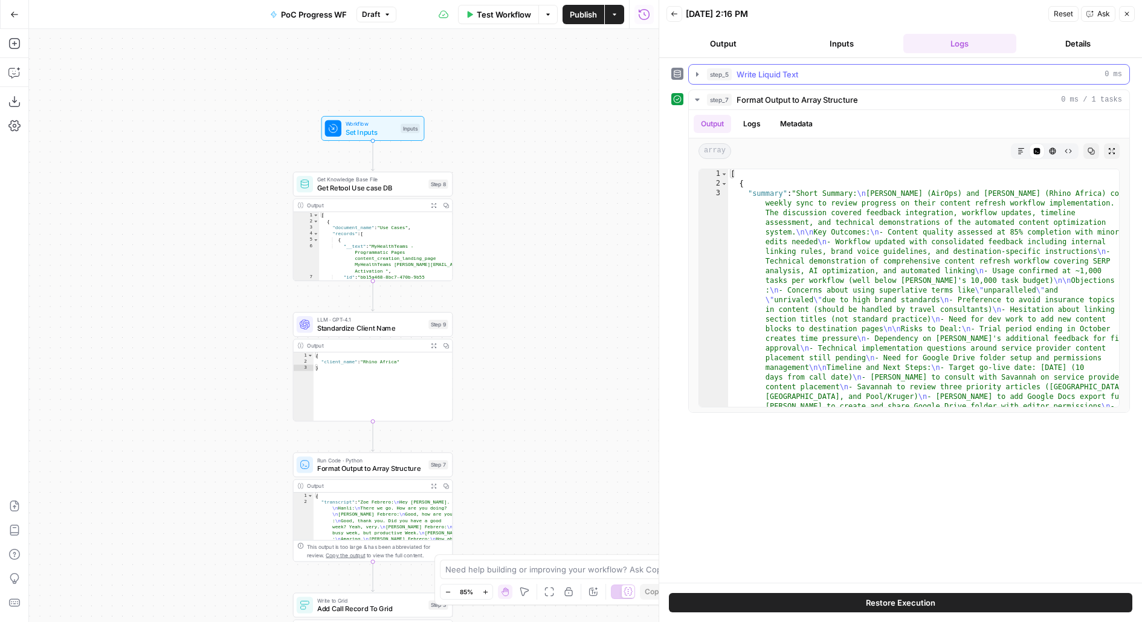
click at [810, 72] on div "step_5 Write Liquid Text 0 ms" at bounding box center [914, 74] width 415 height 12
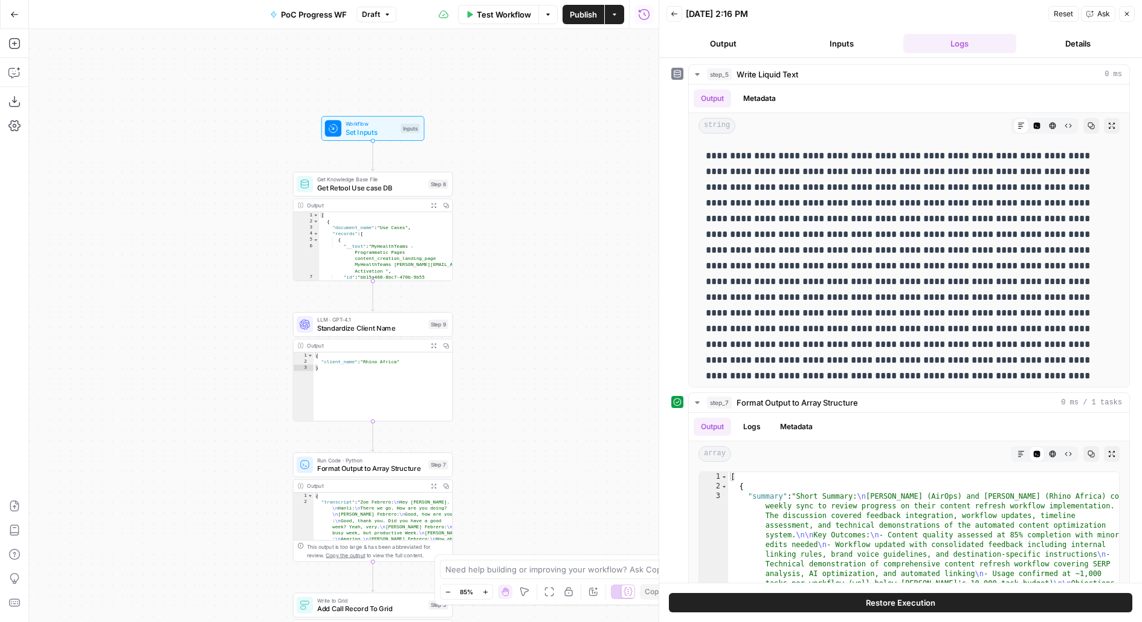
click at [842, 50] on button "Inputs" at bounding box center [842, 43] width 114 height 19
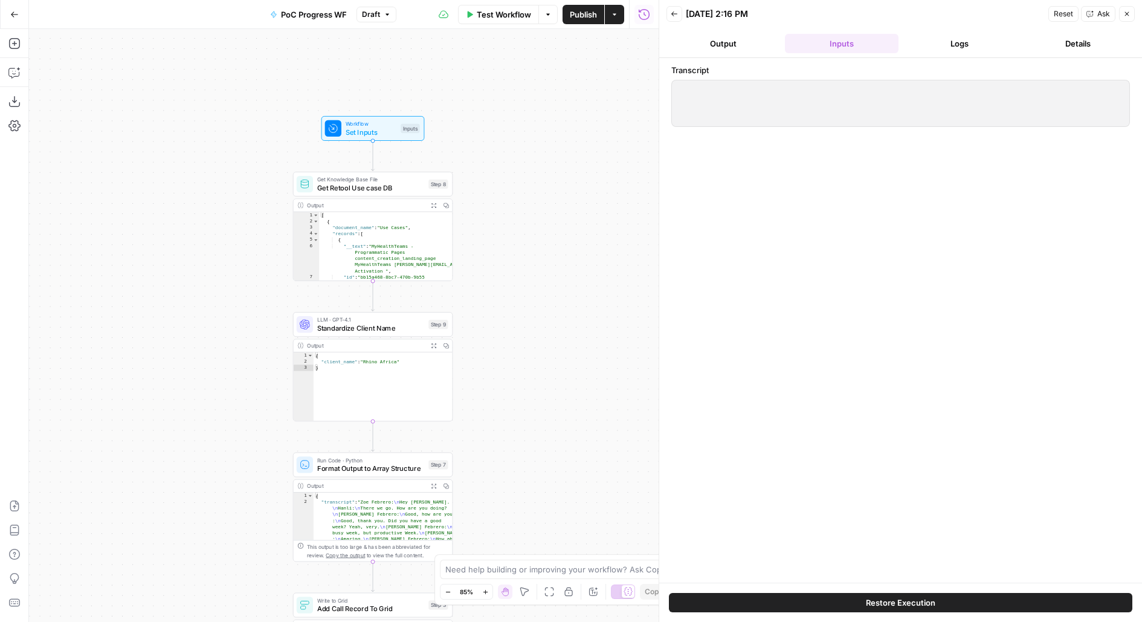
click at [964, 43] on button "Logs" at bounding box center [960, 43] width 114 height 19
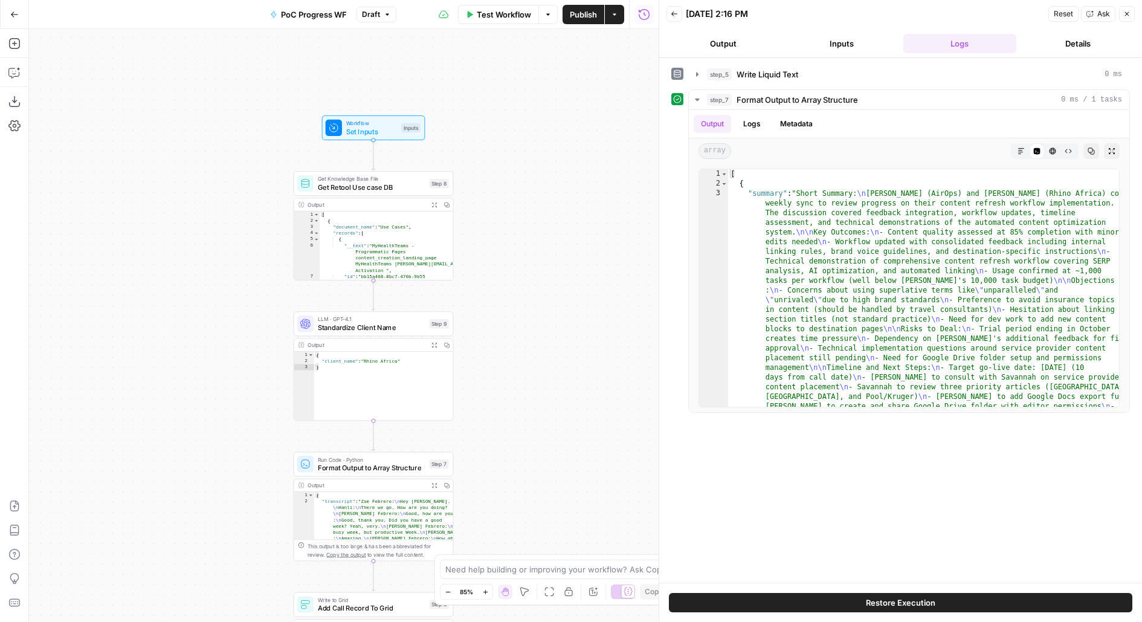
drag, startPoint x: 502, startPoint y: 329, endPoint x: 507, endPoint y: 195, distance: 134.3
click at [507, 195] on div "Workflow Set Inputs Inputs Get Knowledge Base File Get Retool Use case DB Step …" at bounding box center [344, 325] width 630 height 593
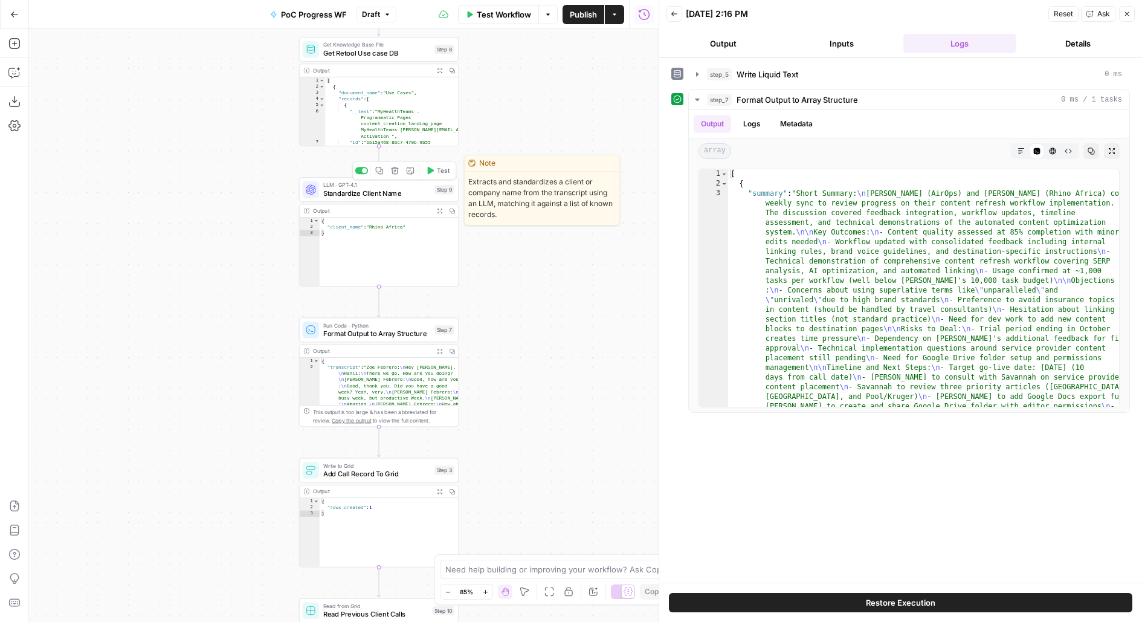
click at [419, 191] on span "Standardize Client Name" at bounding box center [377, 193] width 108 height 10
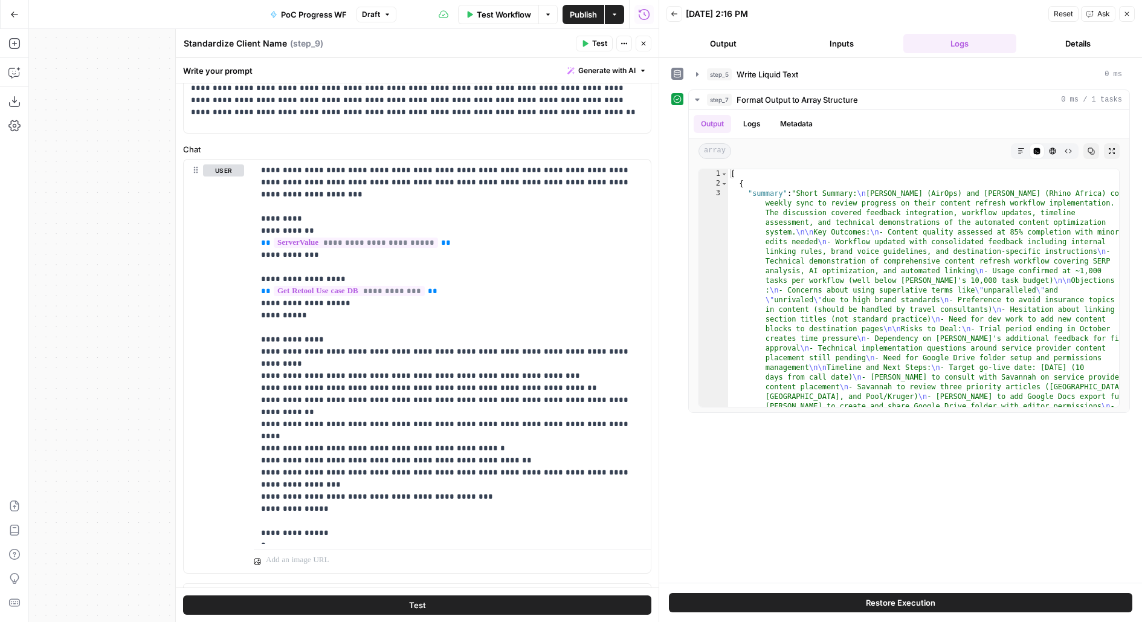
scroll to position [126, 0]
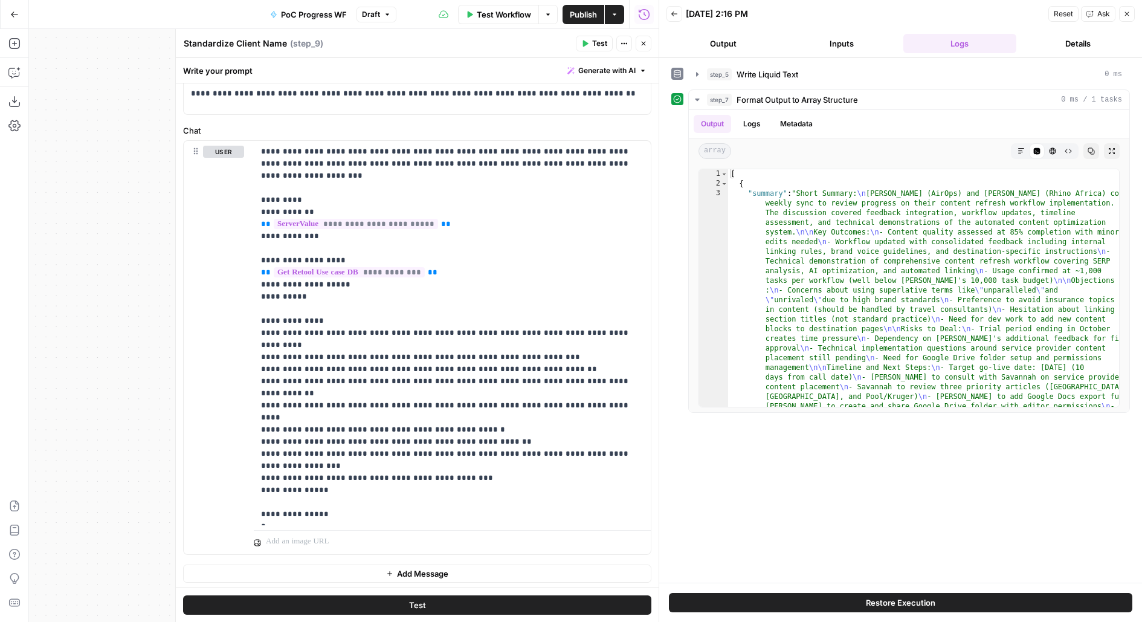
click at [649, 41] on button "Close" at bounding box center [644, 44] width 16 height 16
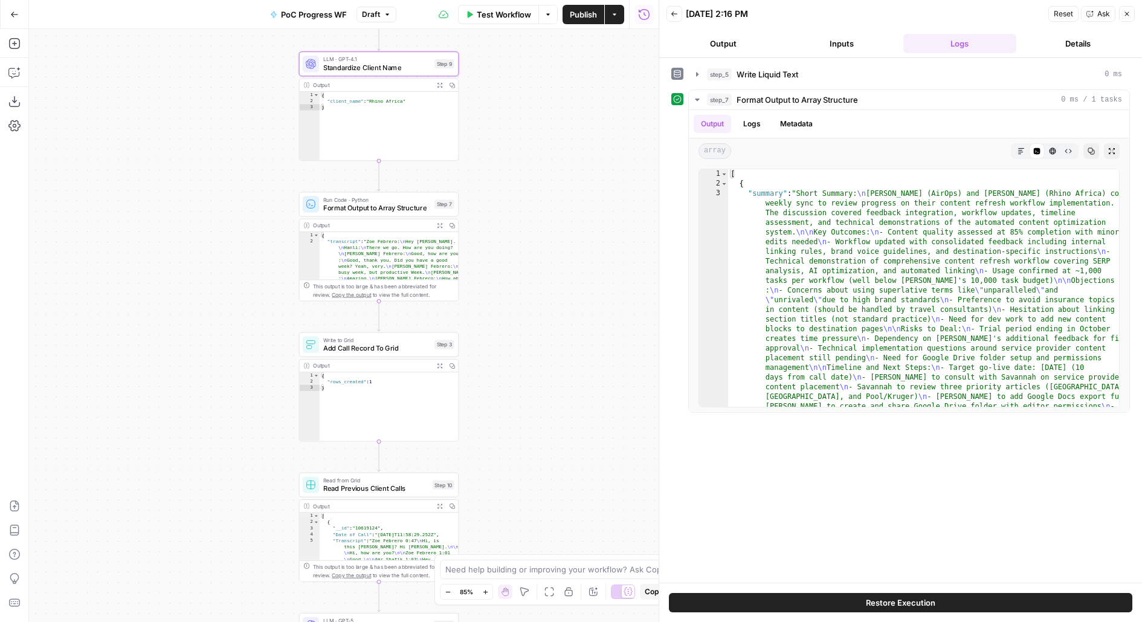
drag, startPoint x: 581, startPoint y: 270, endPoint x: 581, endPoint y: 201, distance: 68.9
click at [581, 201] on div "Workflow Set Inputs Inputs Get Knowledge Base File Get Retool Use case DB Step …" at bounding box center [344, 325] width 630 height 593
click at [373, 207] on span "Format Output to Array Structure" at bounding box center [377, 207] width 108 height 10
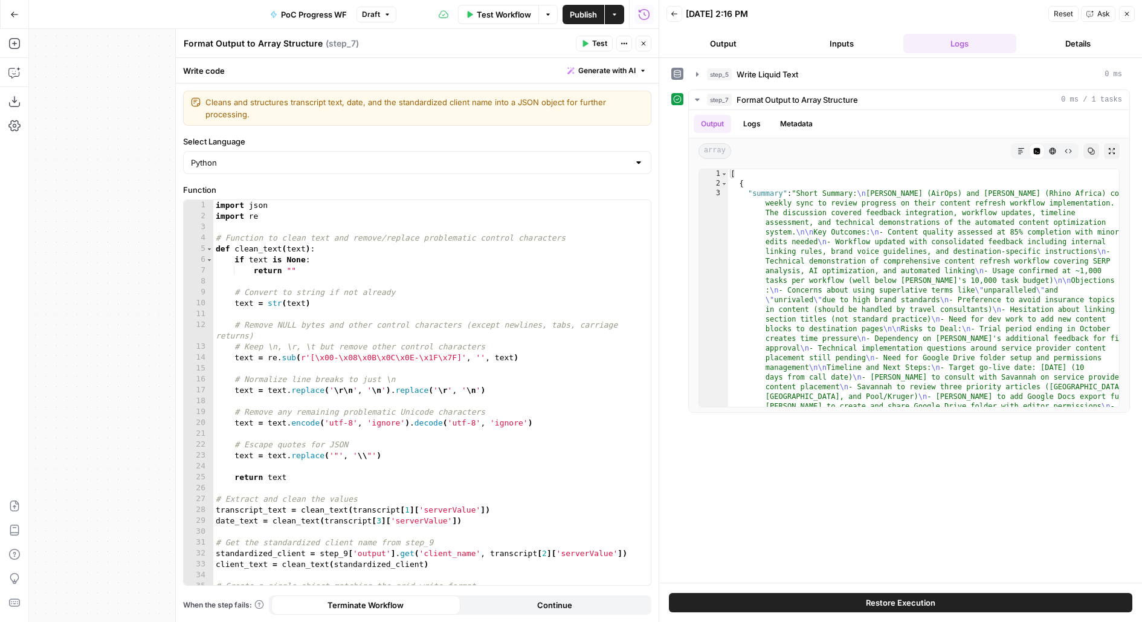
scroll to position [168, 0]
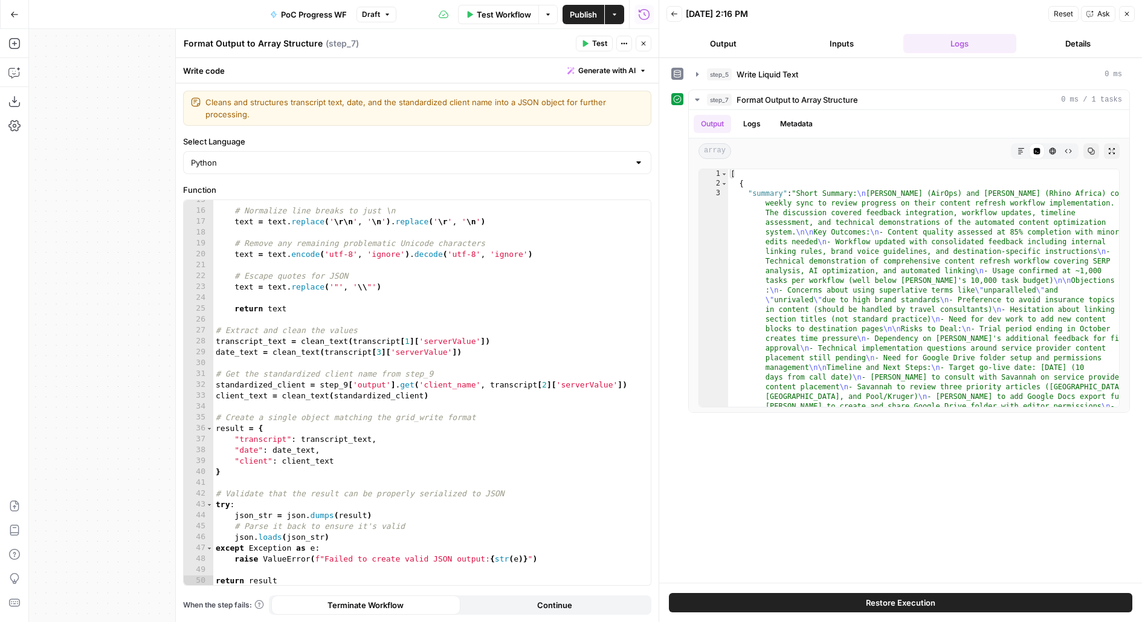
click at [639, 46] on button "Close" at bounding box center [644, 44] width 16 height 16
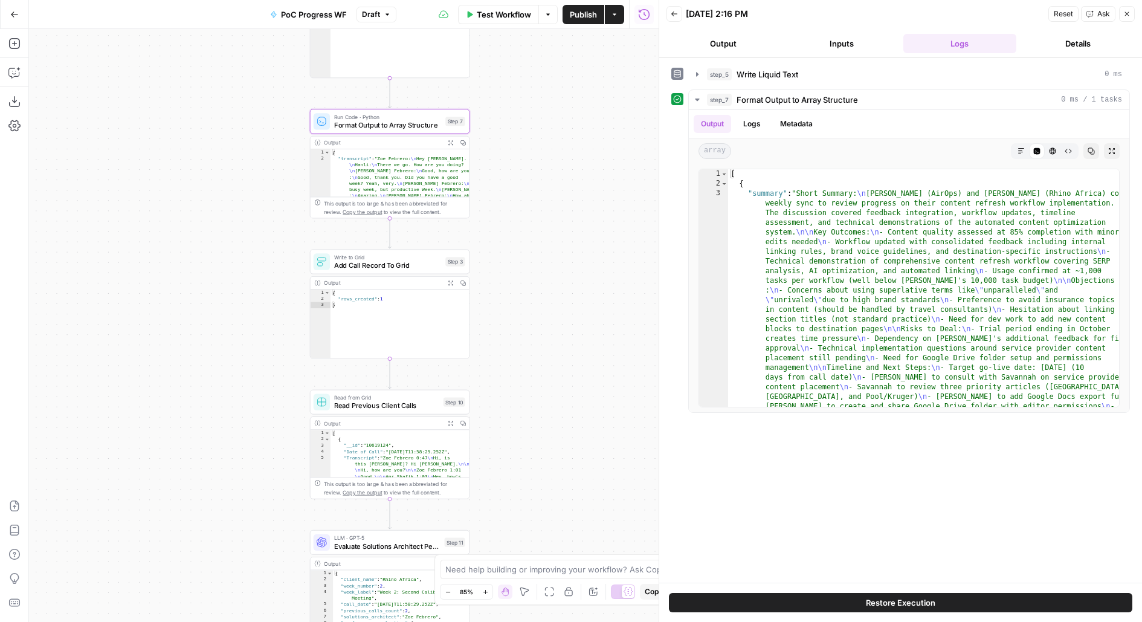
drag, startPoint x: 491, startPoint y: 357, endPoint x: 504, endPoint y: 235, distance: 122.8
click at [504, 235] on div "Workflow Set Inputs Inputs Get Knowledge Base File Get Retool Use case DB Step …" at bounding box center [344, 325] width 630 height 593
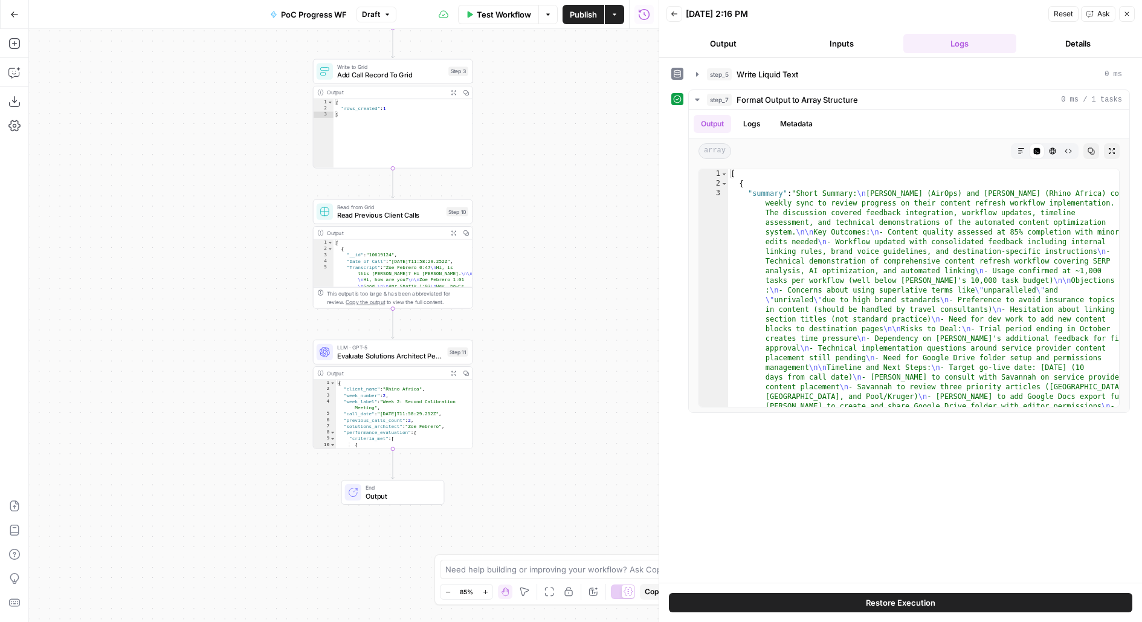
drag, startPoint x: 524, startPoint y: 341, endPoint x: 524, endPoint y: 186, distance: 155.9
click at [524, 186] on div "Workflow Set Inputs Inputs Get Knowledge Base File Get Retool Use case DB Step …" at bounding box center [344, 325] width 630 height 593
click at [401, 349] on span "Evaluate Solutions Architect Performance" at bounding box center [390, 351] width 106 height 10
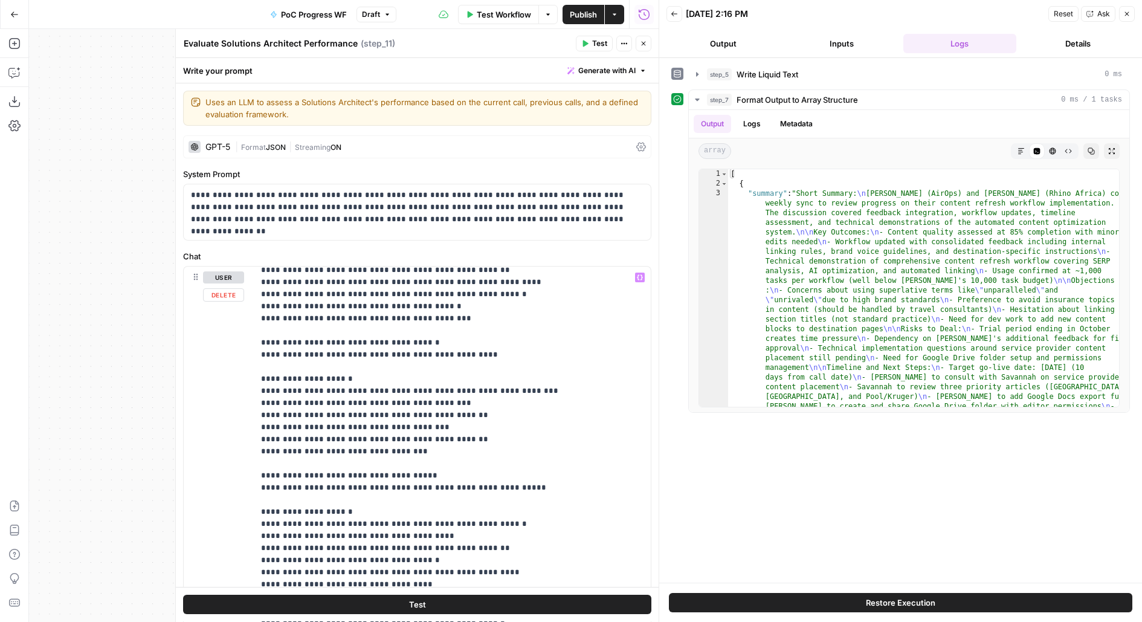
scroll to position [406, 0]
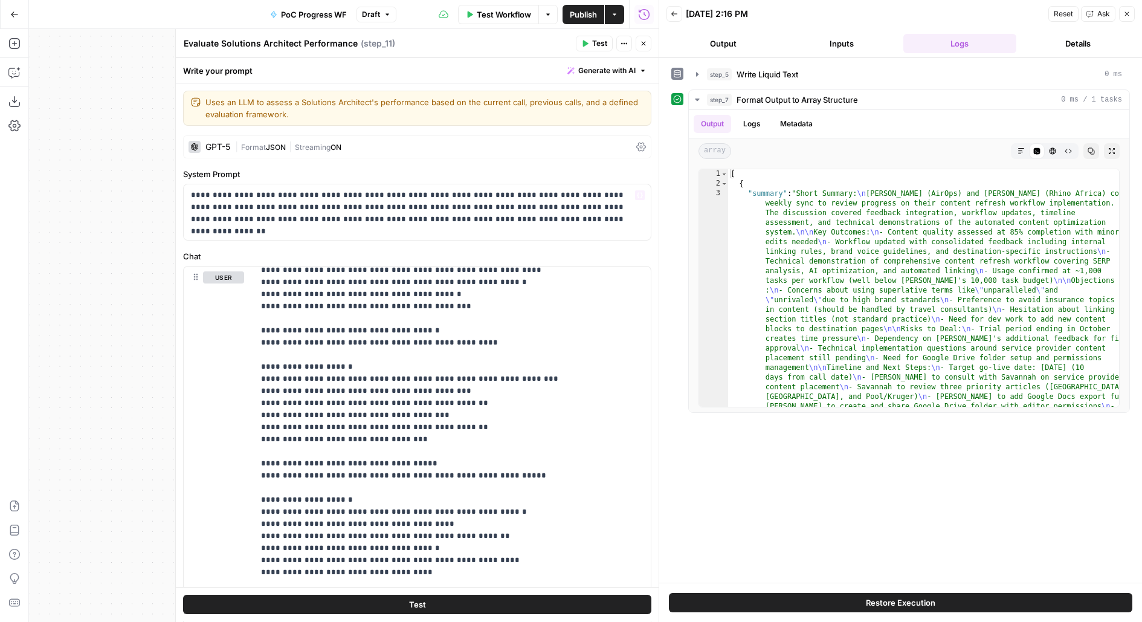
click at [642, 53] on header "Evaluate Solutions Architect Performance Evaluate Solutions Architect Performan…" at bounding box center [417, 43] width 483 height 29
click at [644, 45] on icon "button" at bounding box center [643, 43] width 7 height 7
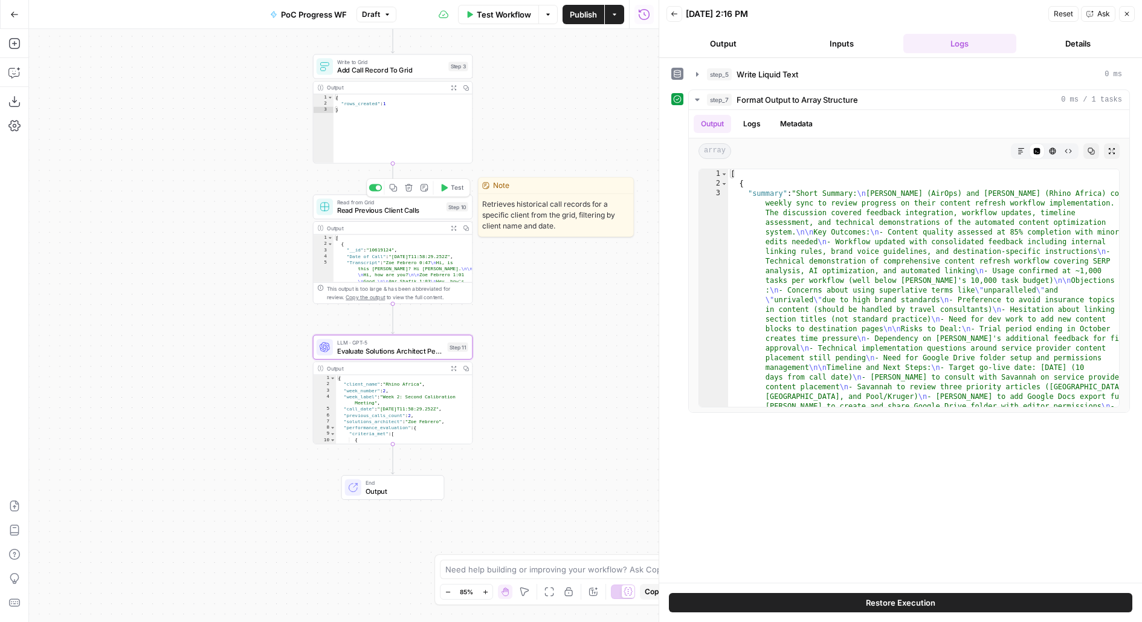
click at [457, 185] on span "Test" at bounding box center [457, 187] width 12 height 9
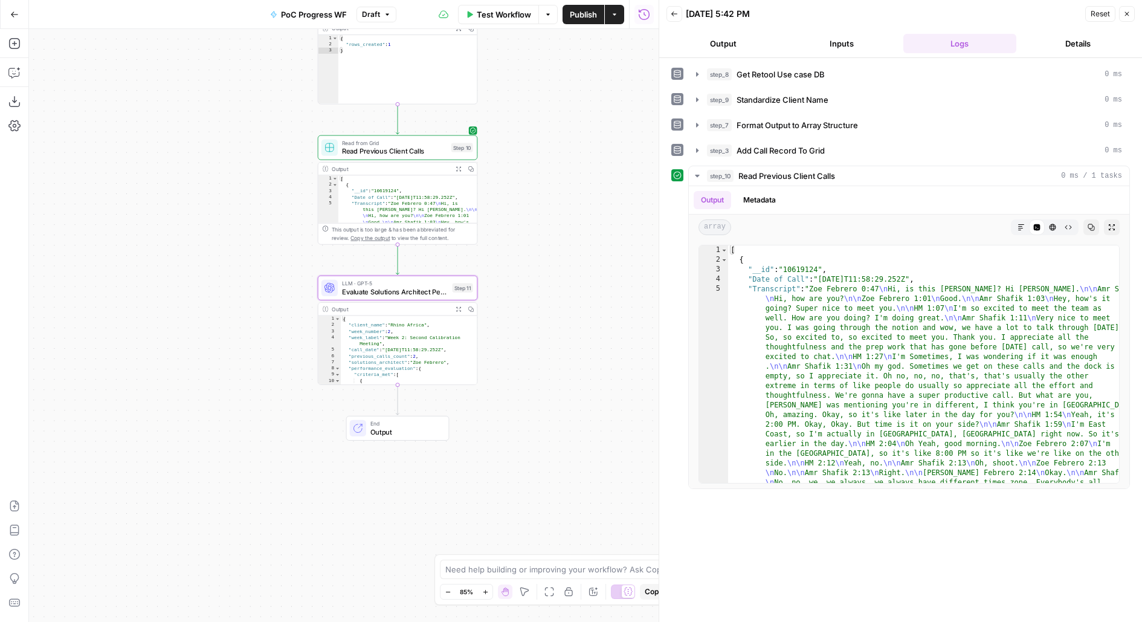
drag, startPoint x: 520, startPoint y: 384, endPoint x: 524, endPoint y: 315, distance: 68.4
click at [524, 315] on div "Workflow Set Inputs Inputs Get Knowledge Base File Get Retool Use case DB Step …" at bounding box center [344, 325] width 630 height 593
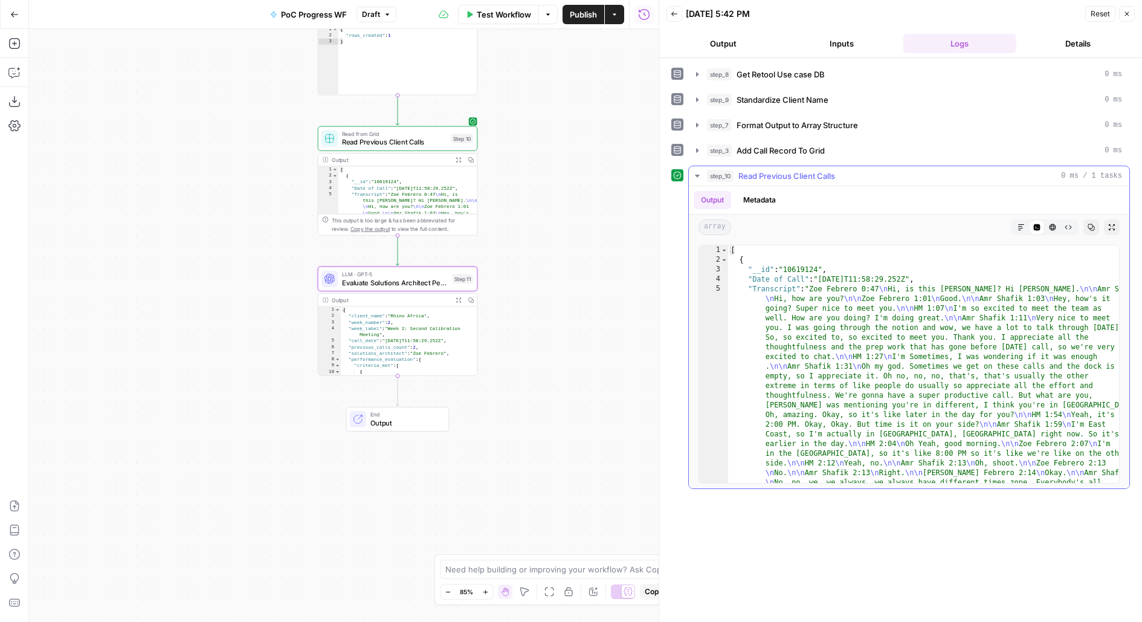
click at [1012, 227] on div "Markdown Code Editor HTML Viewer Raw Output" at bounding box center [1045, 227] width 68 height 16
click at [1015, 227] on button "Markdown" at bounding box center [1021, 227] width 16 height 16
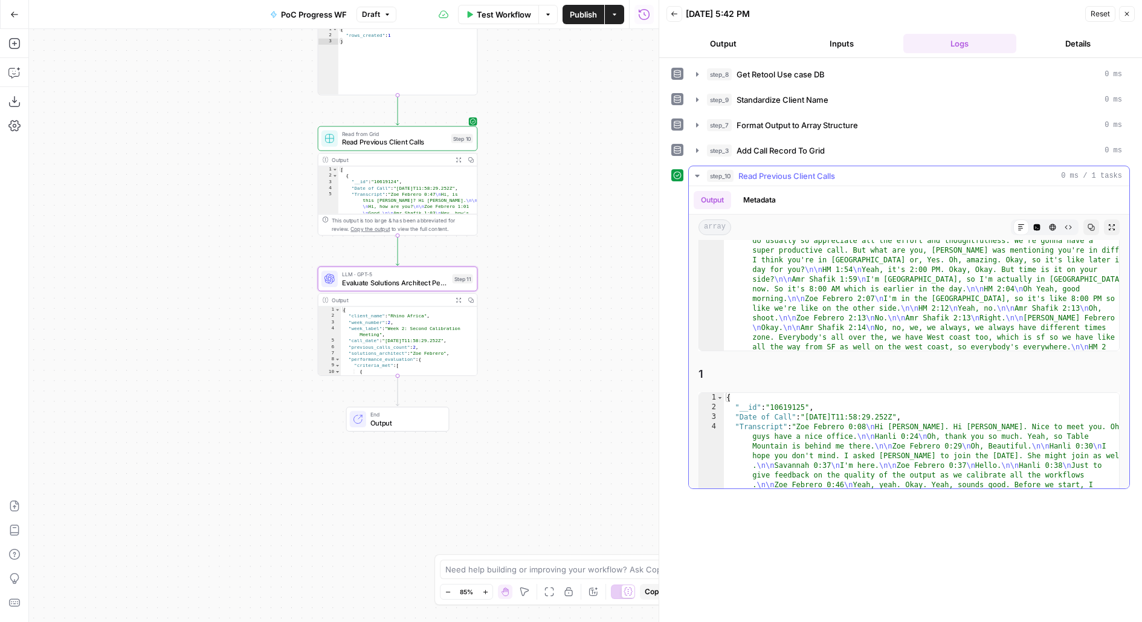
scroll to position [312, 0]
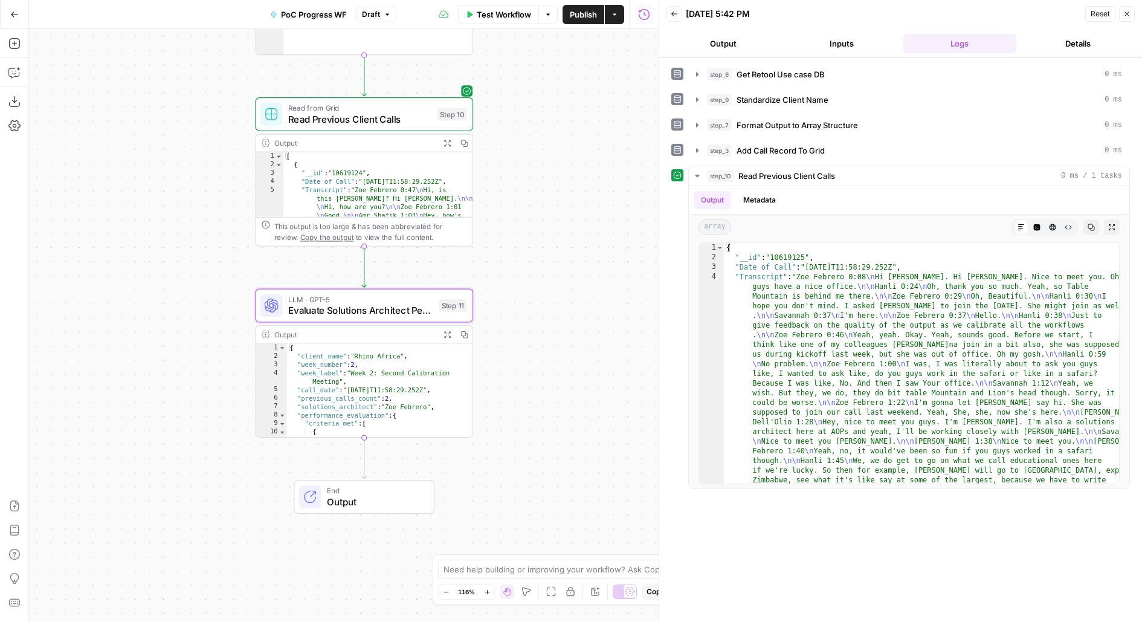
click at [449, 332] on icon "button" at bounding box center [448, 335] width 8 height 8
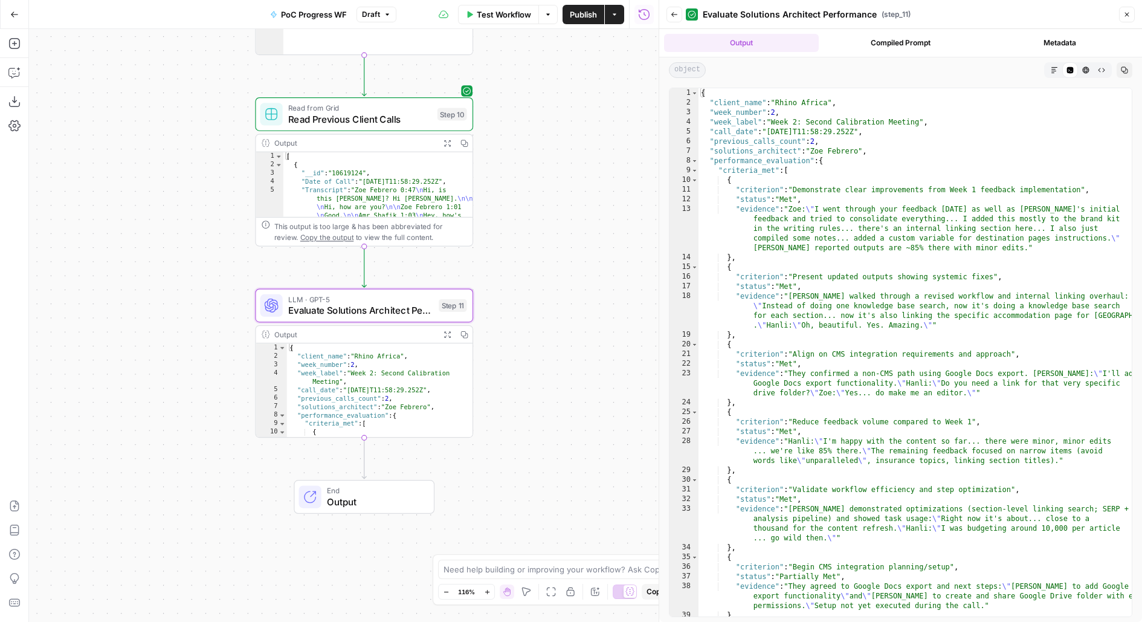
click at [392, 315] on span "Evaluate Solutions Architect Performance" at bounding box center [360, 310] width 145 height 14
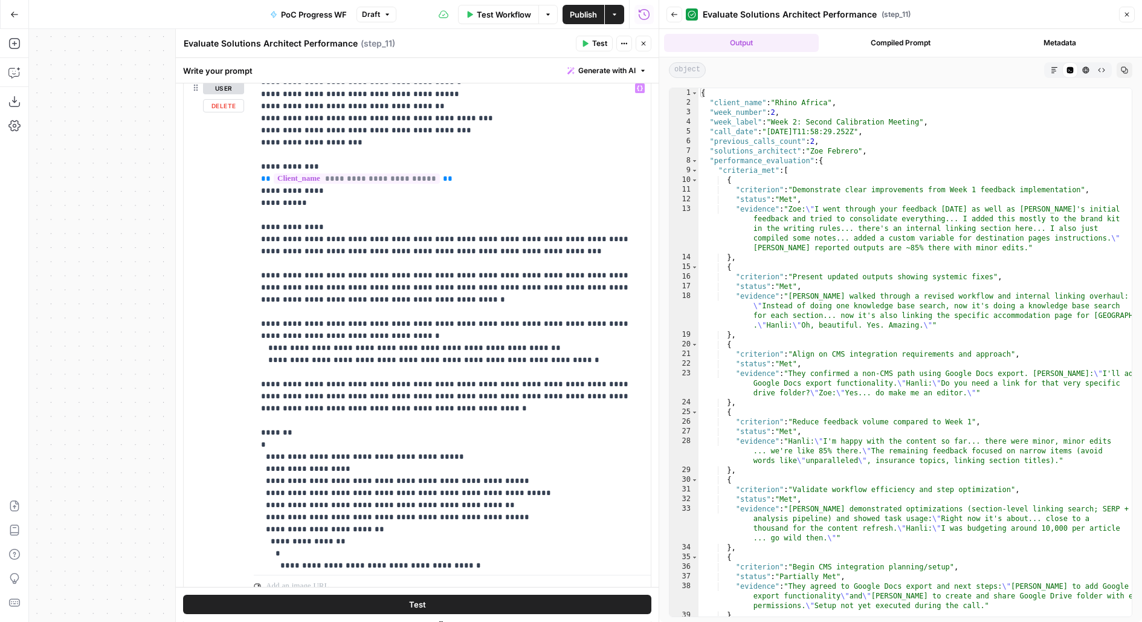
scroll to position [792, 0]
drag, startPoint x: 268, startPoint y: 239, endPoint x: 593, endPoint y: 250, distance: 324.7
click at [593, 250] on p "**********" at bounding box center [452, 136] width 383 height 1692
drag, startPoint x: 657, startPoint y: 243, endPoint x: 622, endPoint y: 241, distance: 35.1
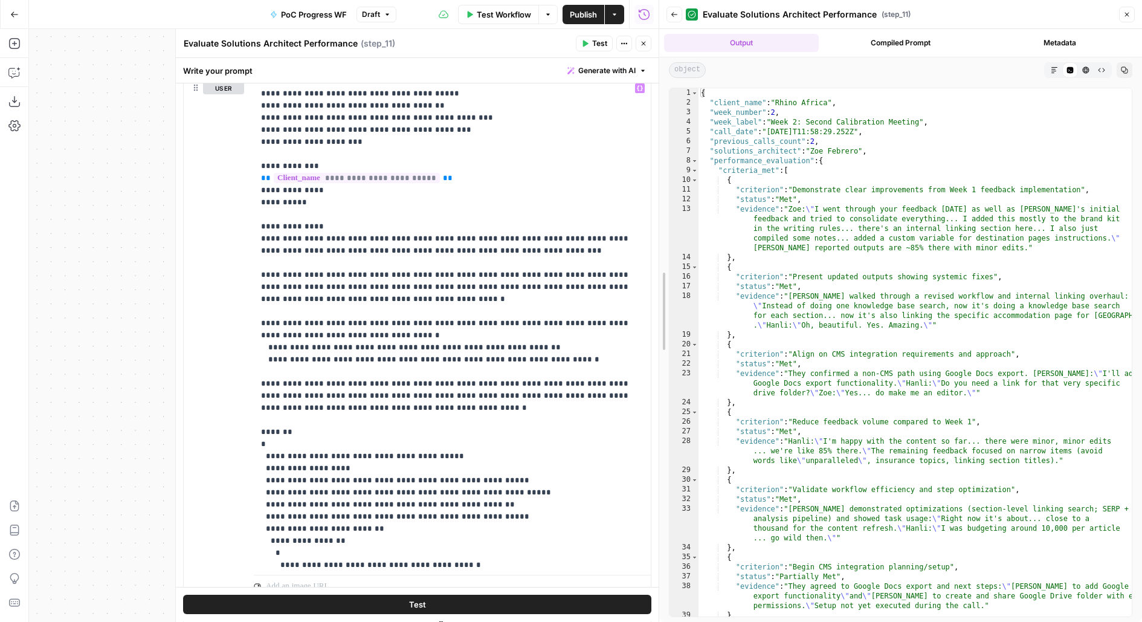
click at [622, 242] on body "AirOps Builders New Home Browse Insights Opportunities Your Data Flightpath Rec…" at bounding box center [571, 311] width 1142 height 622
click at [531, 252] on p "**********" at bounding box center [452, 136] width 383 height 1692
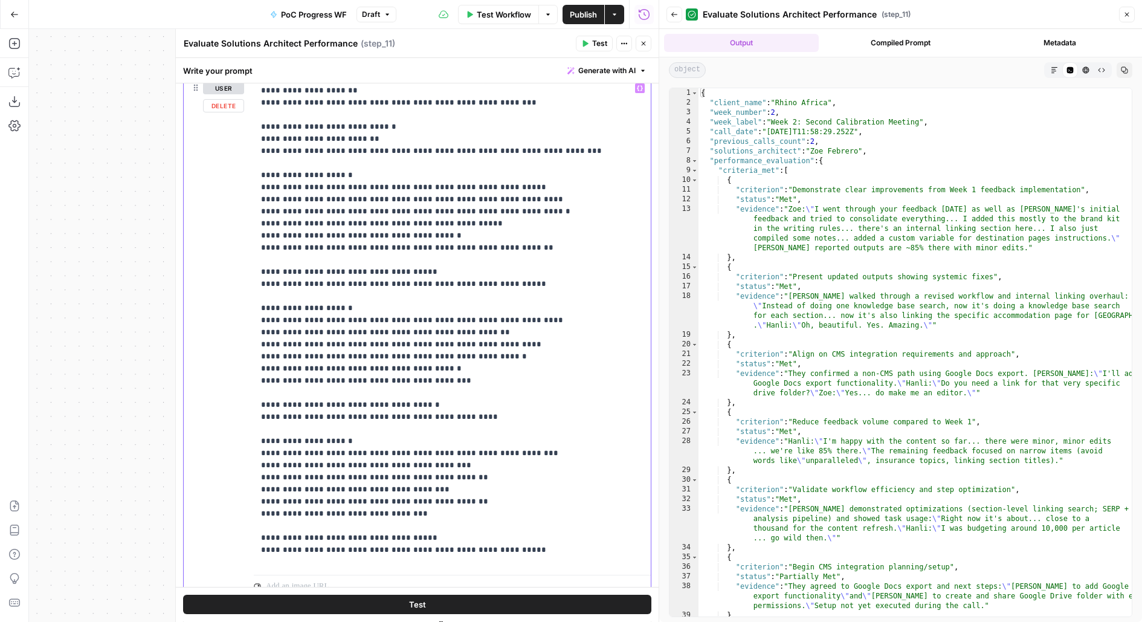
scroll to position [0, 0]
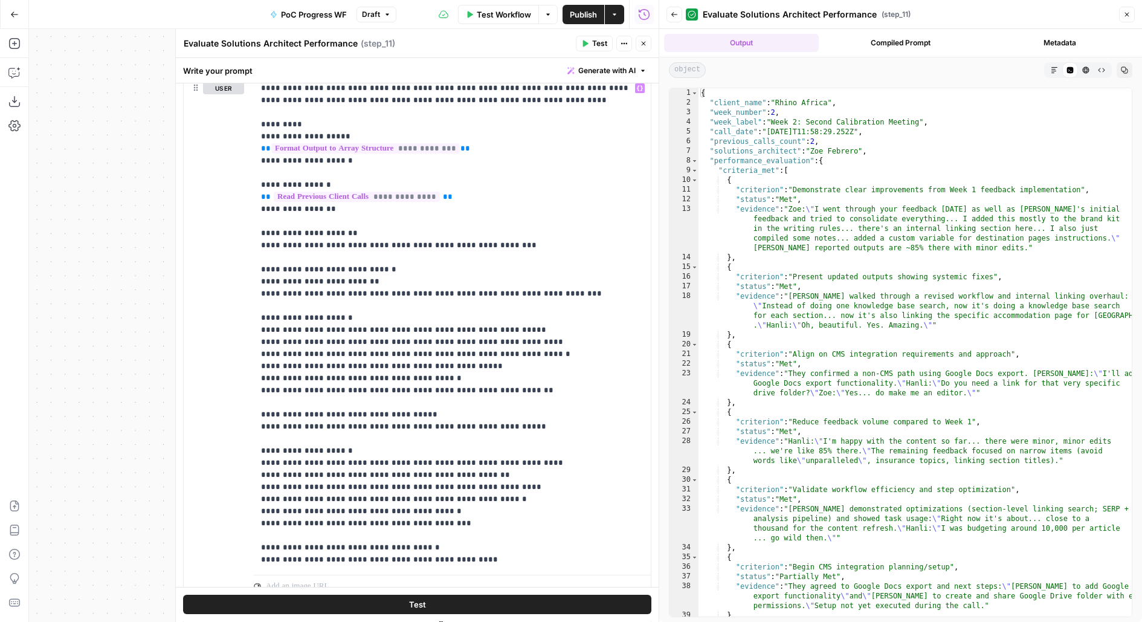
click at [678, 12] on button "Back" at bounding box center [675, 15] width 16 height 16
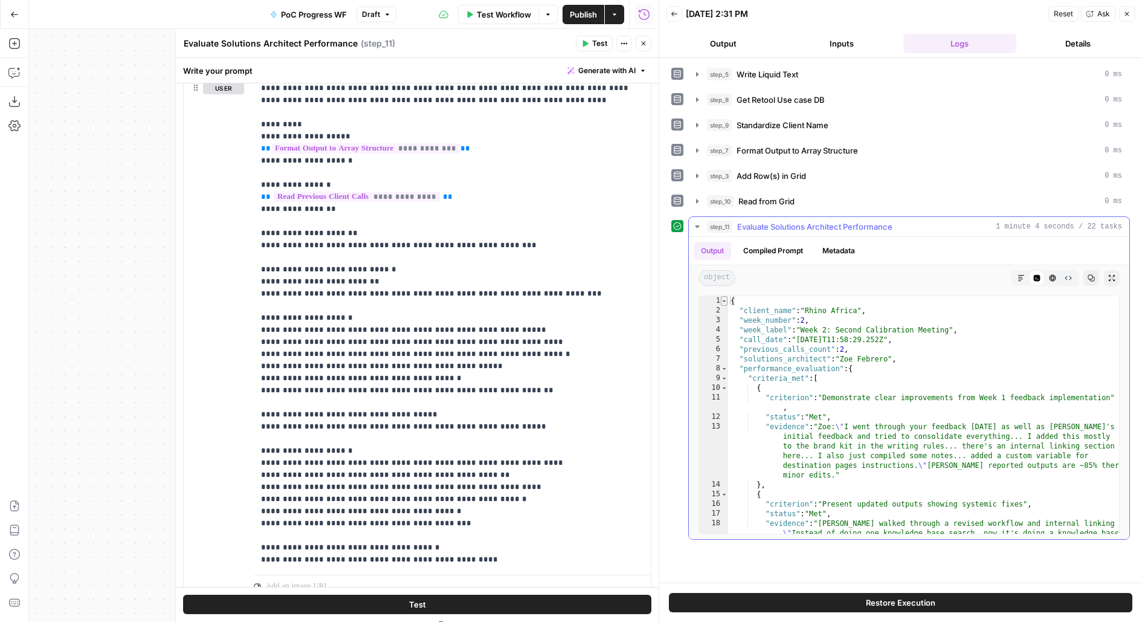
type textarea "*"
click at [725, 299] on span "Toggle code folding, rows 1 through 73" at bounding box center [724, 301] width 7 height 10
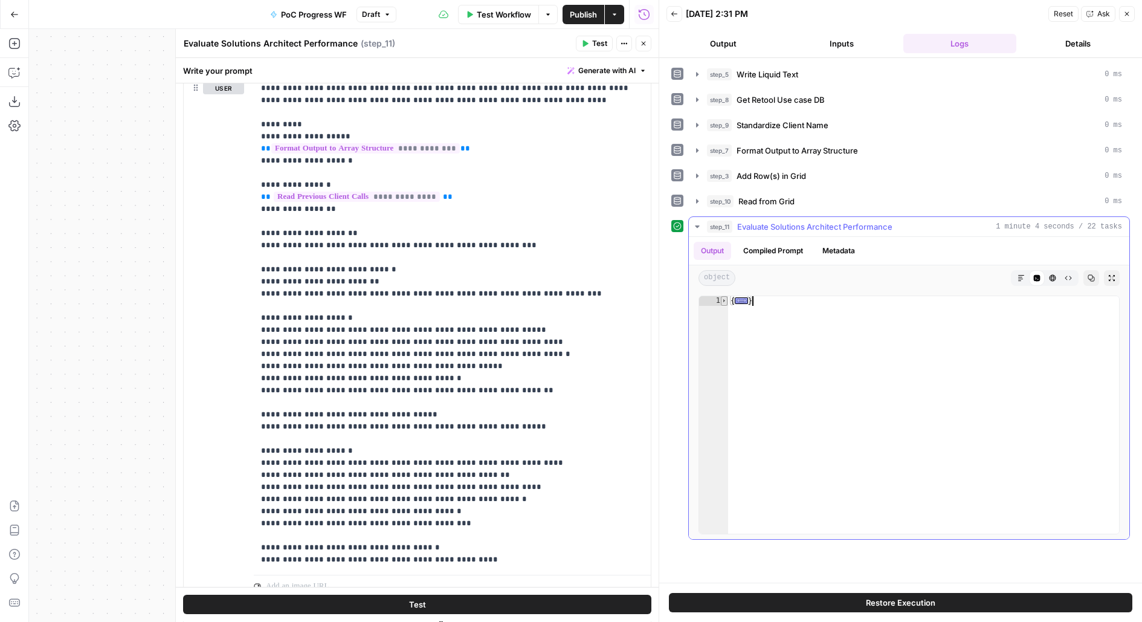
click at [724, 300] on span "Toggle code folding, rows 1 through 73" at bounding box center [724, 301] width 7 height 10
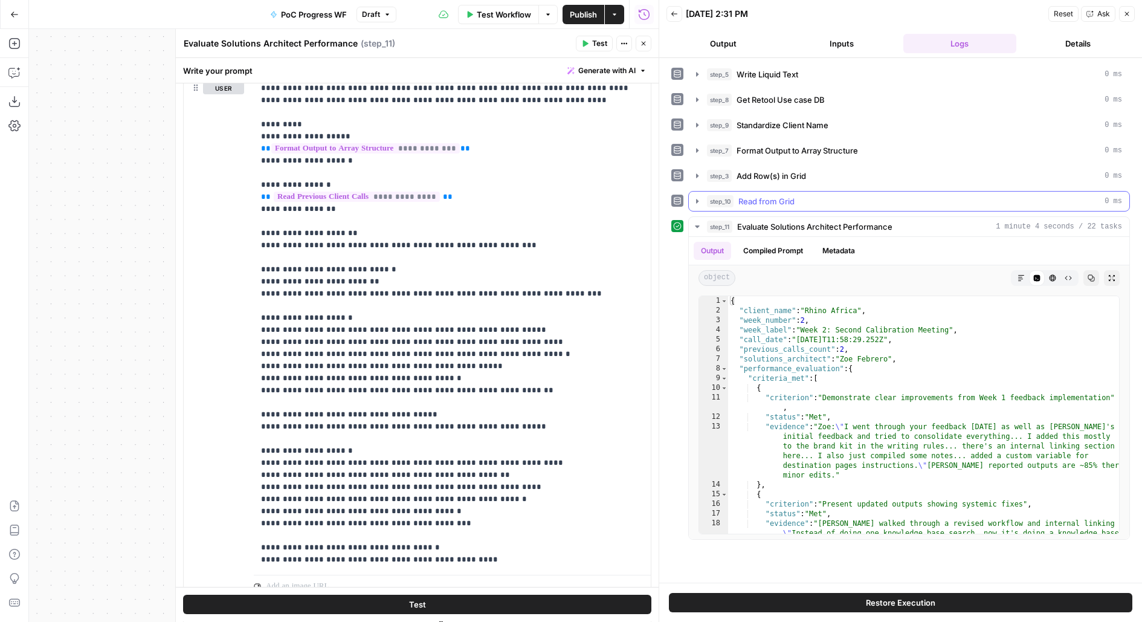
click at [768, 207] on button "step_10 Read from Grid 0 ms" at bounding box center [909, 201] width 441 height 19
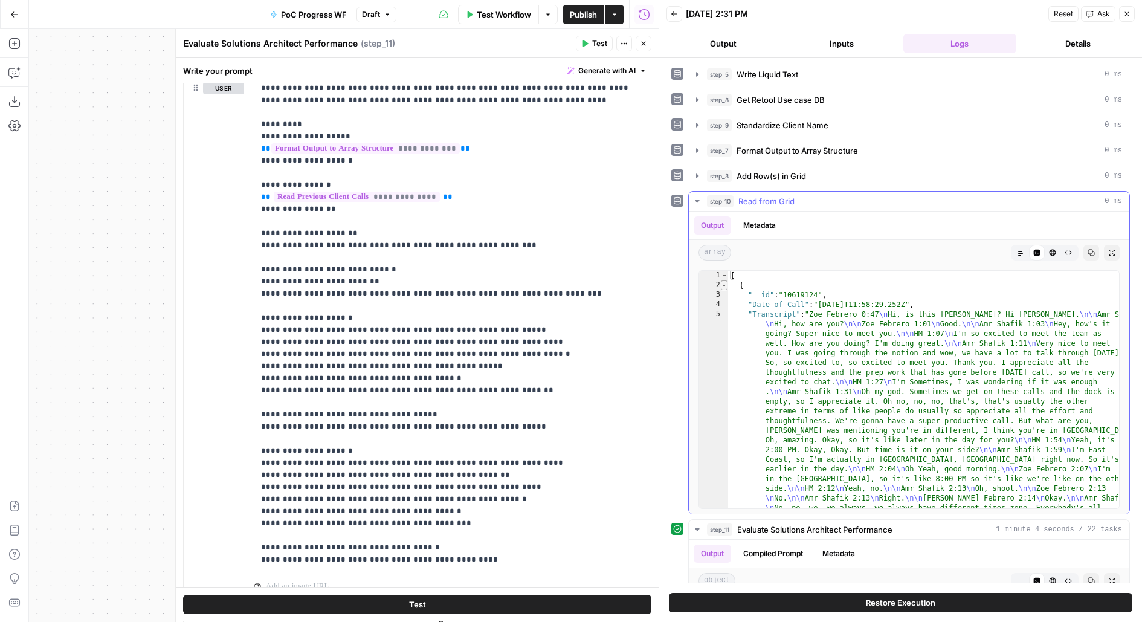
click at [721, 282] on span "Toggle code folding, rows 2 through 8" at bounding box center [724, 285] width 7 height 10
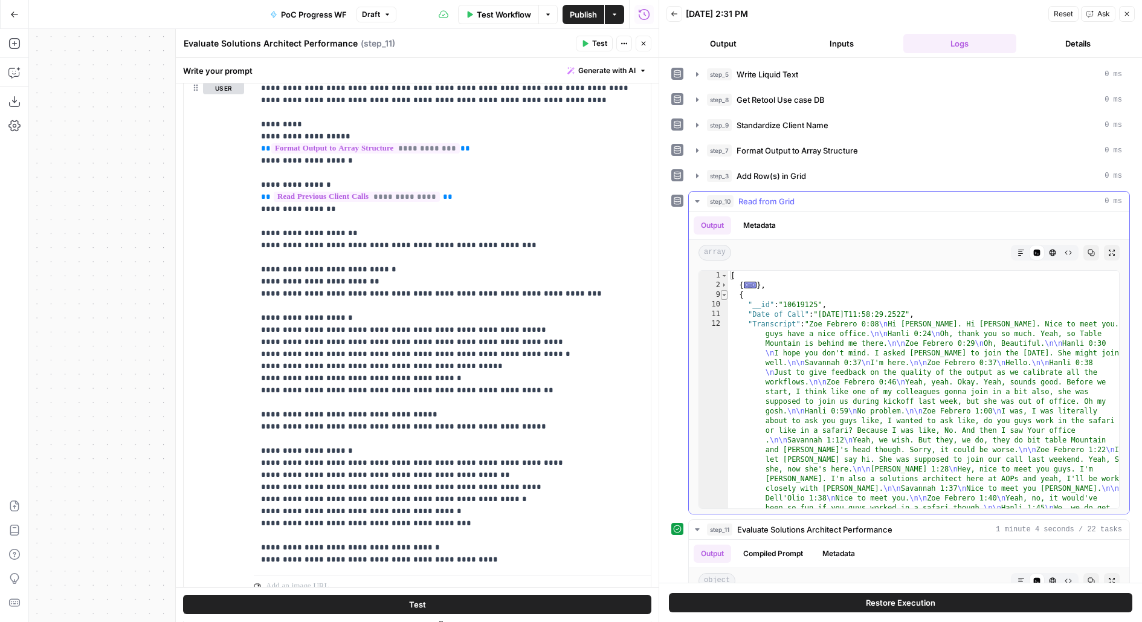
click at [722, 292] on span "Toggle code folding, rows 9 through 15" at bounding box center [724, 295] width 7 height 10
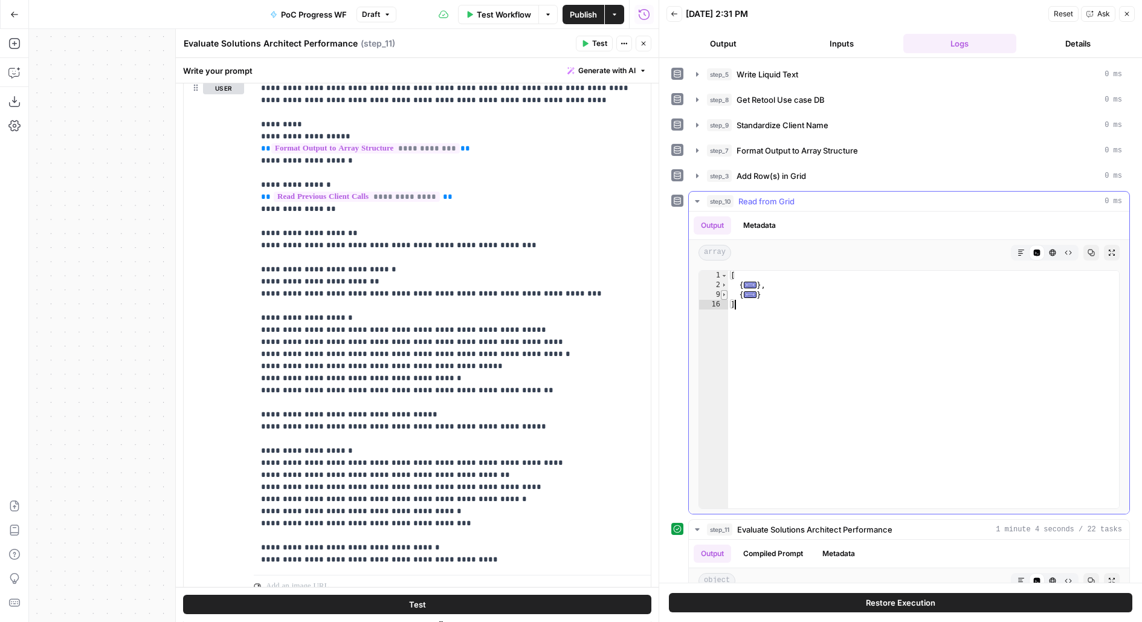
click at [723, 290] on span "Toggle code folding, rows 9 through 15" at bounding box center [724, 295] width 7 height 10
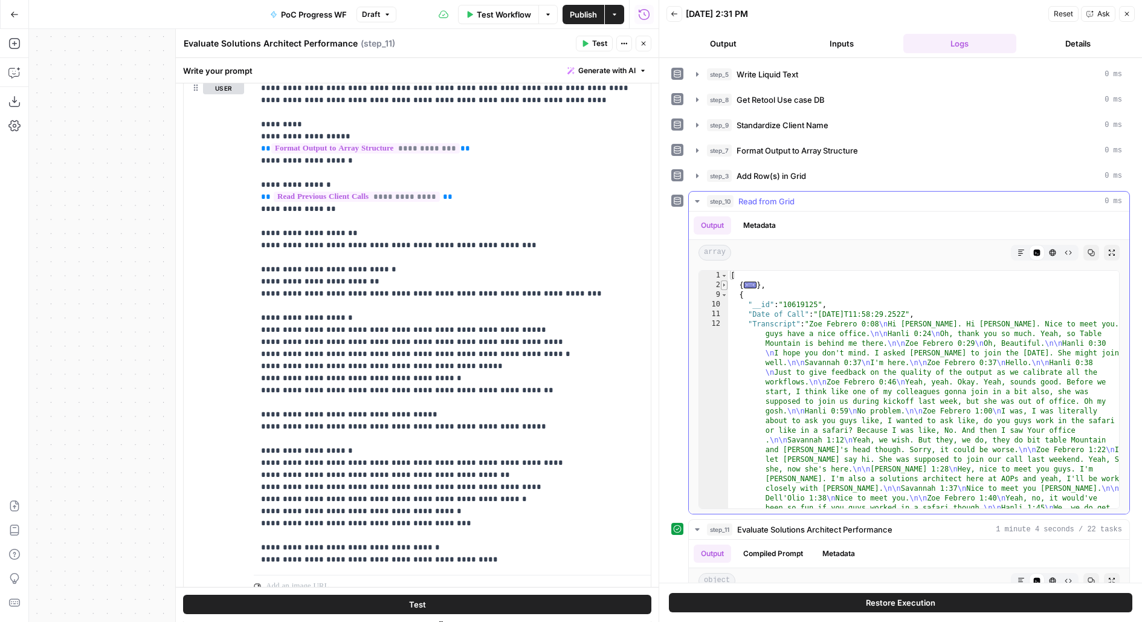
click at [723, 280] on span "Toggle code folding, rows 2 through 8" at bounding box center [724, 285] width 7 height 10
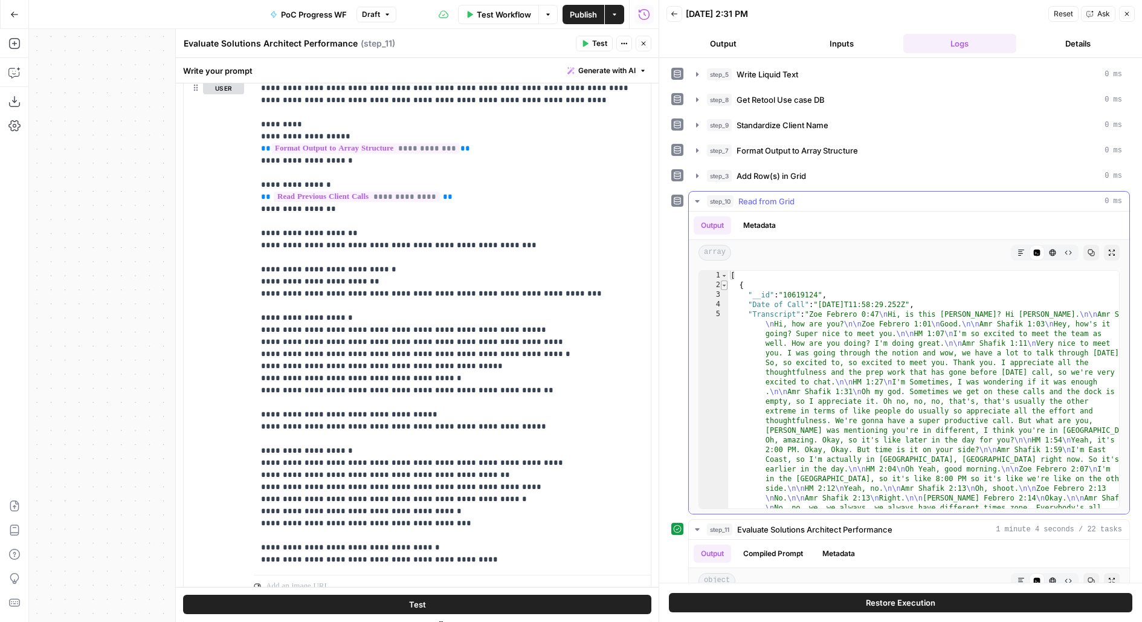
click at [722, 282] on span "Toggle code folding, rows 2 through 8" at bounding box center [724, 285] width 7 height 10
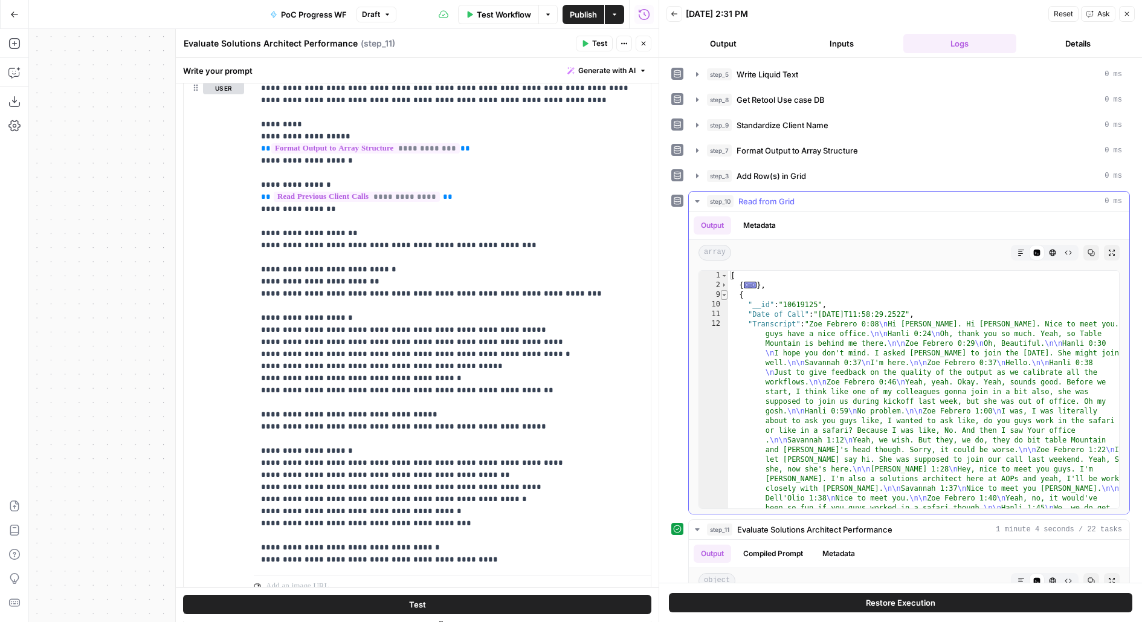
click at [722, 291] on span "Toggle code folding, rows 9 through 15" at bounding box center [724, 295] width 7 height 10
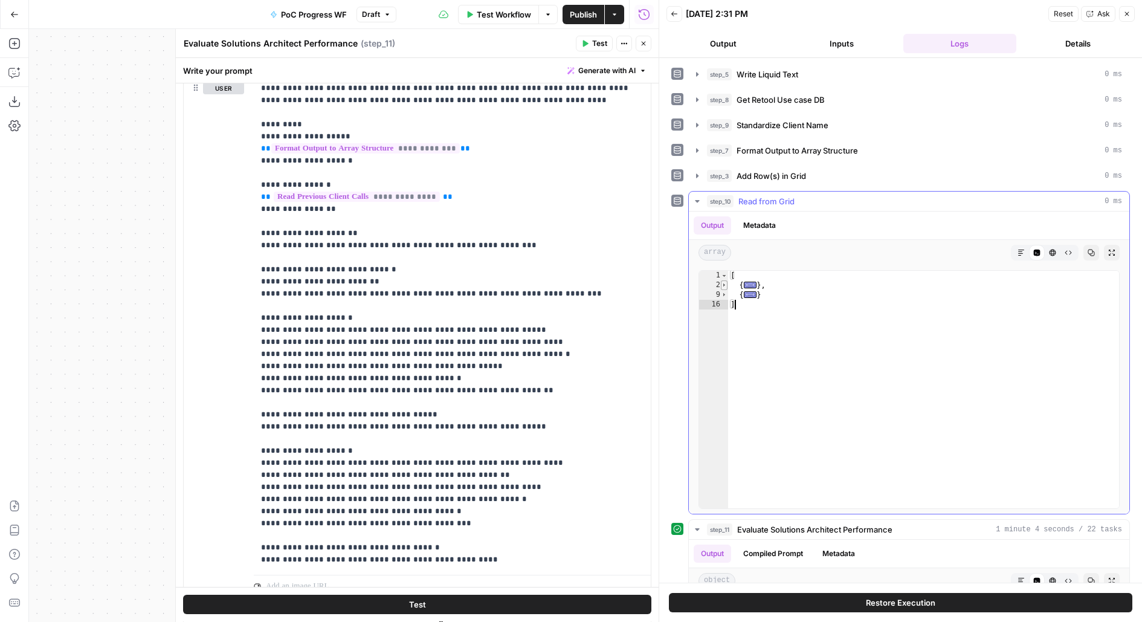
click at [723, 280] on span "Toggle code folding, rows 2 through 8" at bounding box center [724, 285] width 7 height 10
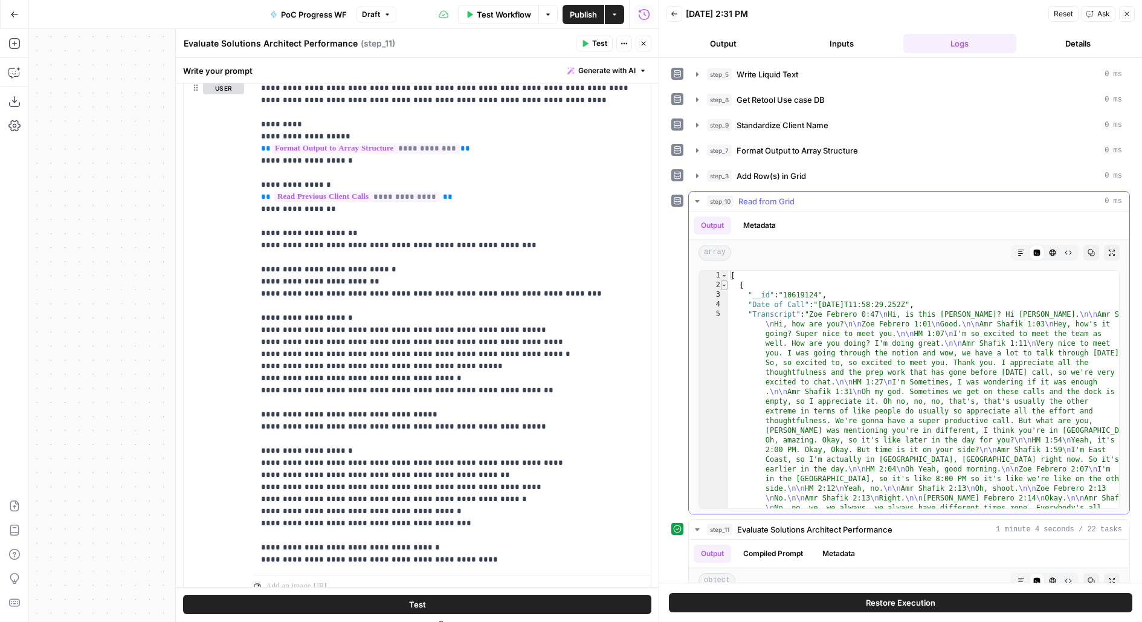
click at [723, 280] on span "Toggle code folding, rows 2 through 8" at bounding box center [724, 285] width 7 height 10
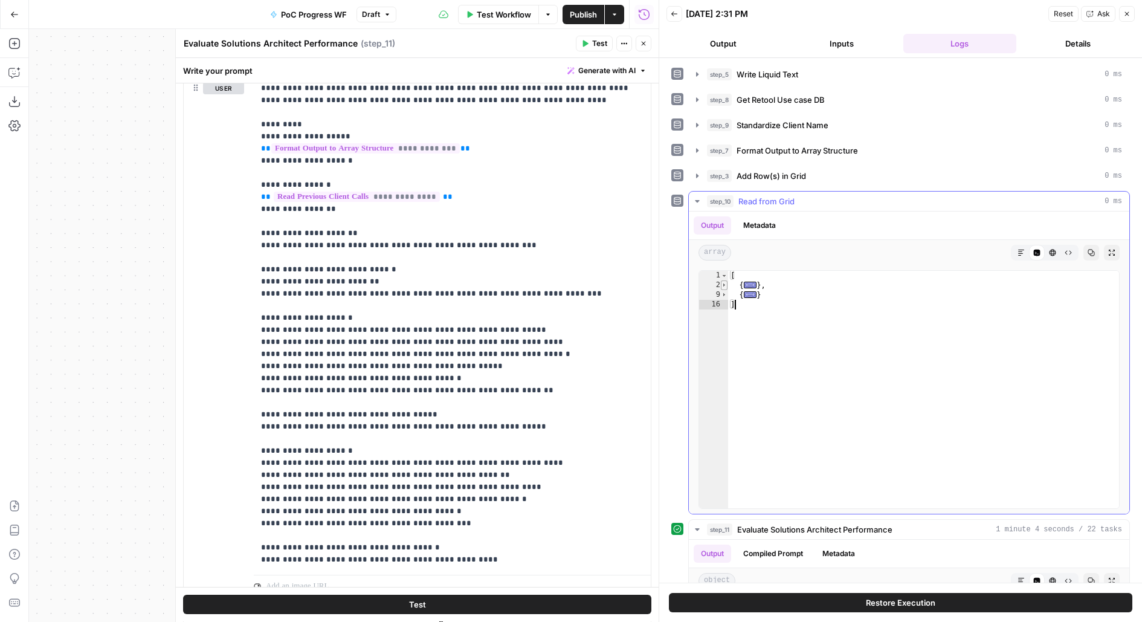
click at [723, 280] on span "Toggle code folding, rows 2 through 8" at bounding box center [724, 285] width 7 height 10
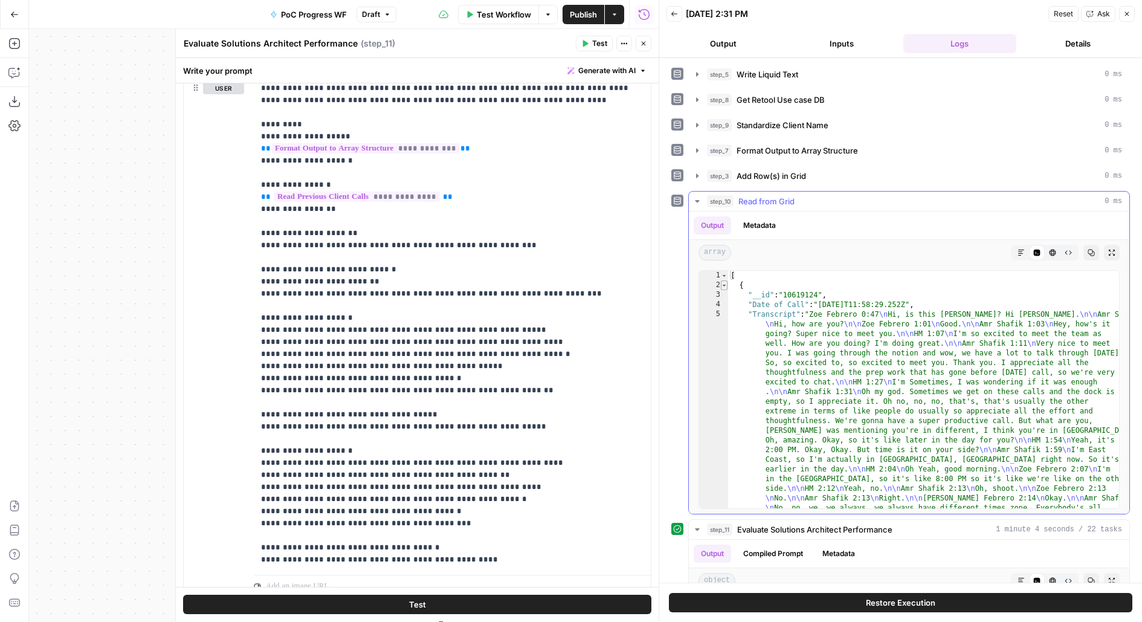
click at [723, 283] on span "Toggle code folding, rows 2 through 8" at bounding box center [724, 285] width 7 height 10
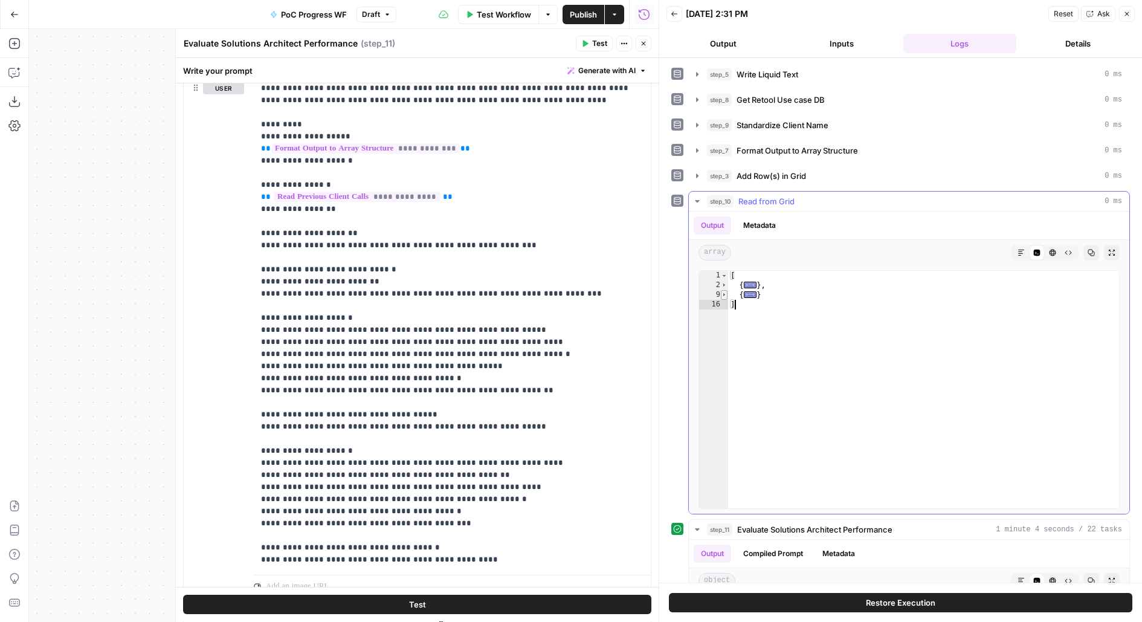
click at [723, 293] on span "Toggle code folding, rows 9 through 15" at bounding box center [724, 295] width 7 height 10
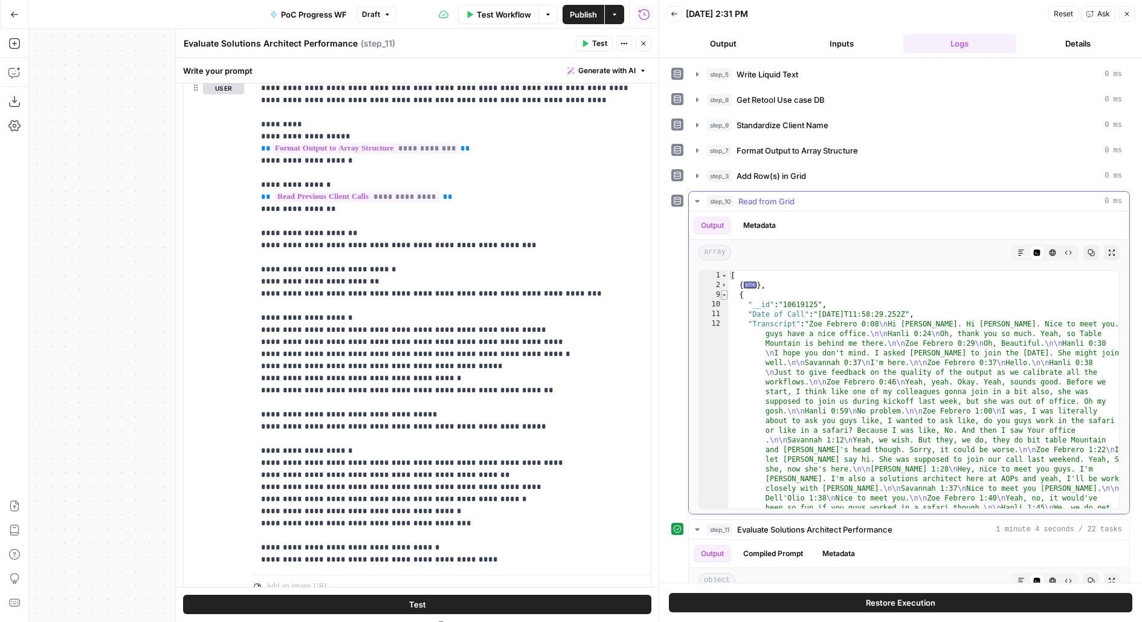
click at [723, 294] on span "Toggle code folding, rows 9 through 15" at bounding box center [724, 295] width 7 height 10
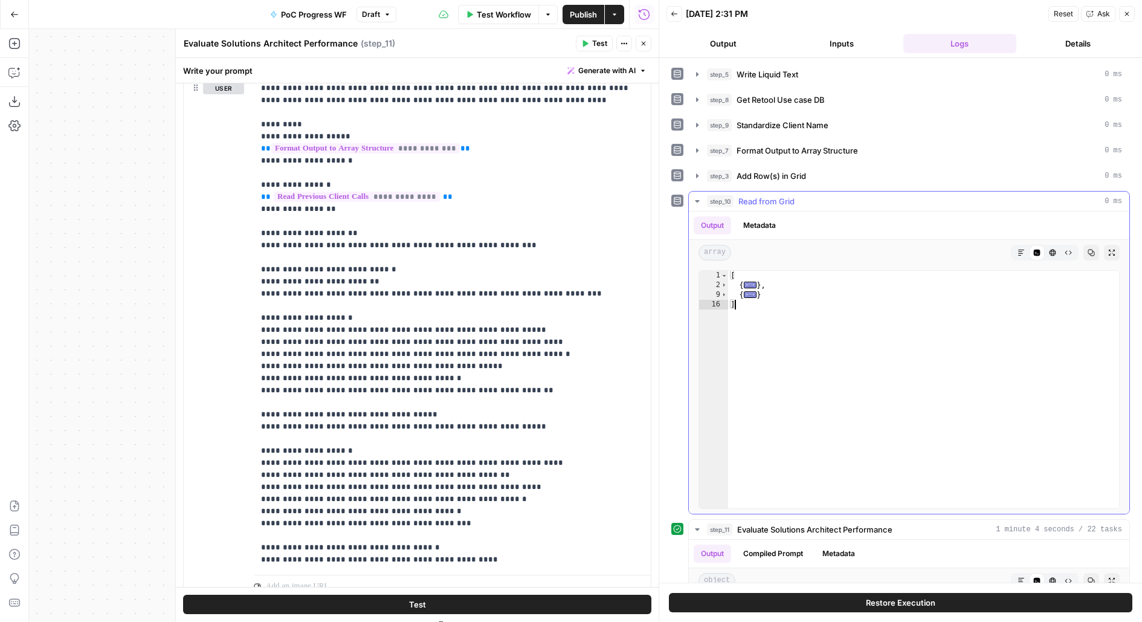
drag, startPoint x: 745, startPoint y: 303, endPoint x: 699, endPoint y: 229, distance: 87.2
click at [699, 230] on div "Output Metadata array Markdown Code Editor HTML Viewer Raw Output Copy Expand O…" at bounding box center [909, 362] width 441 height 302
type textarea "* ***"
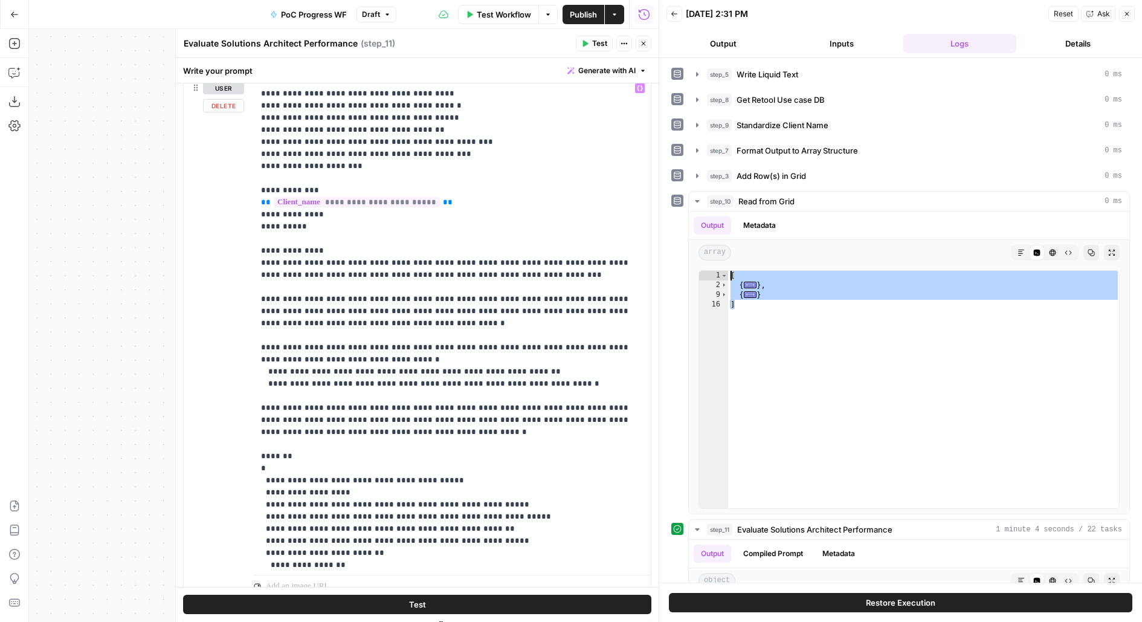
scroll to position [772, 0]
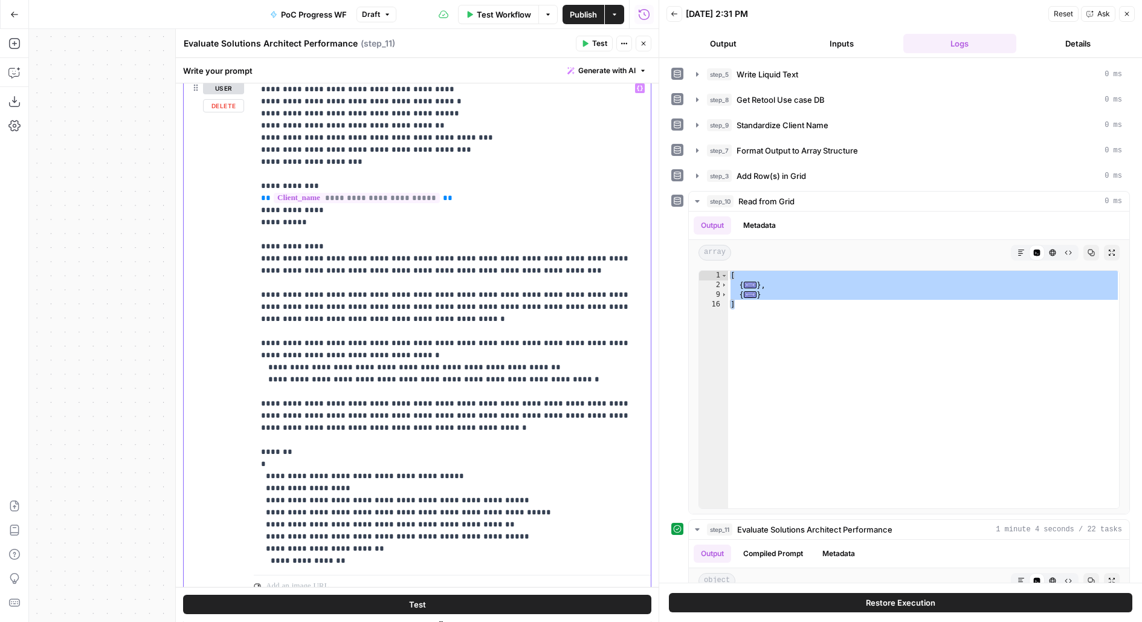
drag, startPoint x: 283, startPoint y: 297, endPoint x: 436, endPoint y: 297, distance: 152.9
click at [437, 297] on p "**********" at bounding box center [452, 156] width 383 height 1692
click at [405, 315] on p "**********" at bounding box center [452, 156] width 383 height 1692
drag, startPoint x: 463, startPoint y: 325, endPoint x: 217, endPoint y: 279, distance: 250.3
click at [217, 279] on div "**********" at bounding box center [417, 337] width 467 height 521
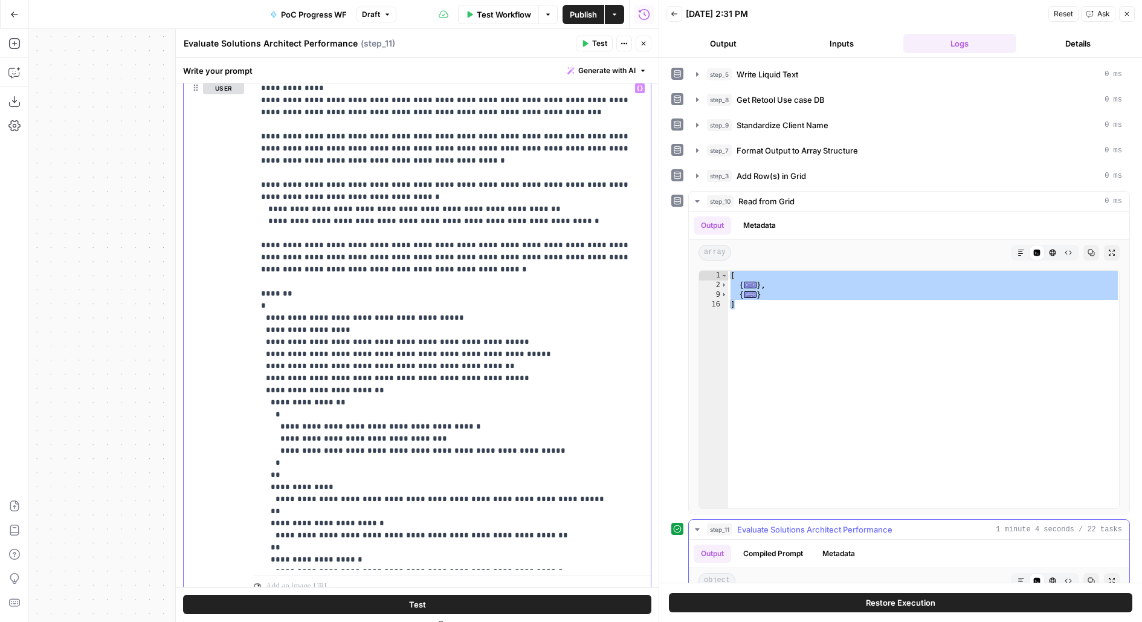
scroll to position [261, 0]
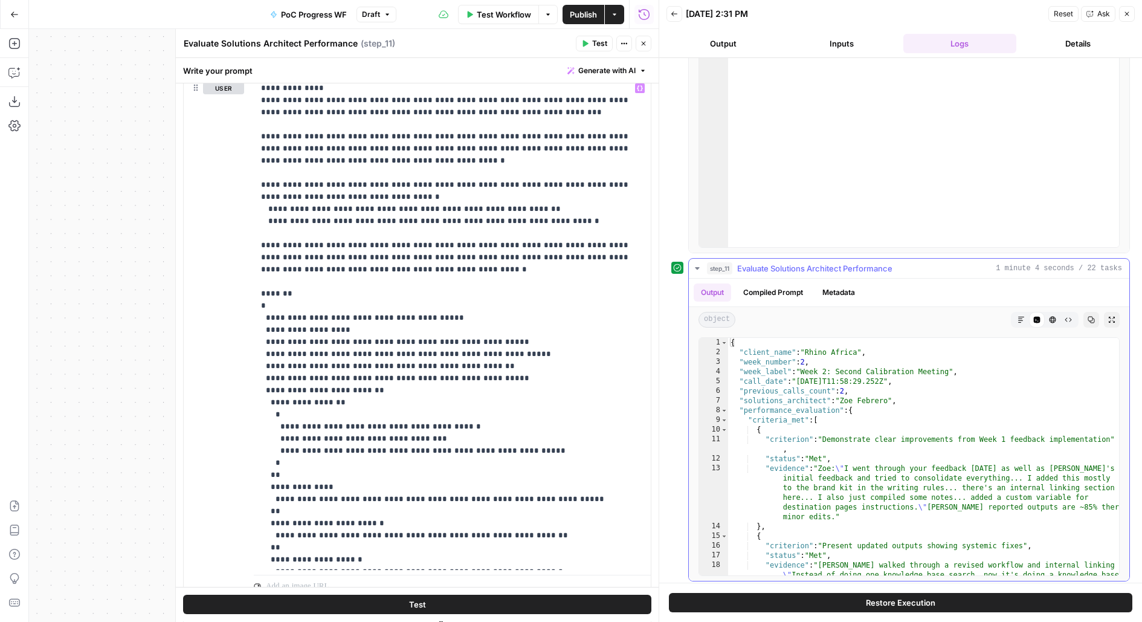
click at [1112, 316] on icon "button" at bounding box center [1111, 319] width 7 height 7
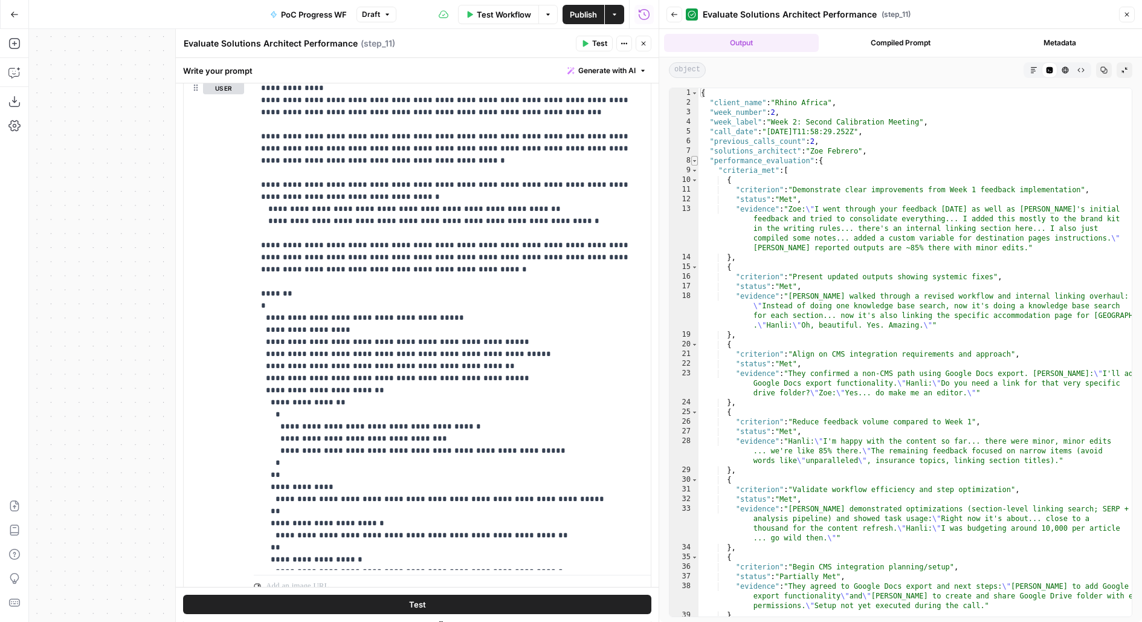
type textarea "*"
click at [696, 159] on span "Toggle code folding, rows 8 through 59" at bounding box center [694, 161] width 7 height 10
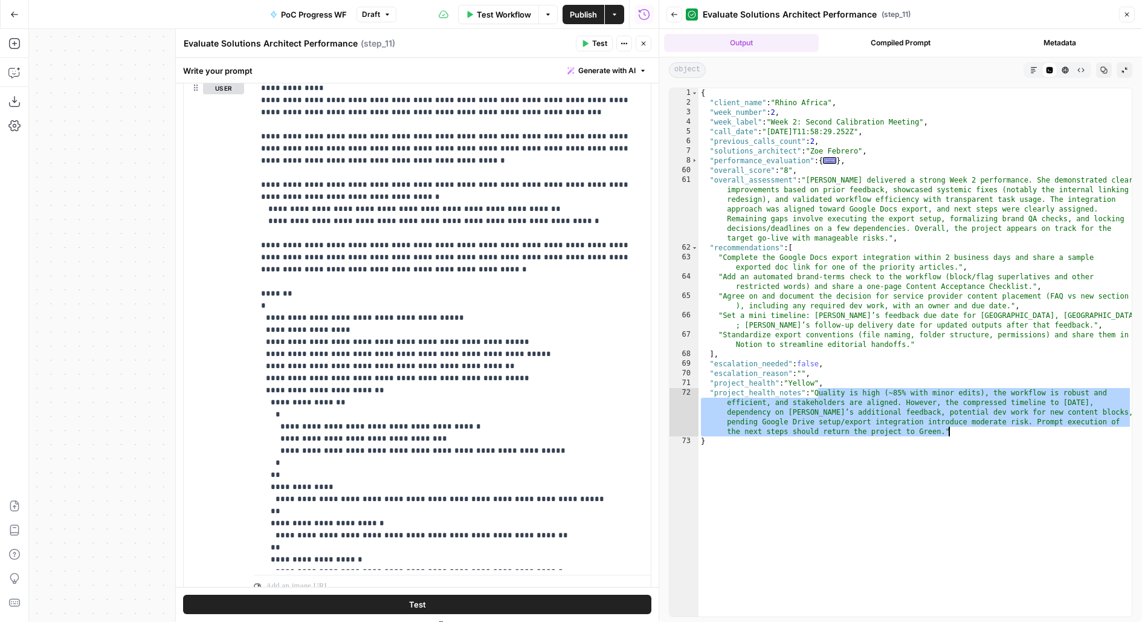
drag, startPoint x: 819, startPoint y: 391, endPoint x: 952, endPoint y: 430, distance: 139.0
click at [953, 430] on div "{ "client_name" : "Rhino Africa" , "week_number" : 2 , "week_label" : "Week 2: …" at bounding box center [916, 362] width 434 height 548
